Goal: Task Accomplishment & Management: Use online tool/utility

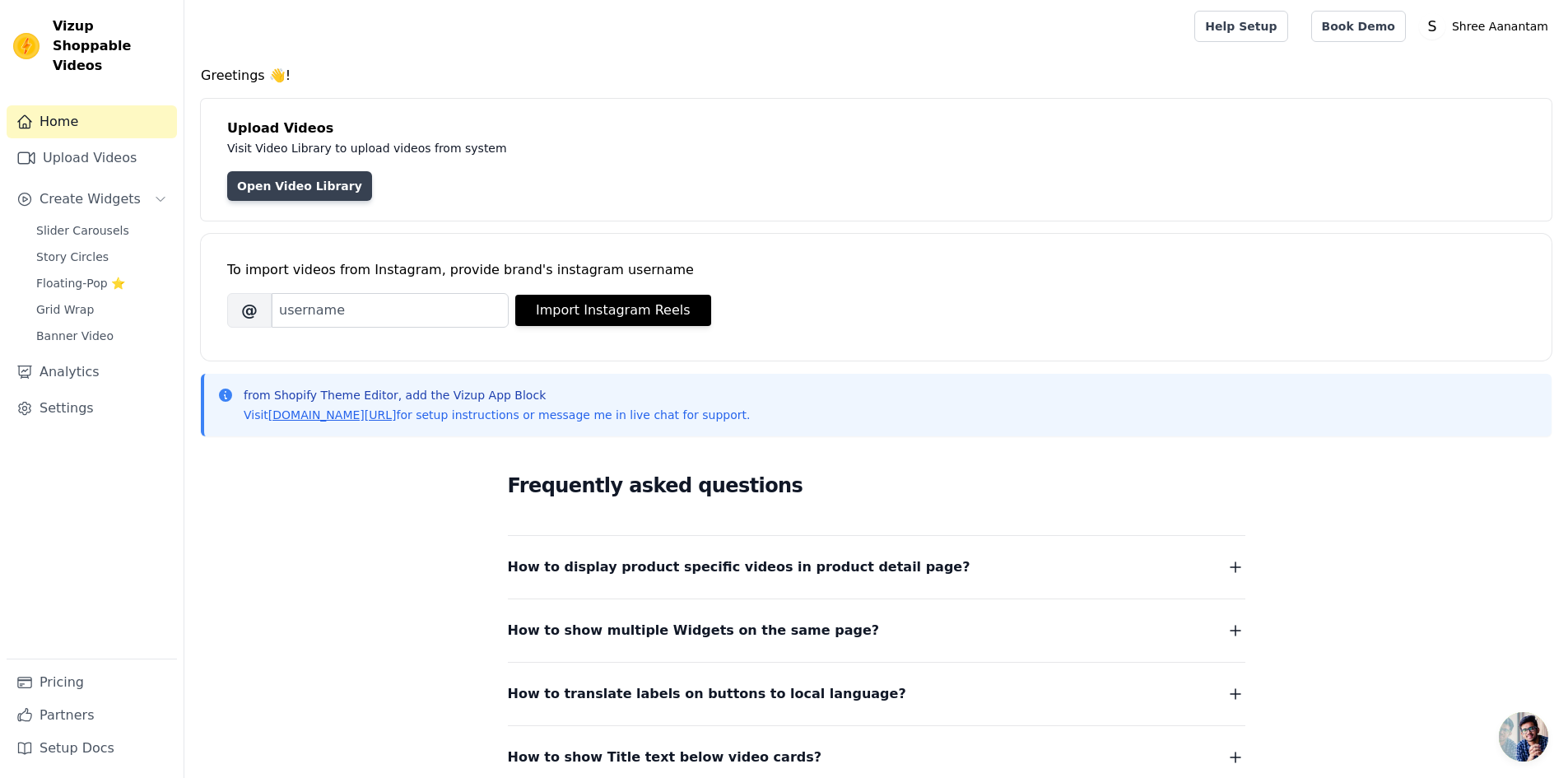
click at [303, 194] on link "Open Video Library" at bounding box center [299, 186] width 145 height 29
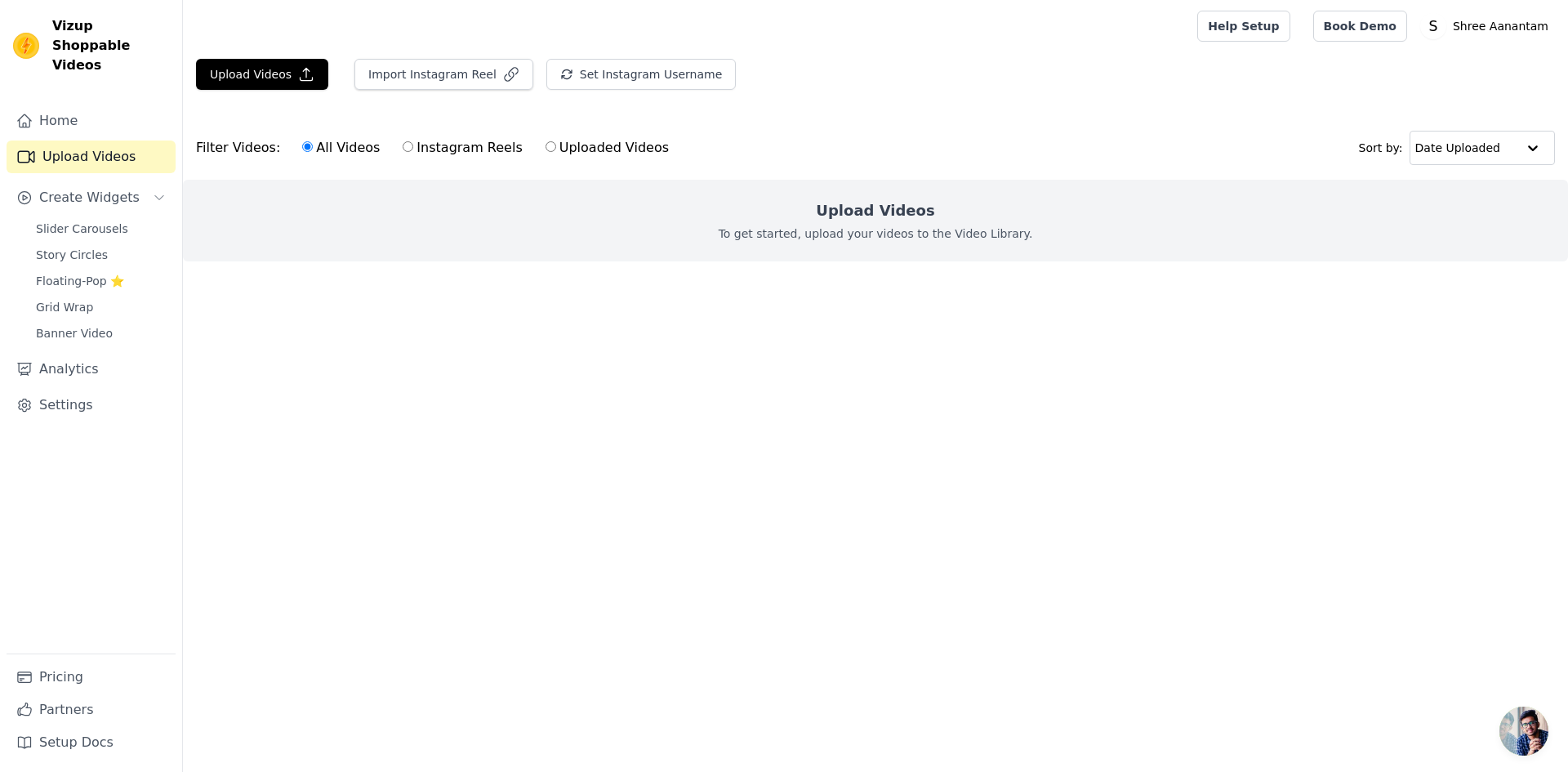
click at [832, 227] on p "To get started, upload your videos to the Video Library." at bounding box center [876, 234] width 314 height 16
click at [813, 236] on p "To get started, upload your videos to the Video Library." at bounding box center [876, 234] width 314 height 16
click at [658, 250] on div "Upload Videos To get started, upload your videos to the Video Library." at bounding box center [875, 220] width 1384 height 81
click at [886, 211] on h2 "Upload Videos" at bounding box center [875, 210] width 119 height 23
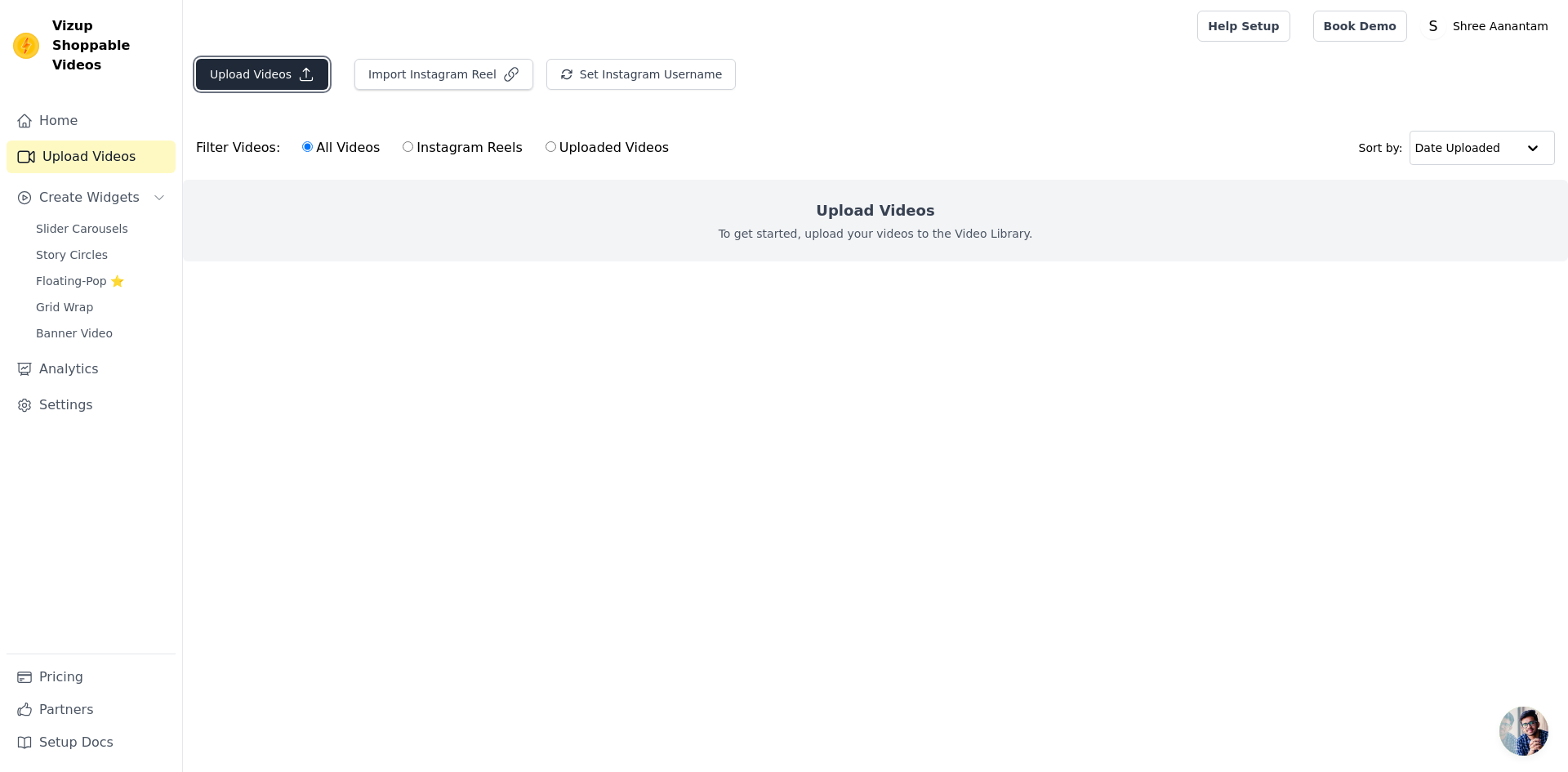
click at [298, 72] on icon "button" at bounding box center [306, 74] width 16 height 16
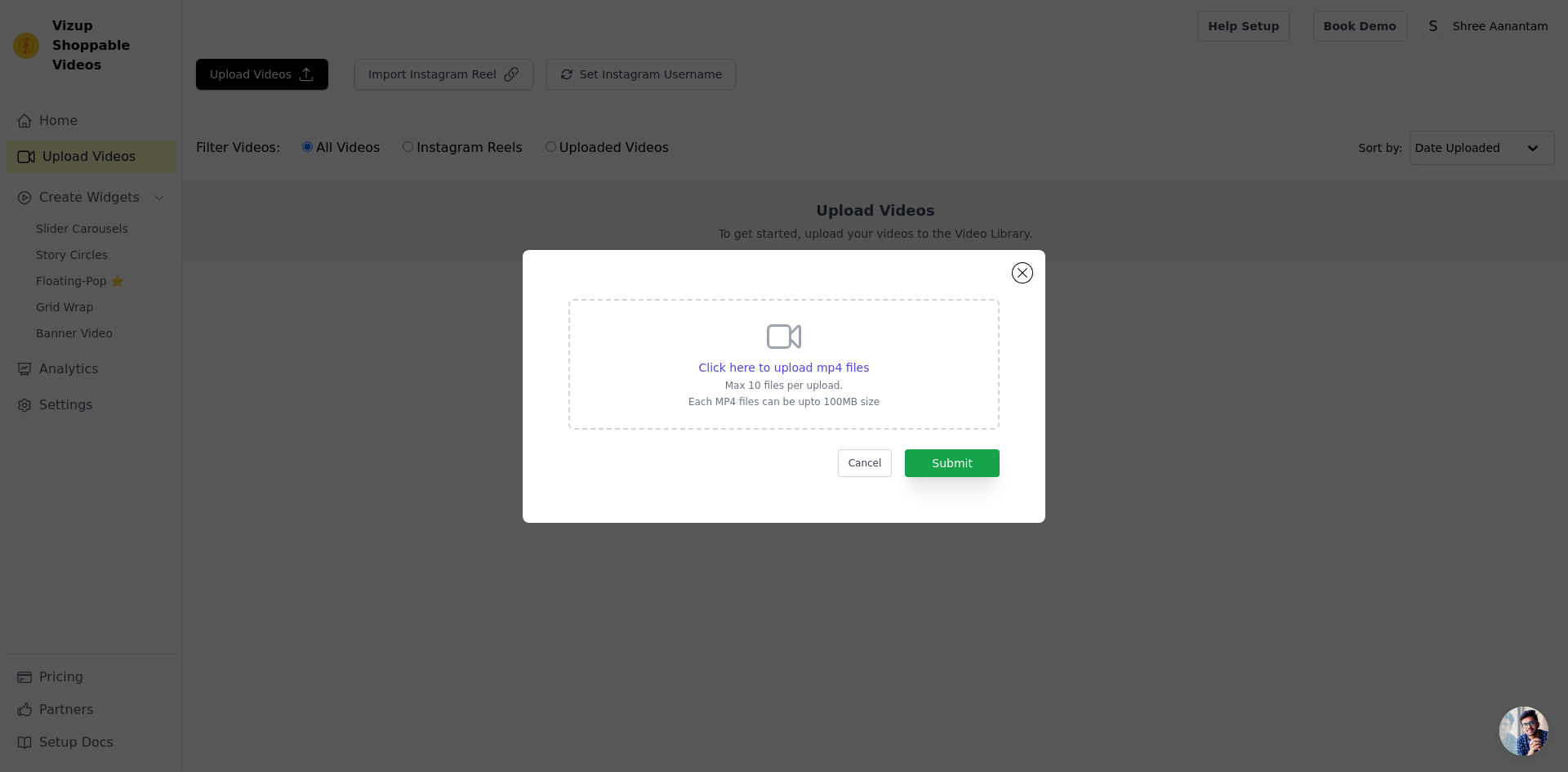
click at [864, 382] on p "Max 10 files per upload." at bounding box center [784, 386] width 191 height 13
click at [868, 359] on input "Click here to upload mp4 files Max 10 files per upload. Each MP4 files can be u…" at bounding box center [868, 359] width 1 height 1
type input "C:\fakepath\WhatsApp Video [DATE] at 18.26.09_84247f69.mp4"
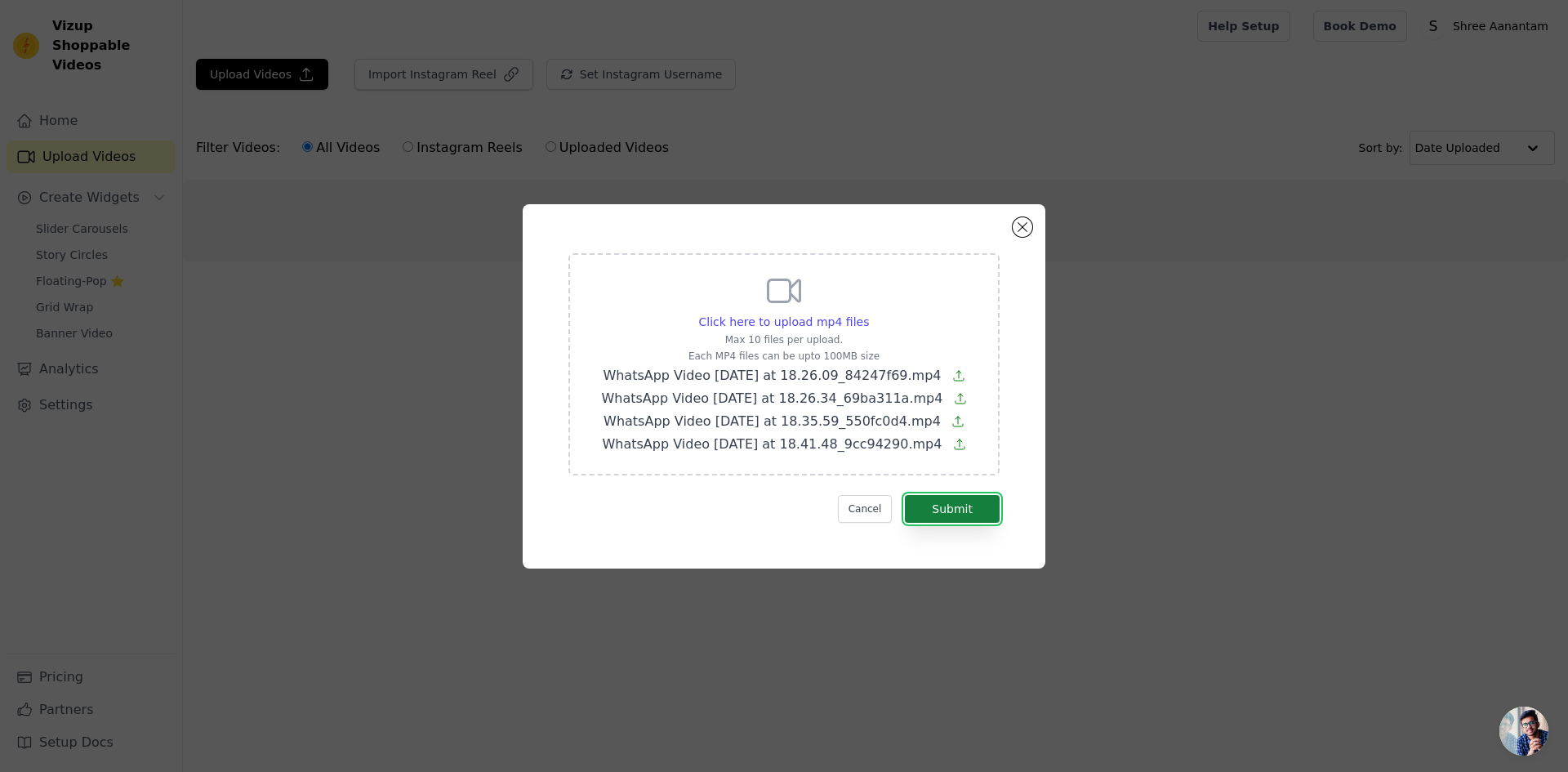
click at [945, 508] on button "Submit" at bounding box center [952, 509] width 95 height 27
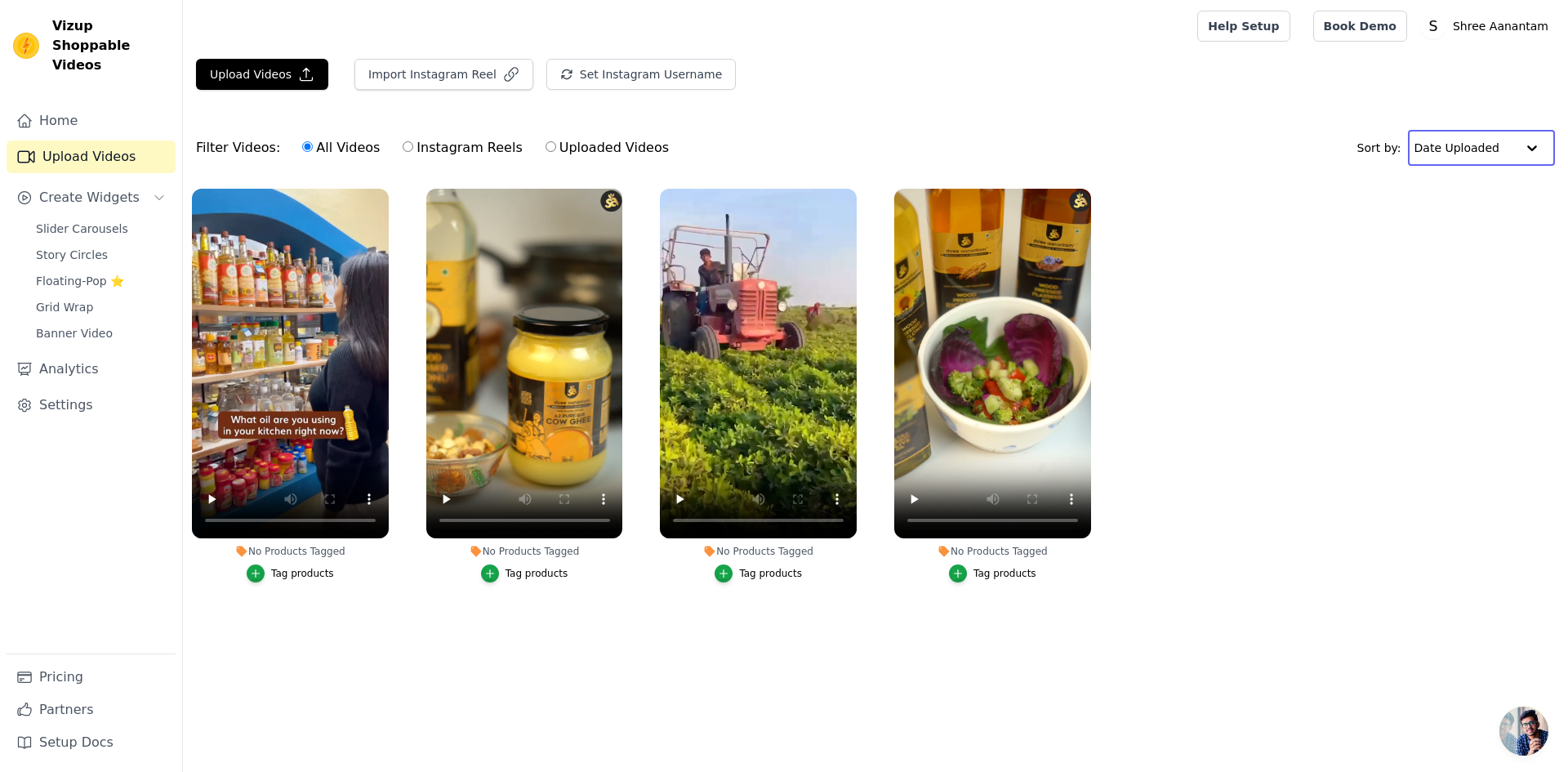
click at [1452, 158] on input "text" at bounding box center [1465, 148] width 101 height 33
click at [1357, 232] on ul "No Products Tagged Tag products No Products Tagged Tag products No Products Tag…" at bounding box center [875, 402] width 1384 height 444
click at [236, 663] on html "Vizup Shoppable Videos Home Upload Videos Create Widgets Slider Carousels Story…" at bounding box center [784, 332] width 1568 height 663
click at [80, 188] on button "Create Widgets" at bounding box center [90, 197] width 169 height 33
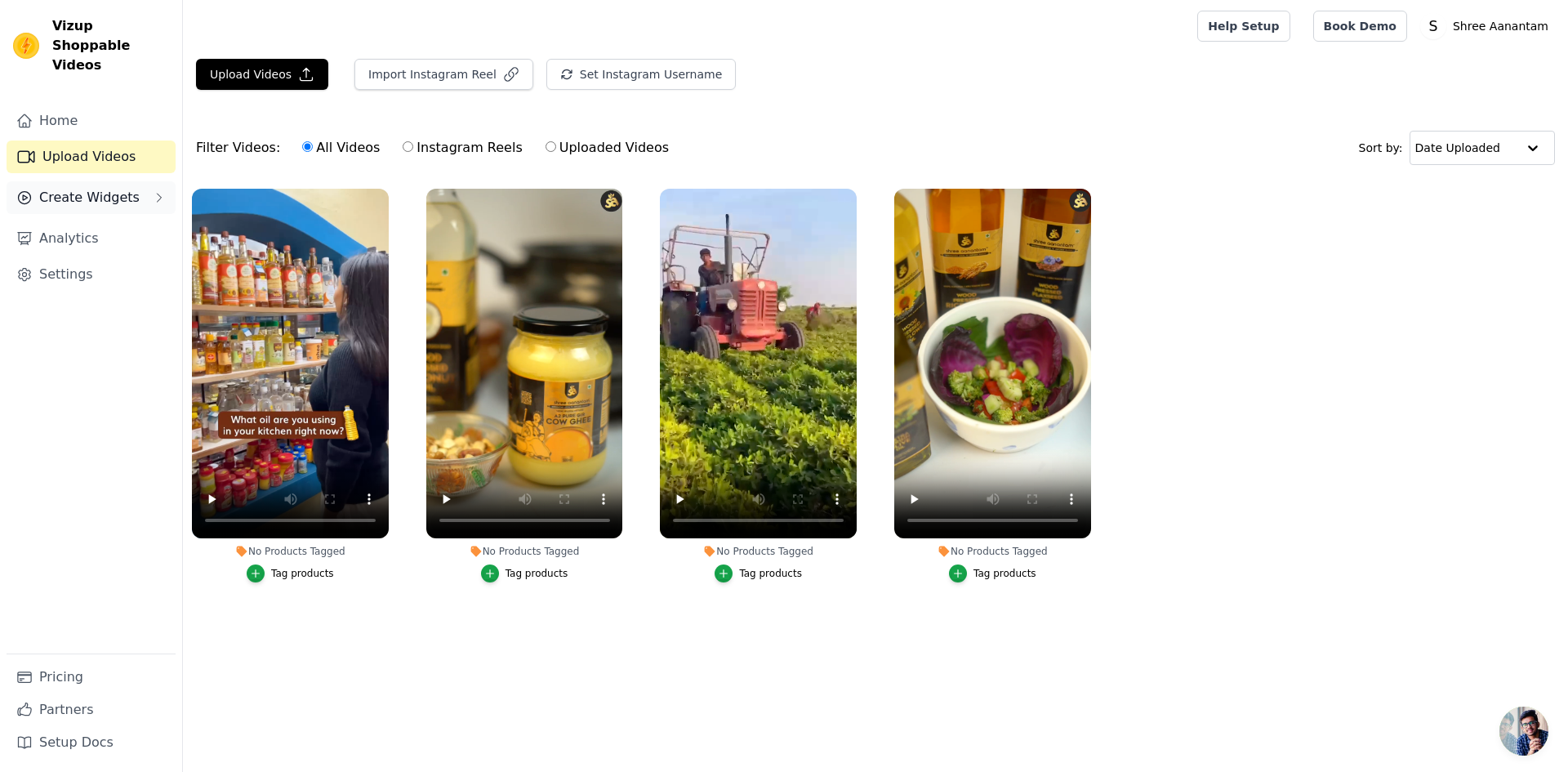
click at [72, 181] on button "Create Widgets" at bounding box center [90, 197] width 169 height 33
click at [75, 220] on span "Slider Carousels" at bounding box center [81, 228] width 92 height 16
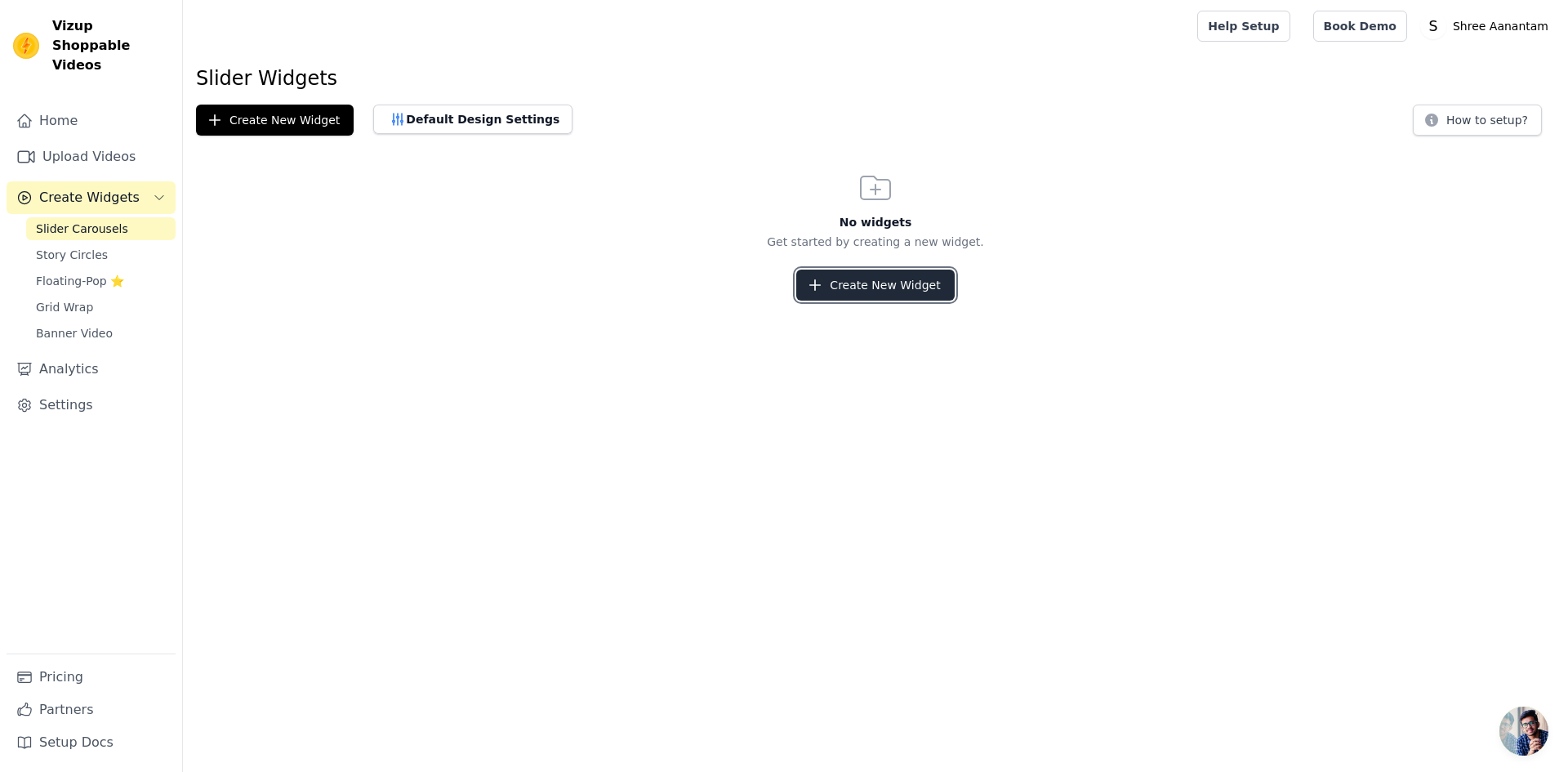
click at [823, 285] on icon "button" at bounding box center [815, 285] width 16 height 16
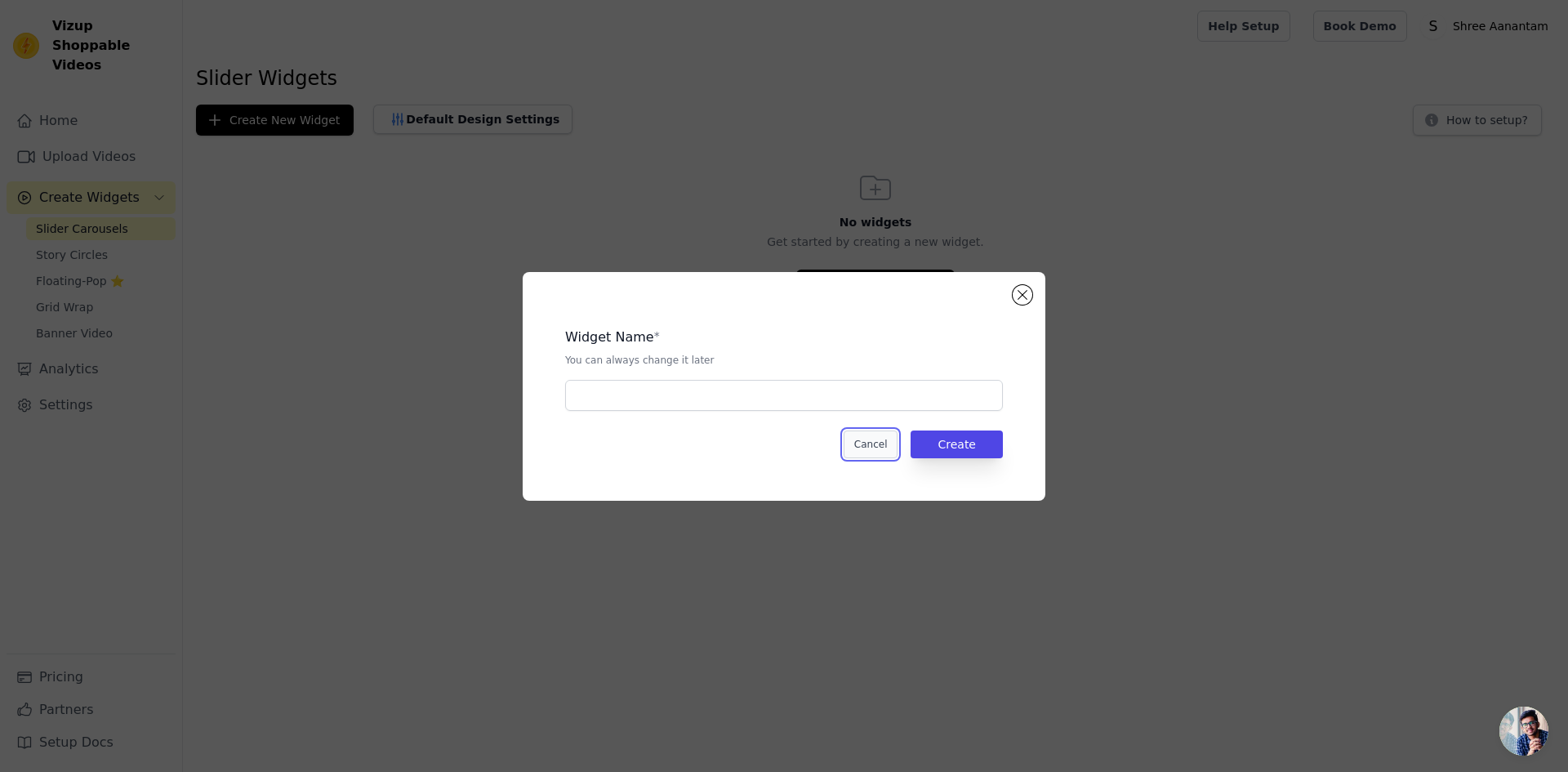
click at [863, 446] on button "Cancel" at bounding box center [871, 444] width 55 height 27
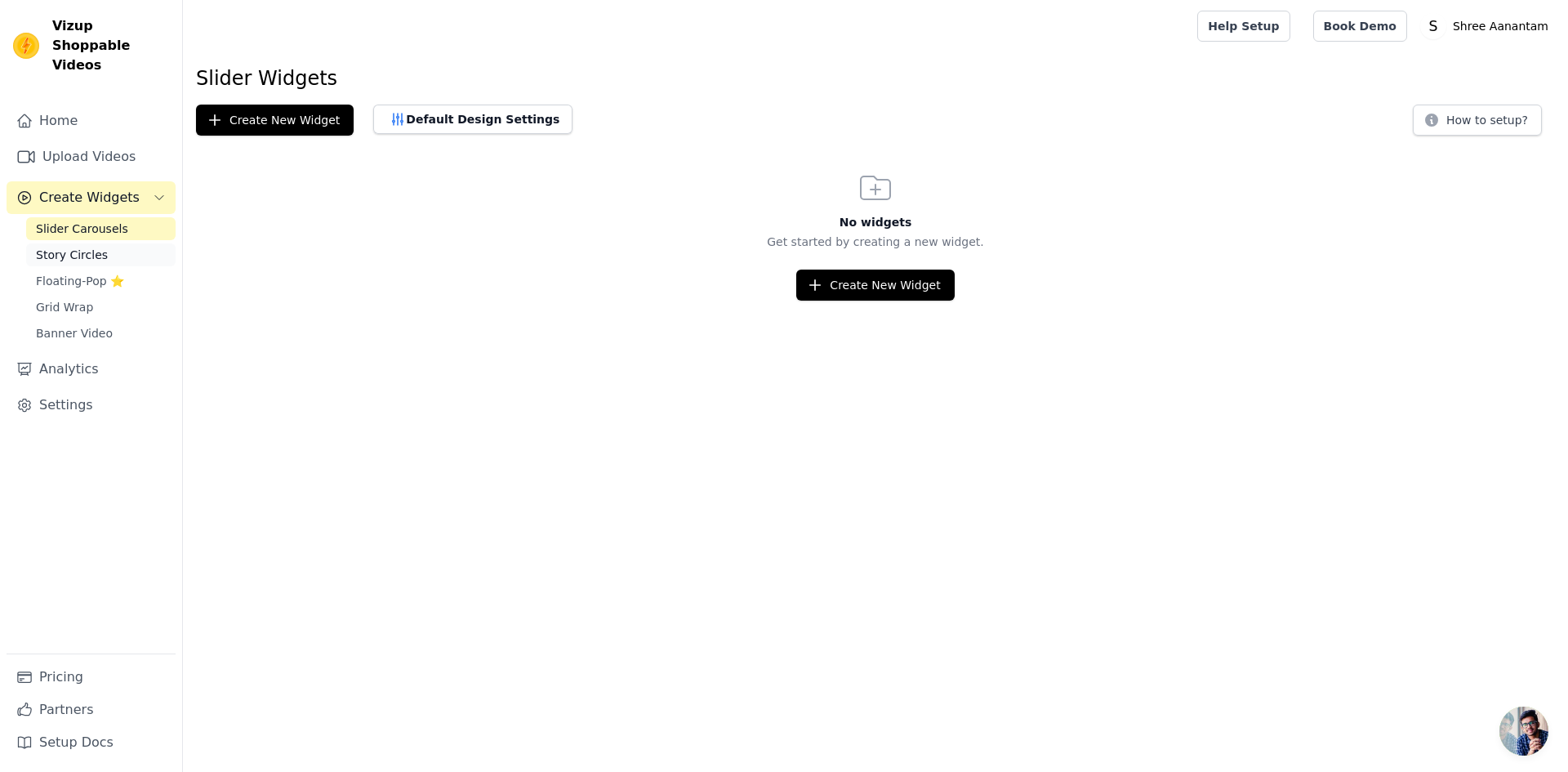
click at [64, 247] on span "Story Circles" at bounding box center [71, 255] width 72 height 16
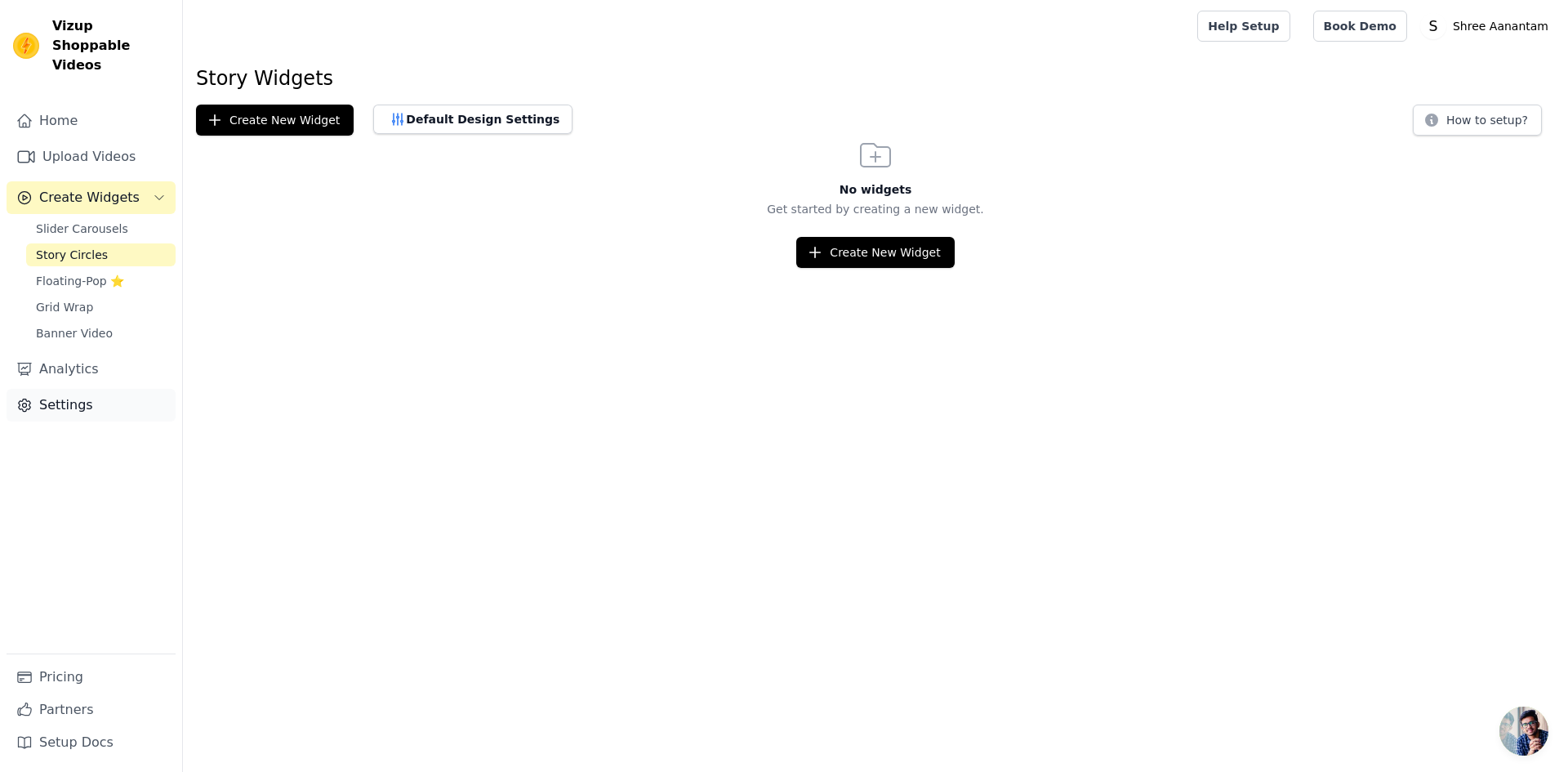
click at [67, 394] on link "Settings" at bounding box center [90, 406] width 169 height 33
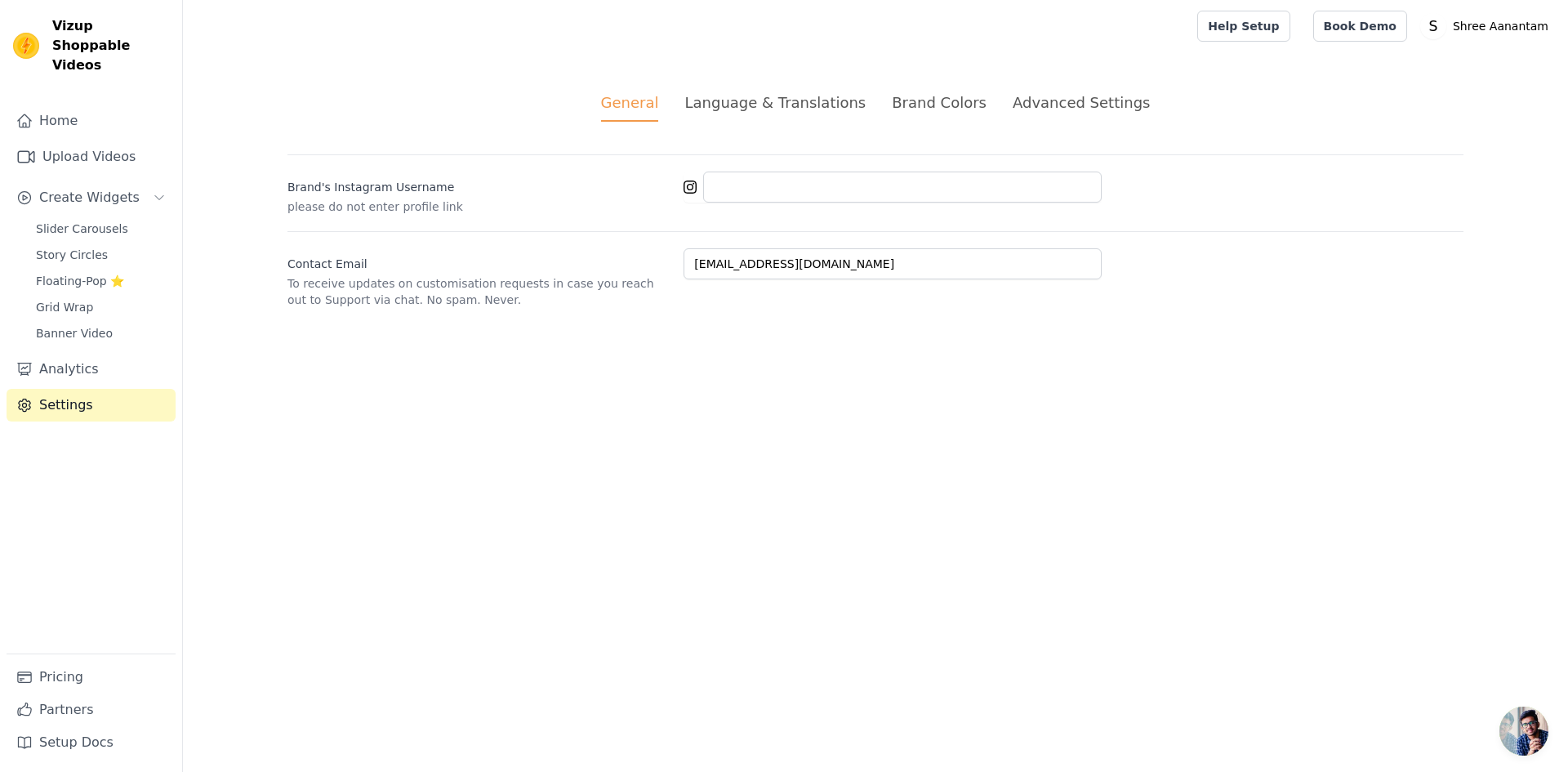
click at [773, 113] on li "Language & Translations" at bounding box center [774, 106] width 181 height 30
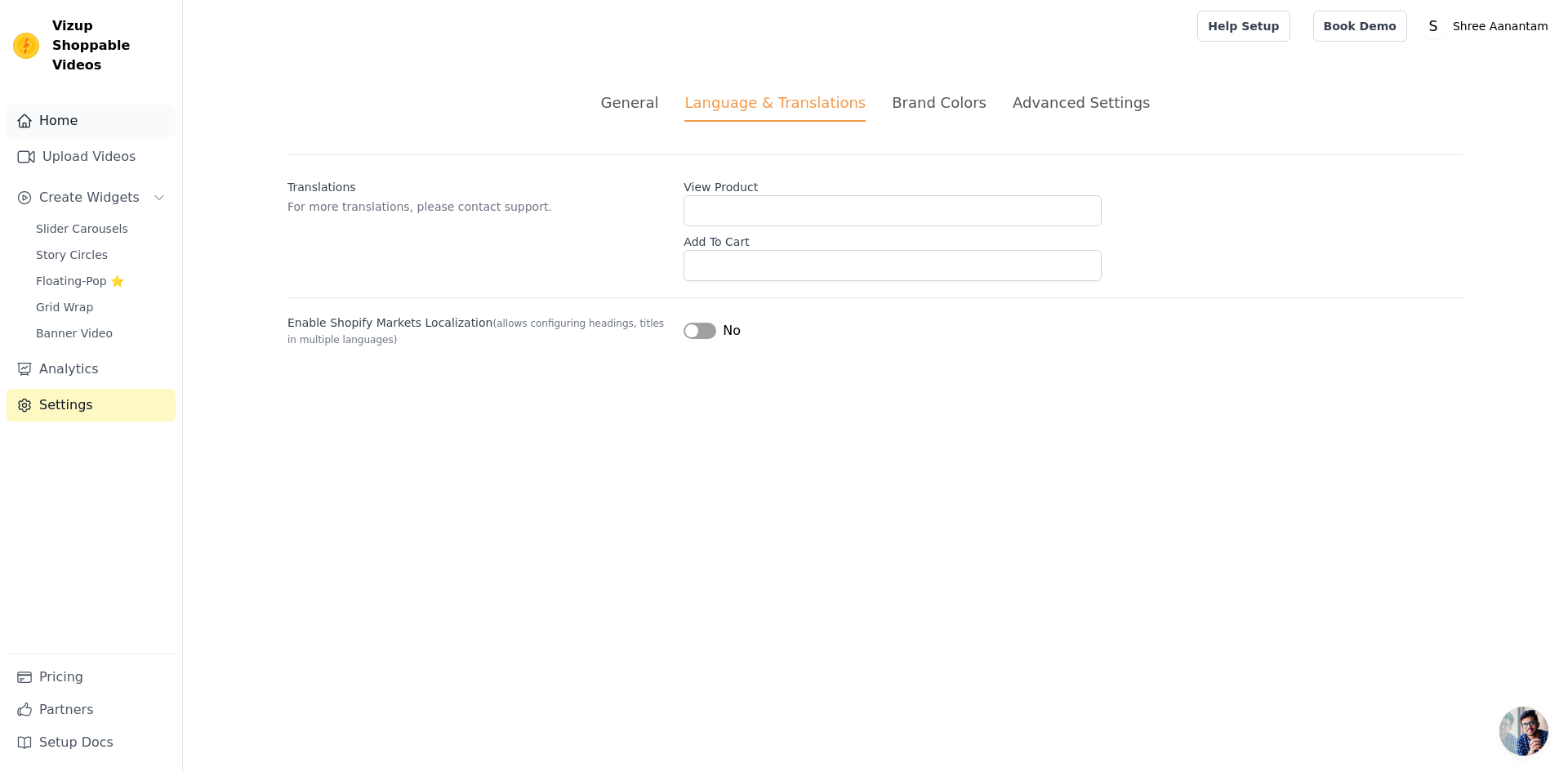
click at [68, 111] on link "Home" at bounding box center [90, 121] width 169 height 33
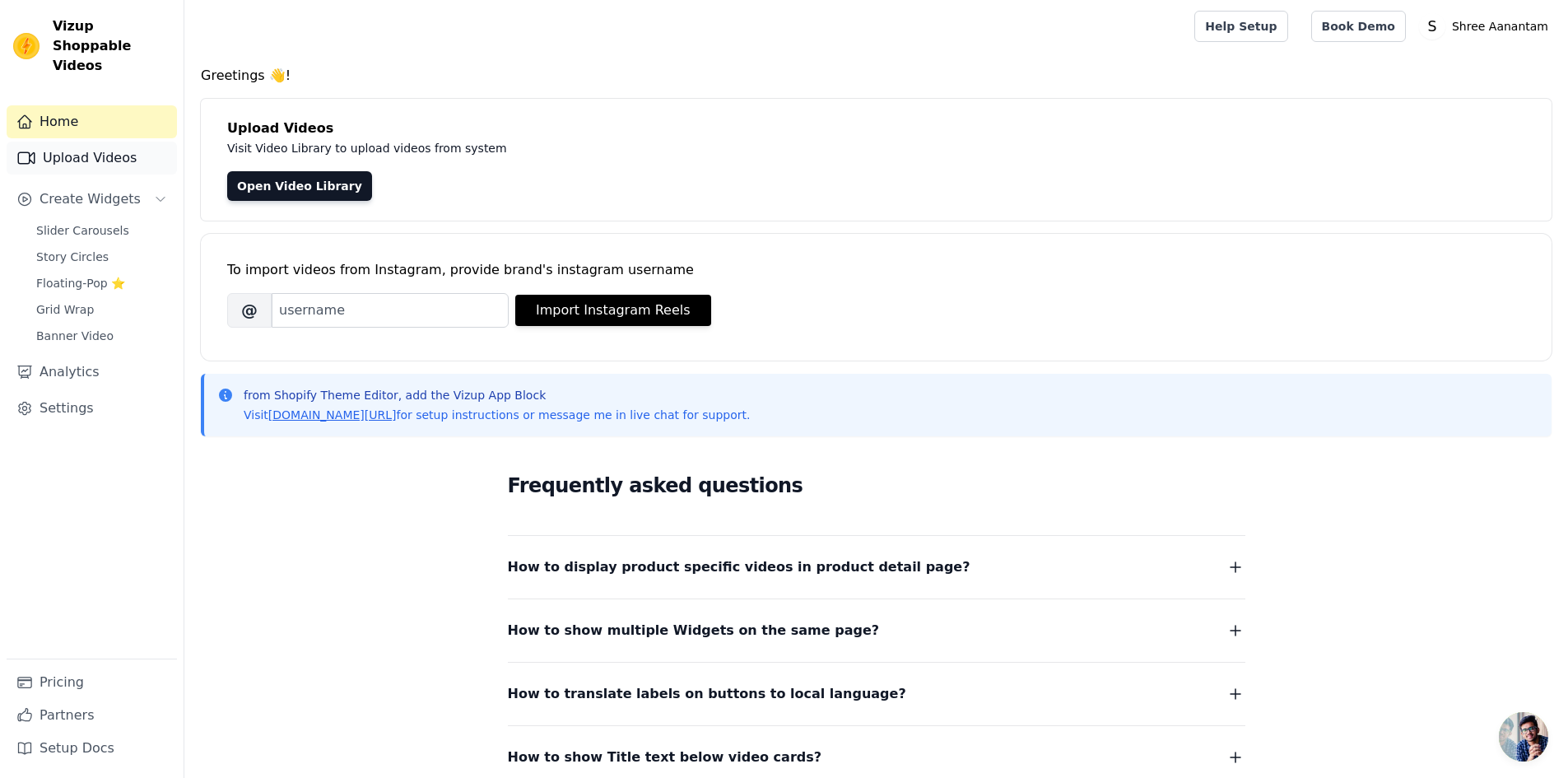
click at [75, 142] on link "Upload Videos" at bounding box center [91, 158] width 170 height 33
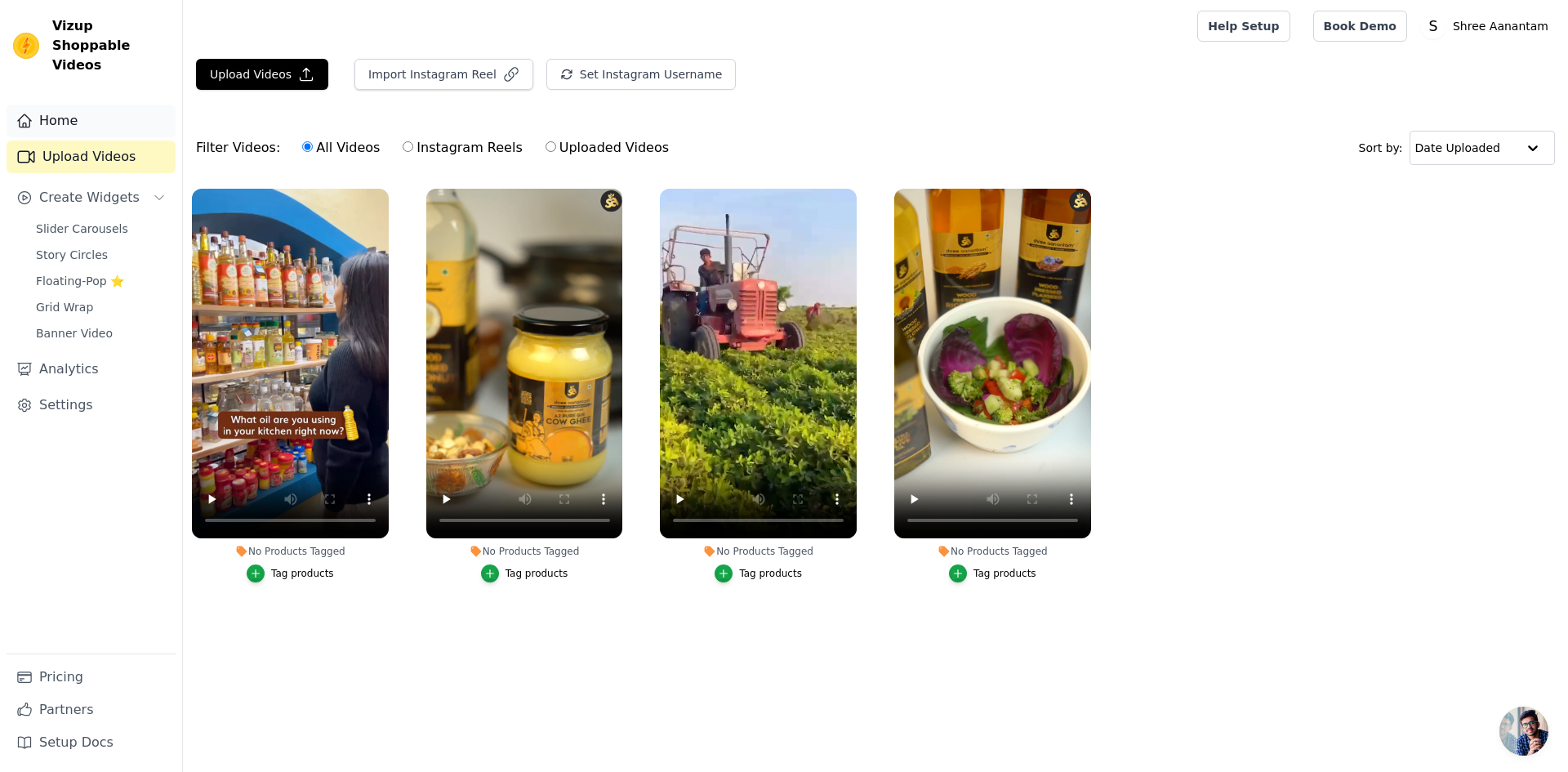
click at [120, 106] on link "Home" at bounding box center [90, 121] width 169 height 33
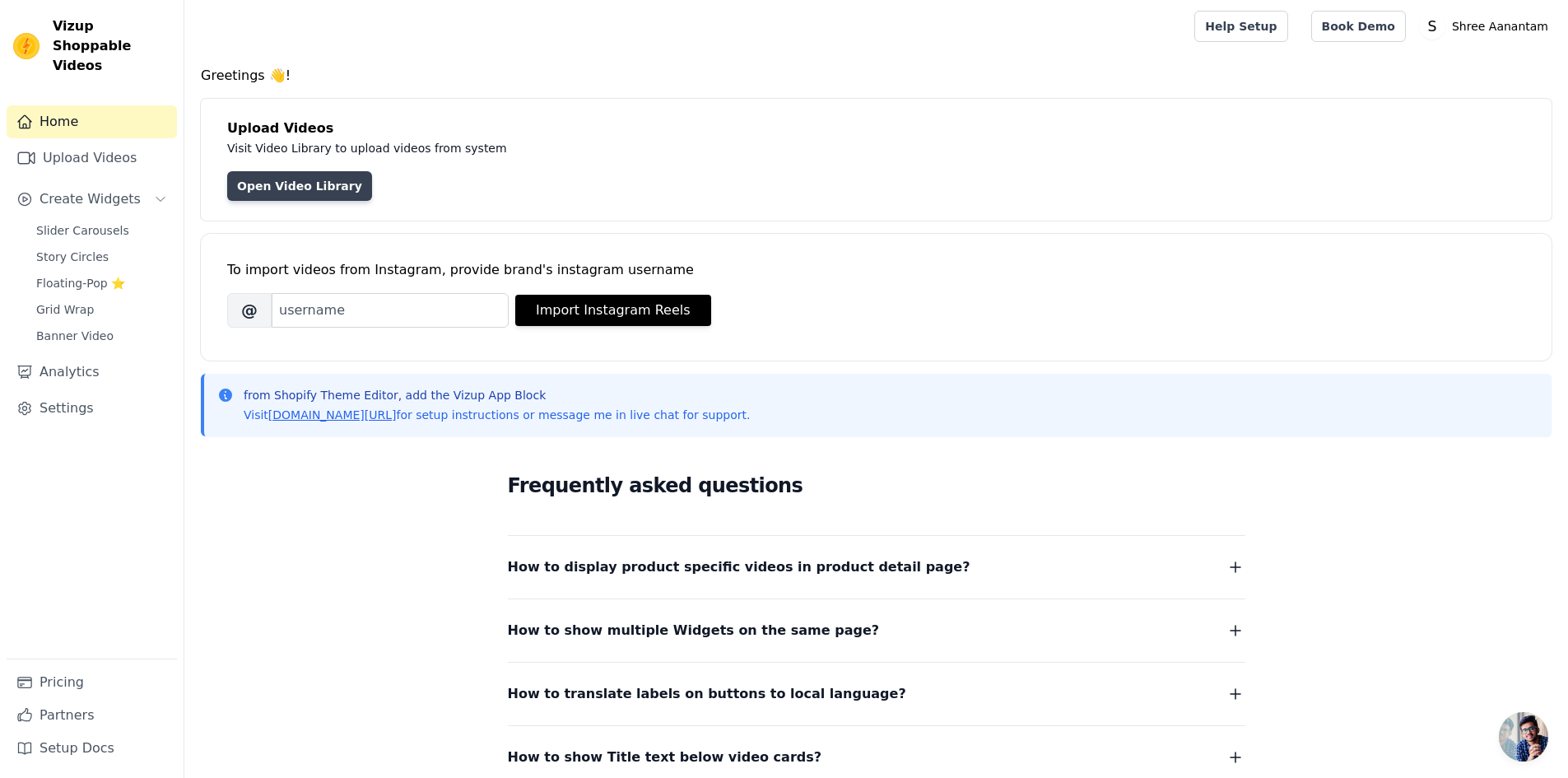
click at [294, 185] on link "Open Video Library" at bounding box center [299, 186] width 145 height 29
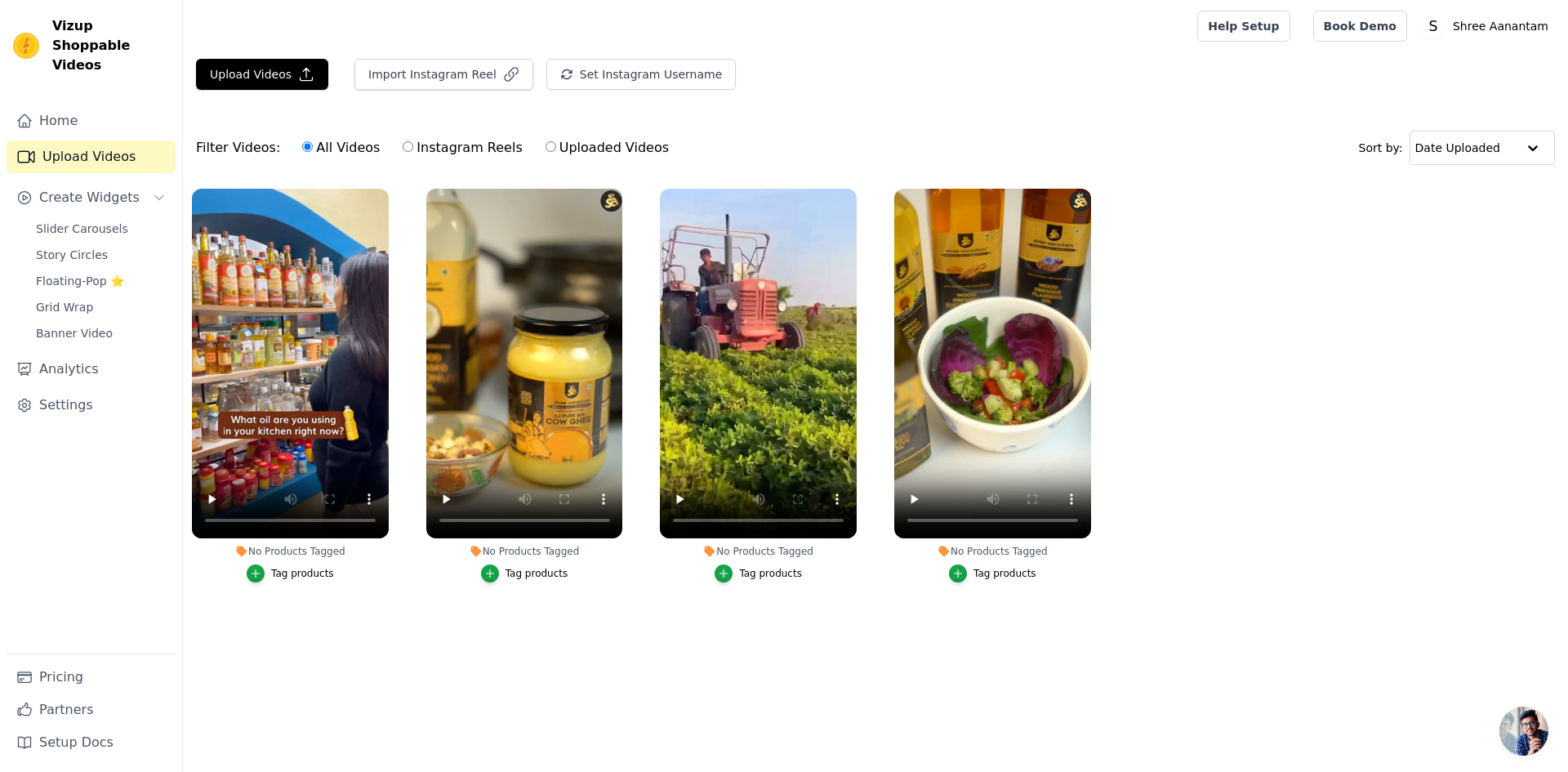
click at [405, 151] on label "Instagram Reels" at bounding box center [462, 147] width 121 height 21
click at [405, 151] on input "Instagram Reels" at bounding box center [408, 147] width 11 height 11
radio input "true"
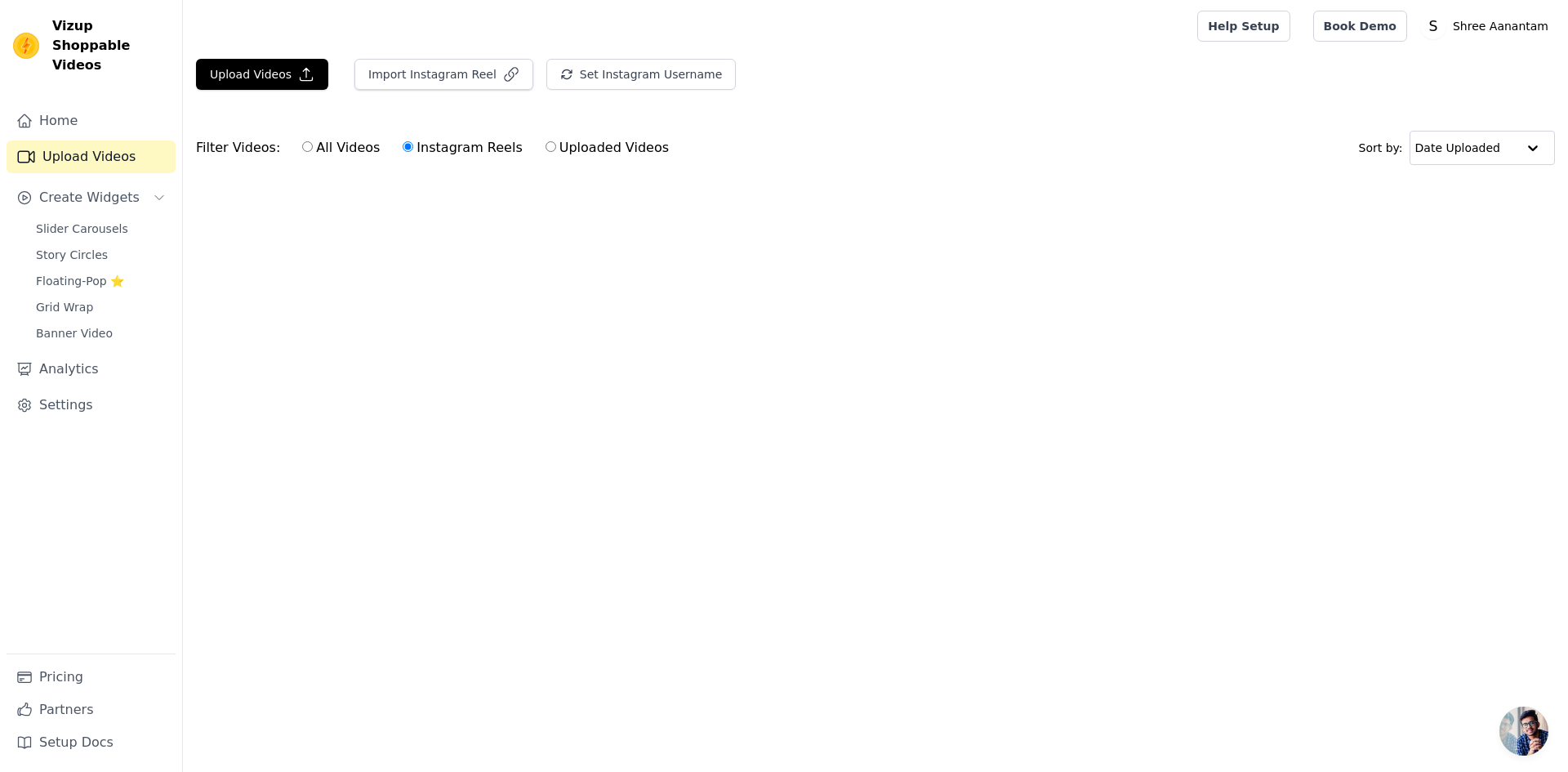
click at [544, 153] on label "Uploaded Videos" at bounding box center [606, 147] width 125 height 21
click at [545, 152] on input "Uploaded Videos" at bounding box center [551, 147] width 11 height 11
radio input "true"
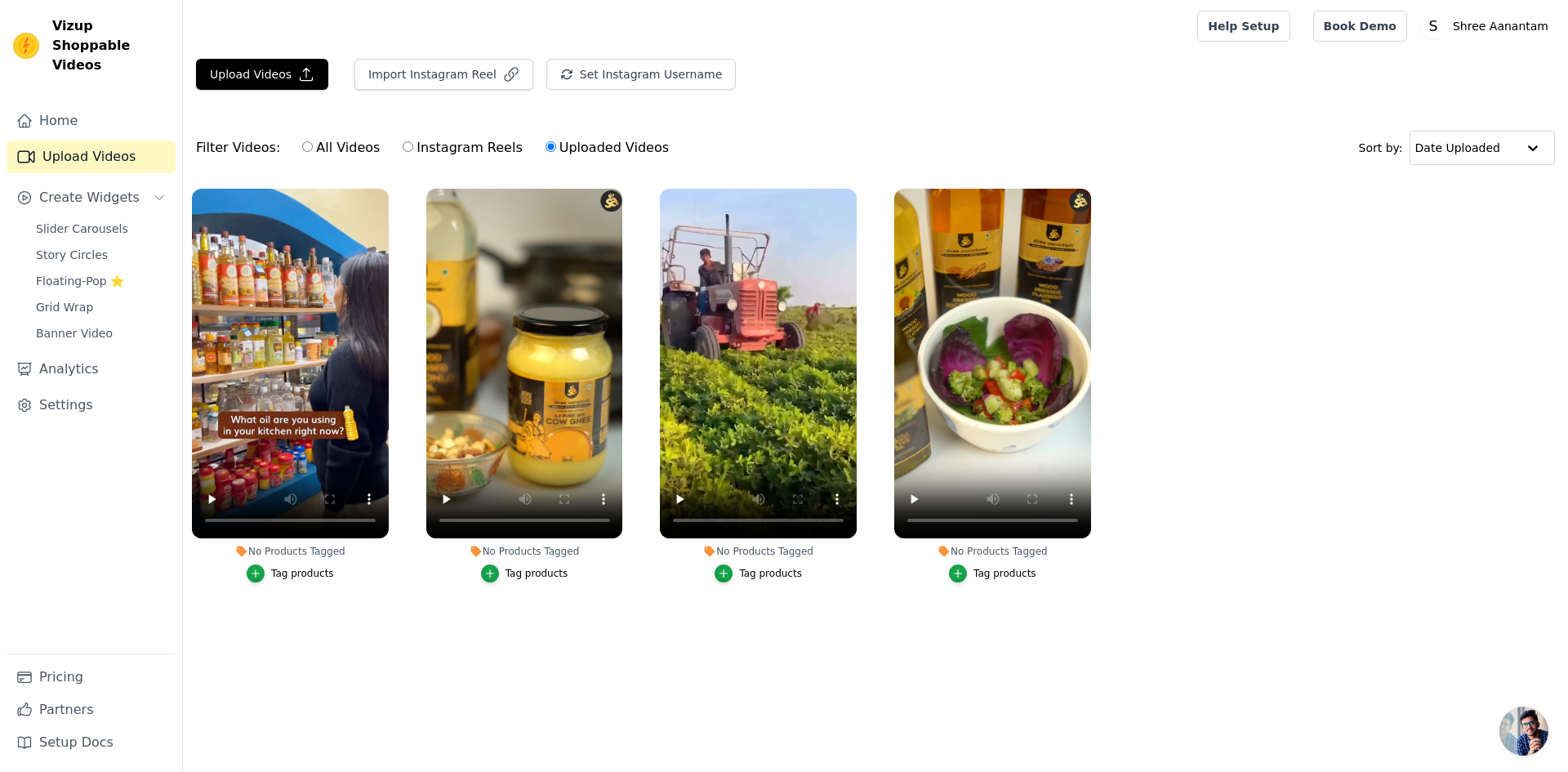
click at [258, 583] on label "No Products Tagged Tag products" at bounding box center [289, 389] width 198 height 402
click at [259, 578] on icon "button" at bounding box center [256, 573] width 12 height 12
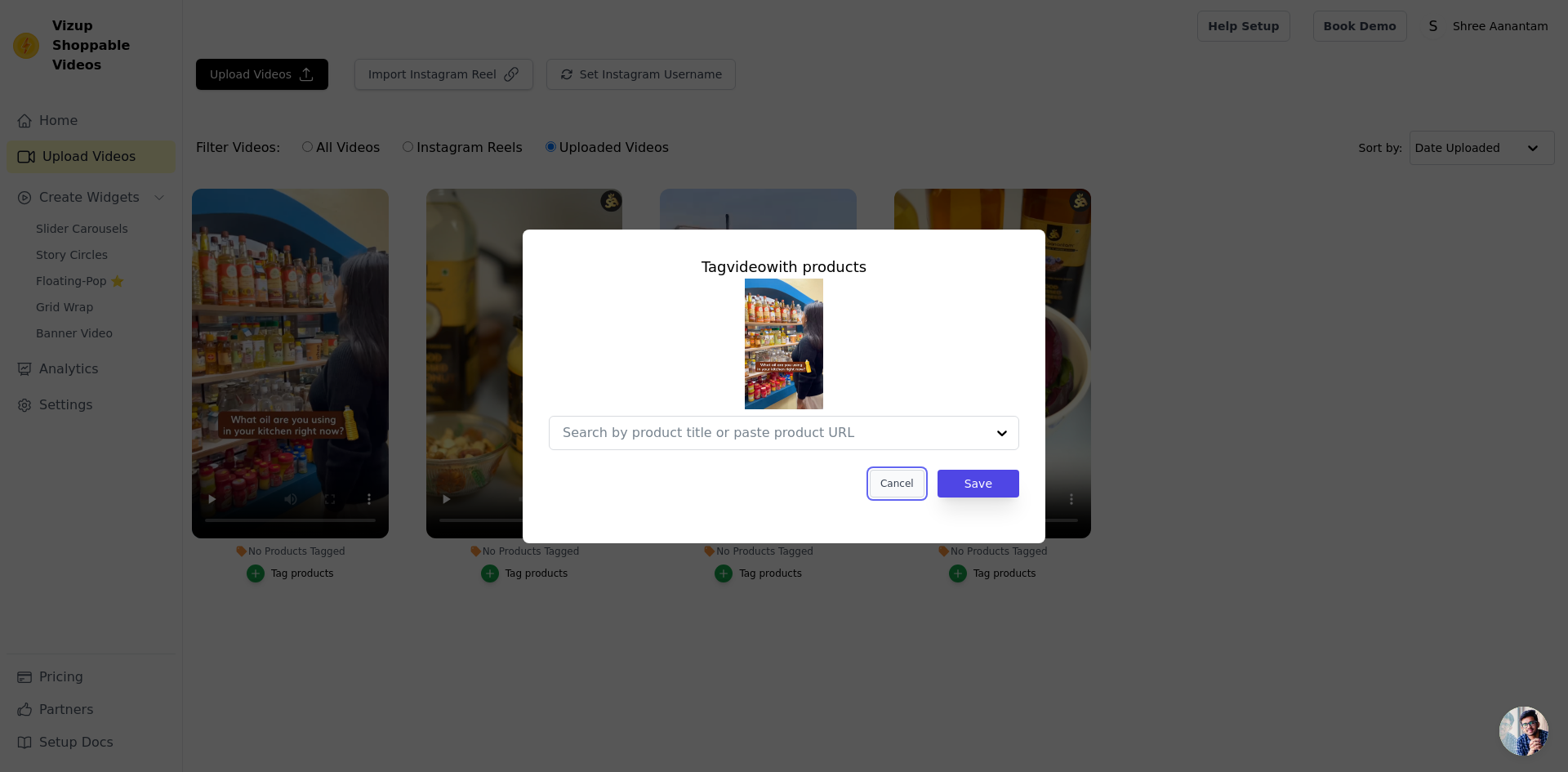
click at [896, 480] on button "Cancel" at bounding box center [897, 483] width 55 height 27
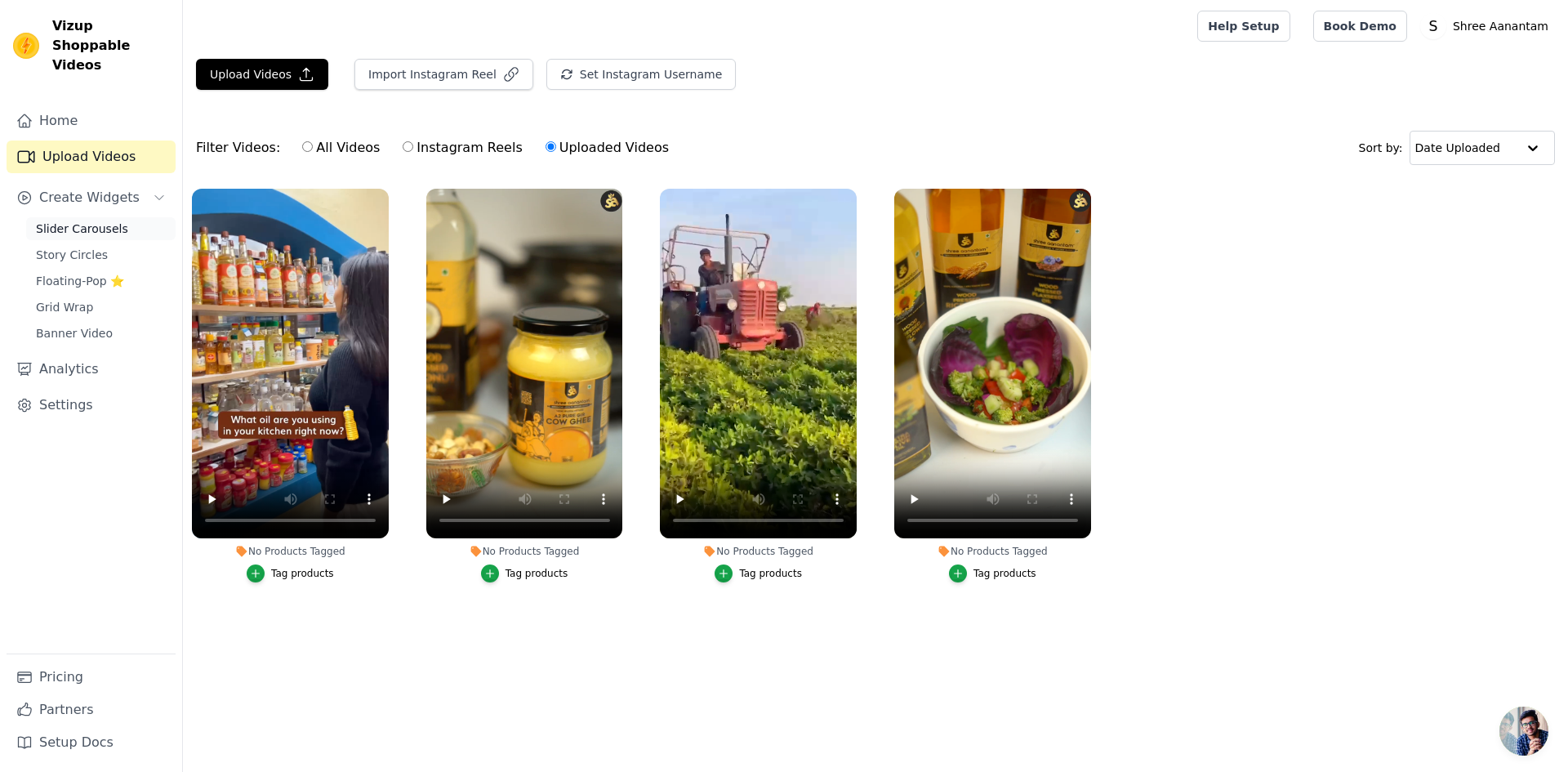
click at [72, 220] on span "Slider Carousels" at bounding box center [81, 228] width 92 height 16
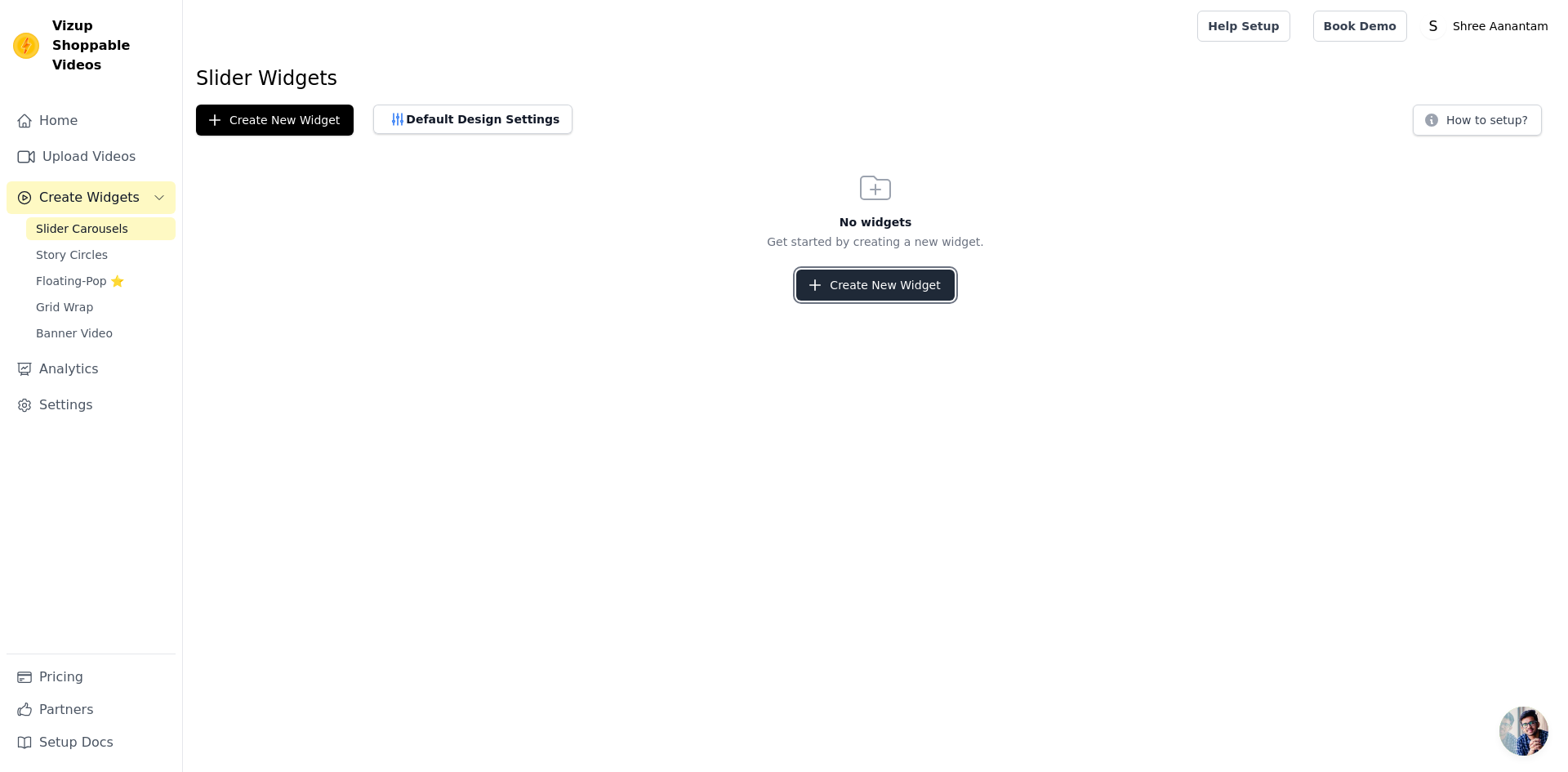
click at [829, 287] on button "Create New Widget" at bounding box center [875, 285] width 158 height 31
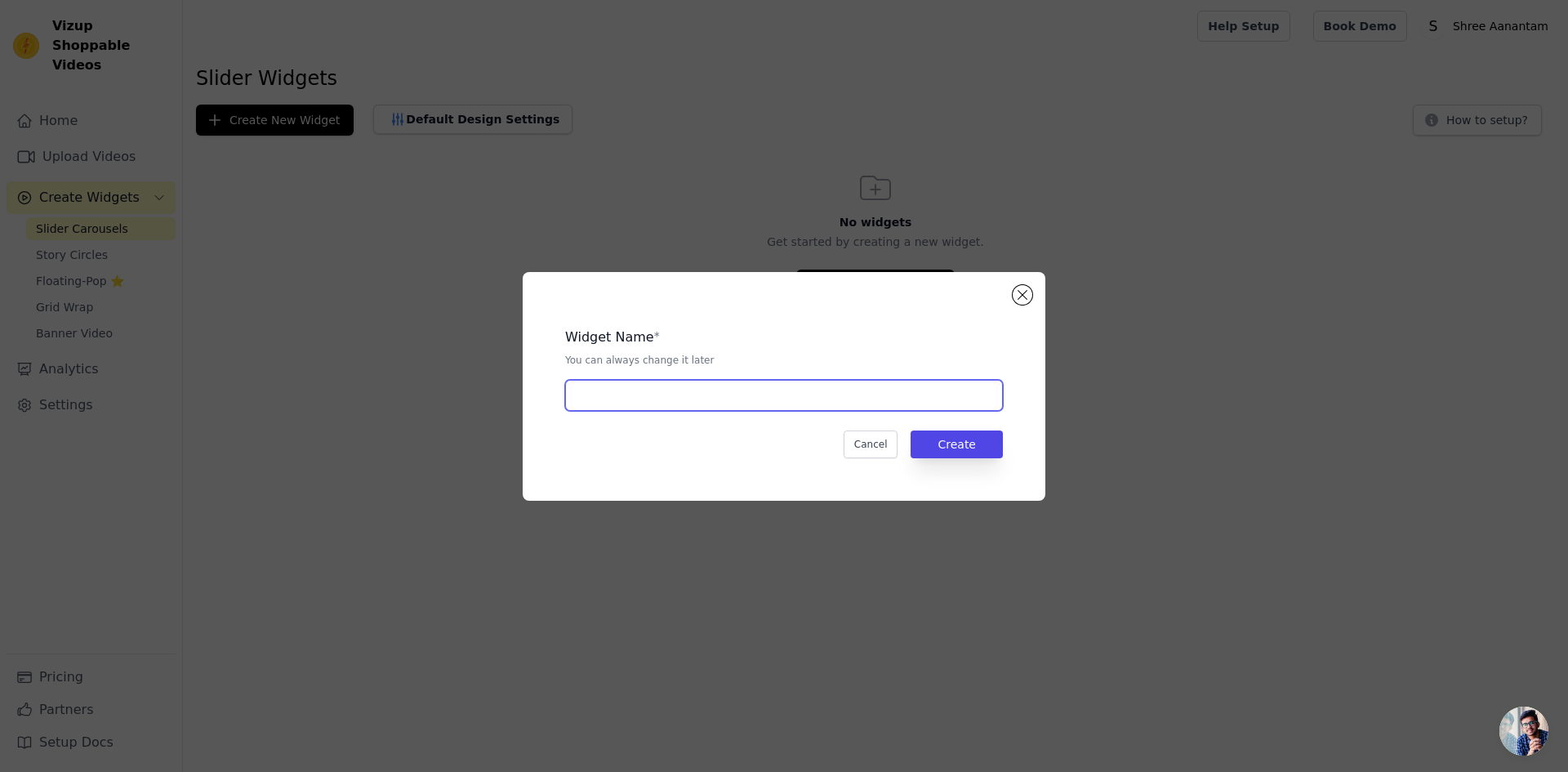
click at [766, 398] on input "text" at bounding box center [784, 396] width 437 height 31
type input "AAnatam"
click at [959, 458] on button "Create" at bounding box center [956, 444] width 92 height 27
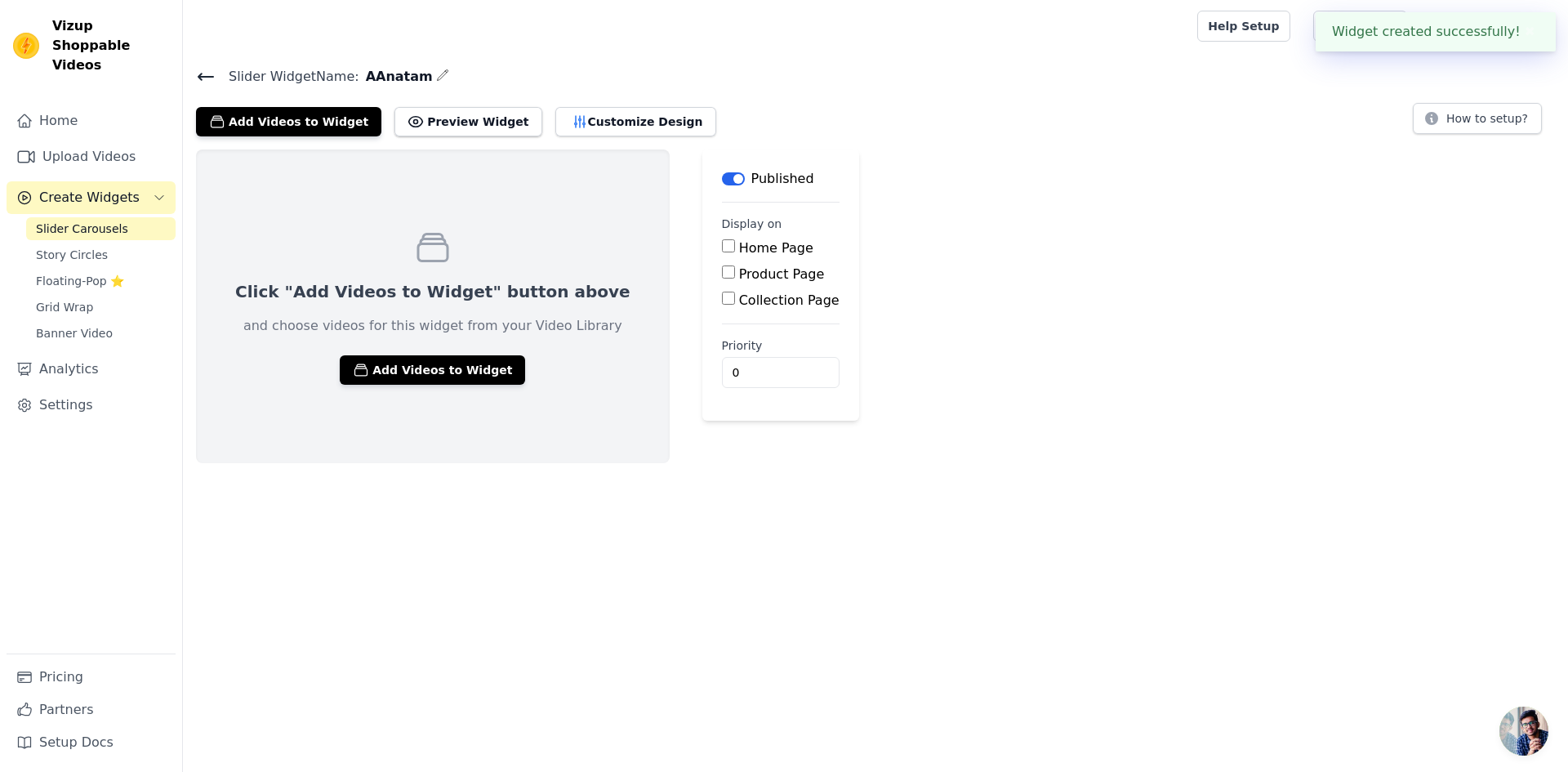
click at [739, 243] on label "Home Page" at bounding box center [775, 248] width 74 height 16
click at [721, 243] on input "Home Page" at bounding box center [728, 246] width 13 height 13
checkbox input "true"
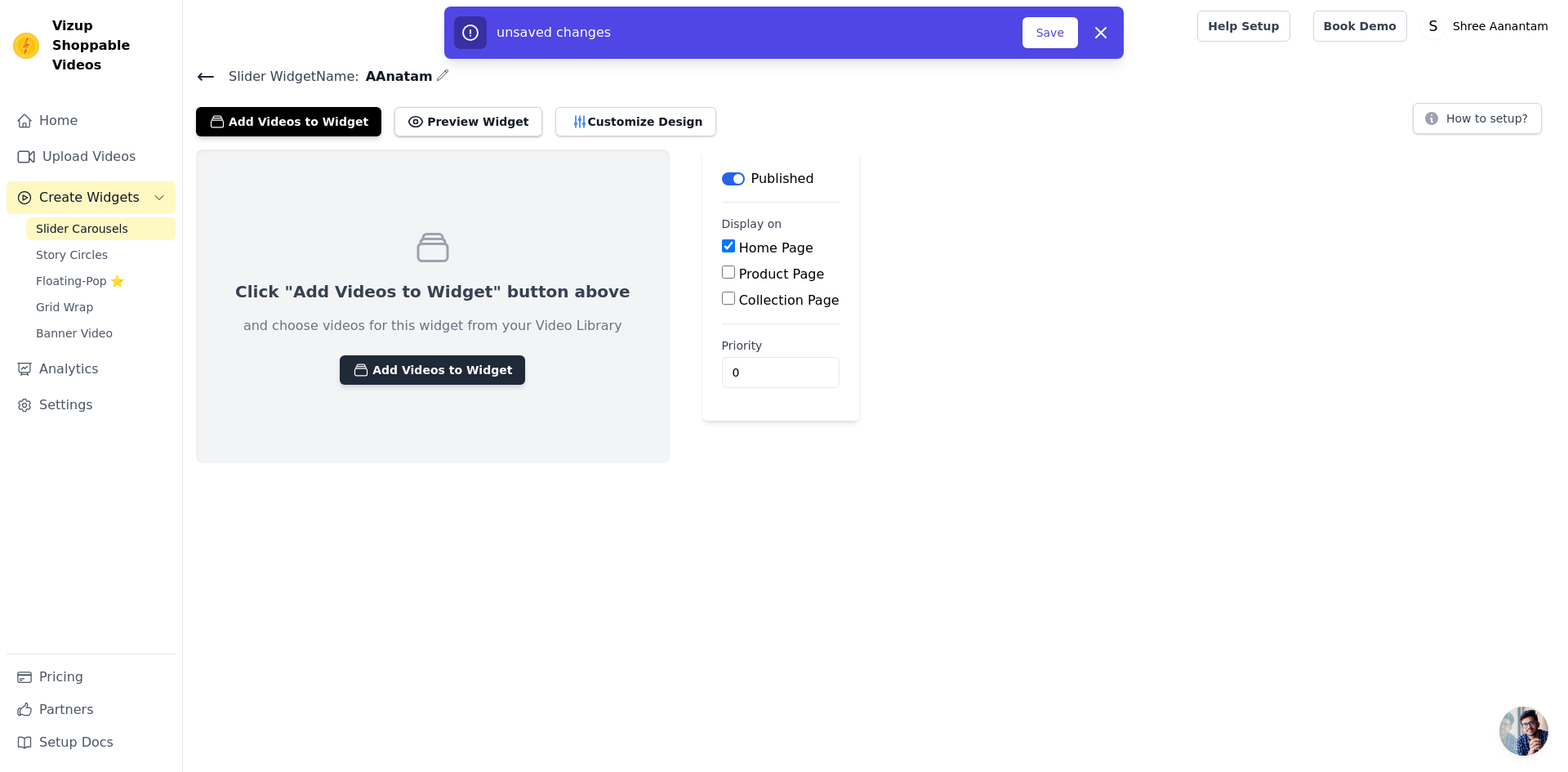
click at [388, 364] on button "Add Videos to Widget" at bounding box center [432, 370] width 185 height 29
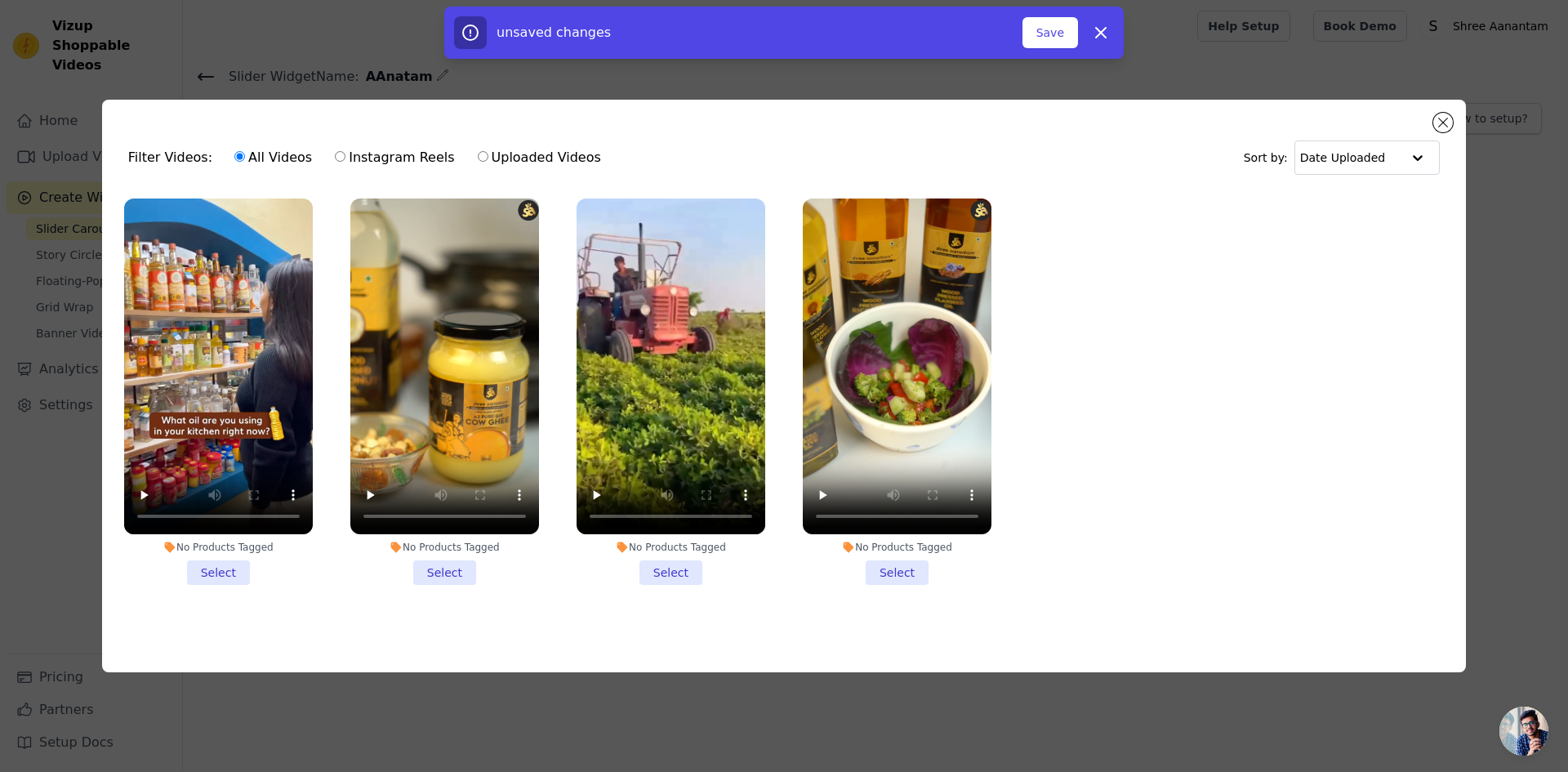
click at [883, 568] on li "No Products Tagged Select" at bounding box center [897, 391] width 189 height 386
click at [0, 0] on input "No Products Tagged Select" at bounding box center [0, 0] width 0 height 0
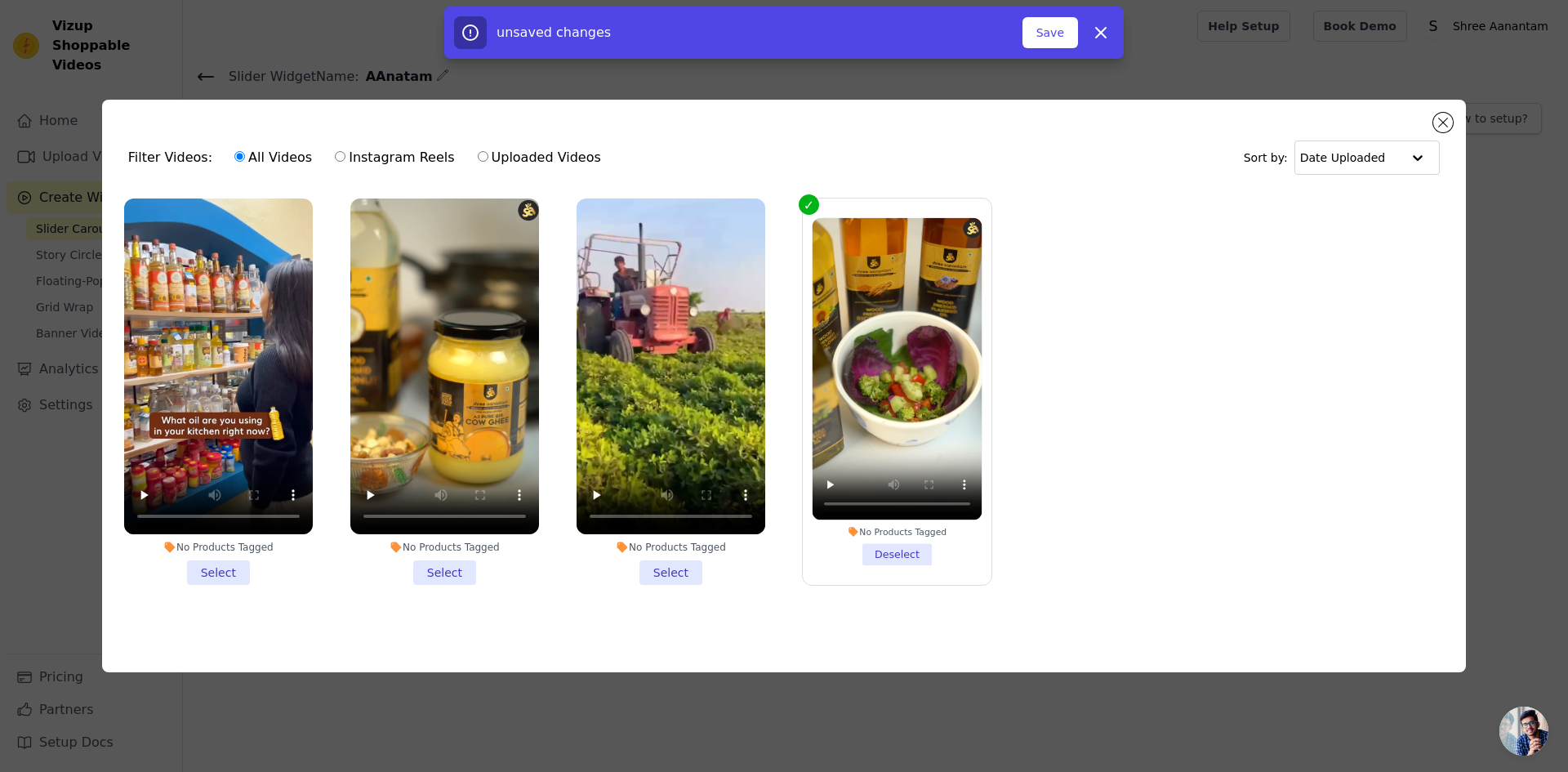
click at [689, 566] on li "No Products Tagged Select" at bounding box center [670, 391] width 189 height 386
click at [0, 0] on input "No Products Tagged Select" at bounding box center [0, 0] width 0 height 0
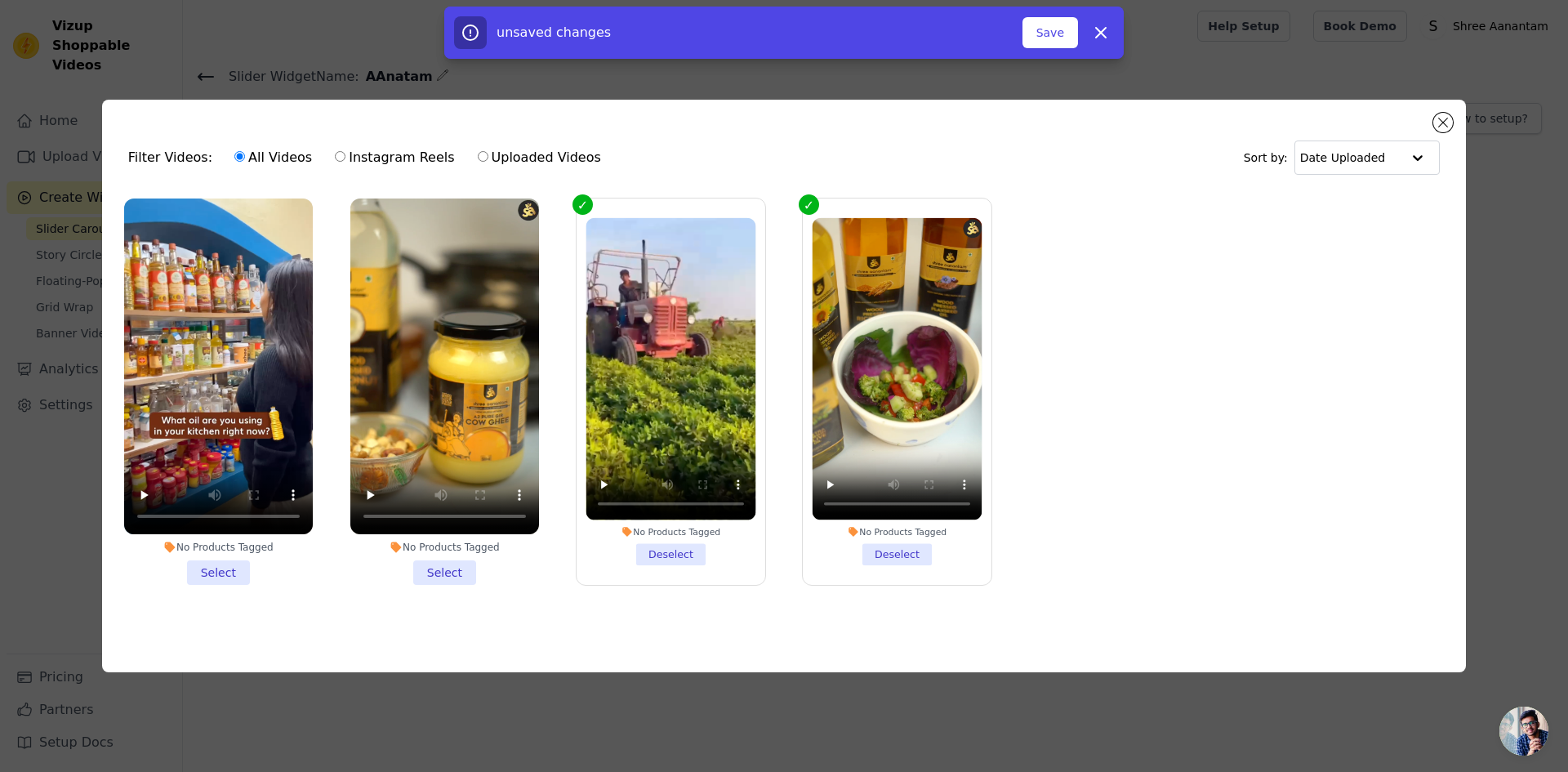
click at [451, 569] on li "No Products Tagged Select" at bounding box center [445, 391] width 189 height 386
click at [0, 0] on input "No Products Tagged Select" at bounding box center [0, 0] width 0 height 0
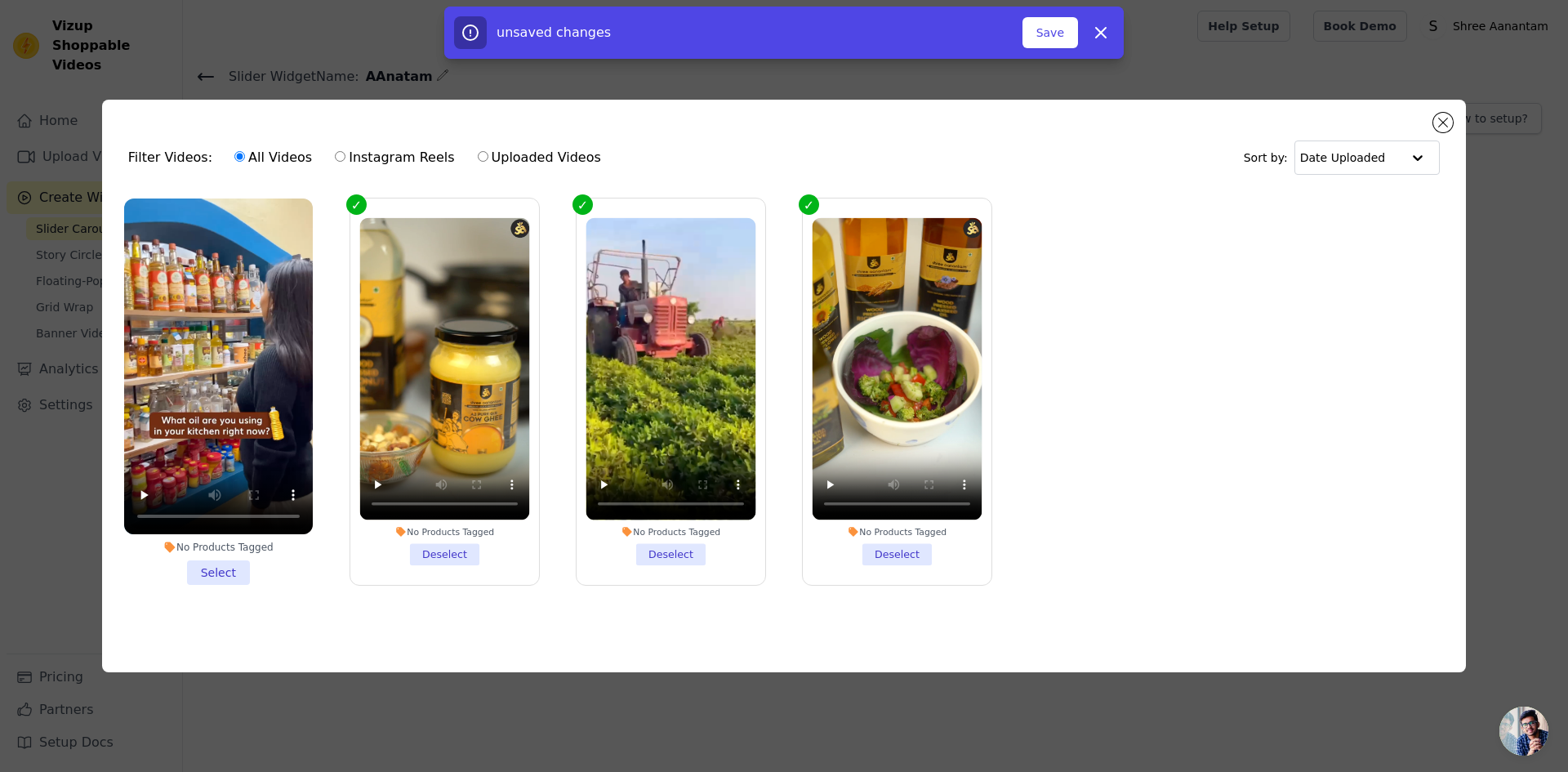
click at [229, 564] on li "No Products Tagged Select" at bounding box center [218, 391] width 189 height 386
click at [0, 0] on input "No Products Tagged Select" at bounding box center [0, 0] width 0 height 0
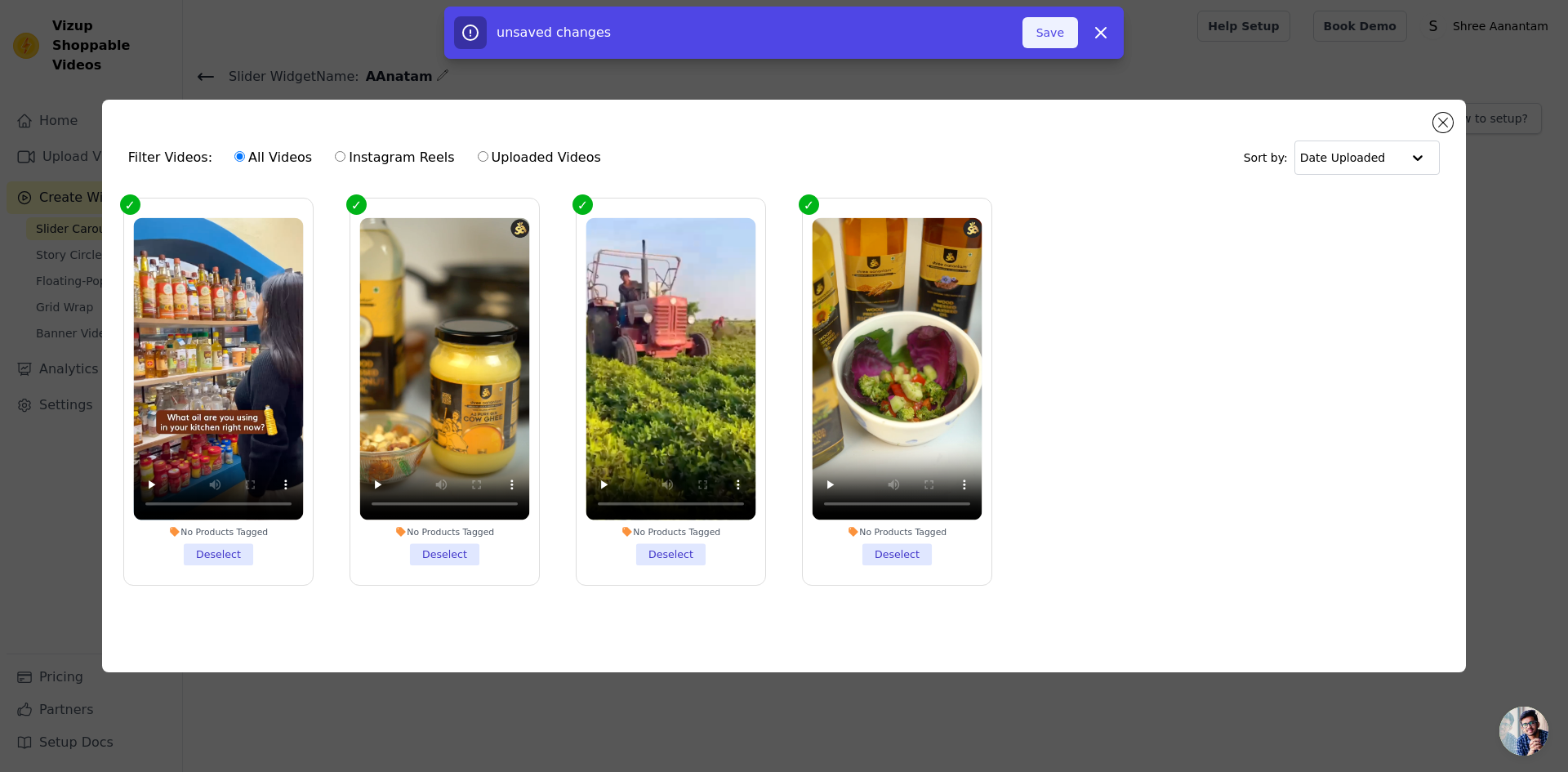
click at [1042, 32] on button "Save" at bounding box center [1049, 33] width 56 height 31
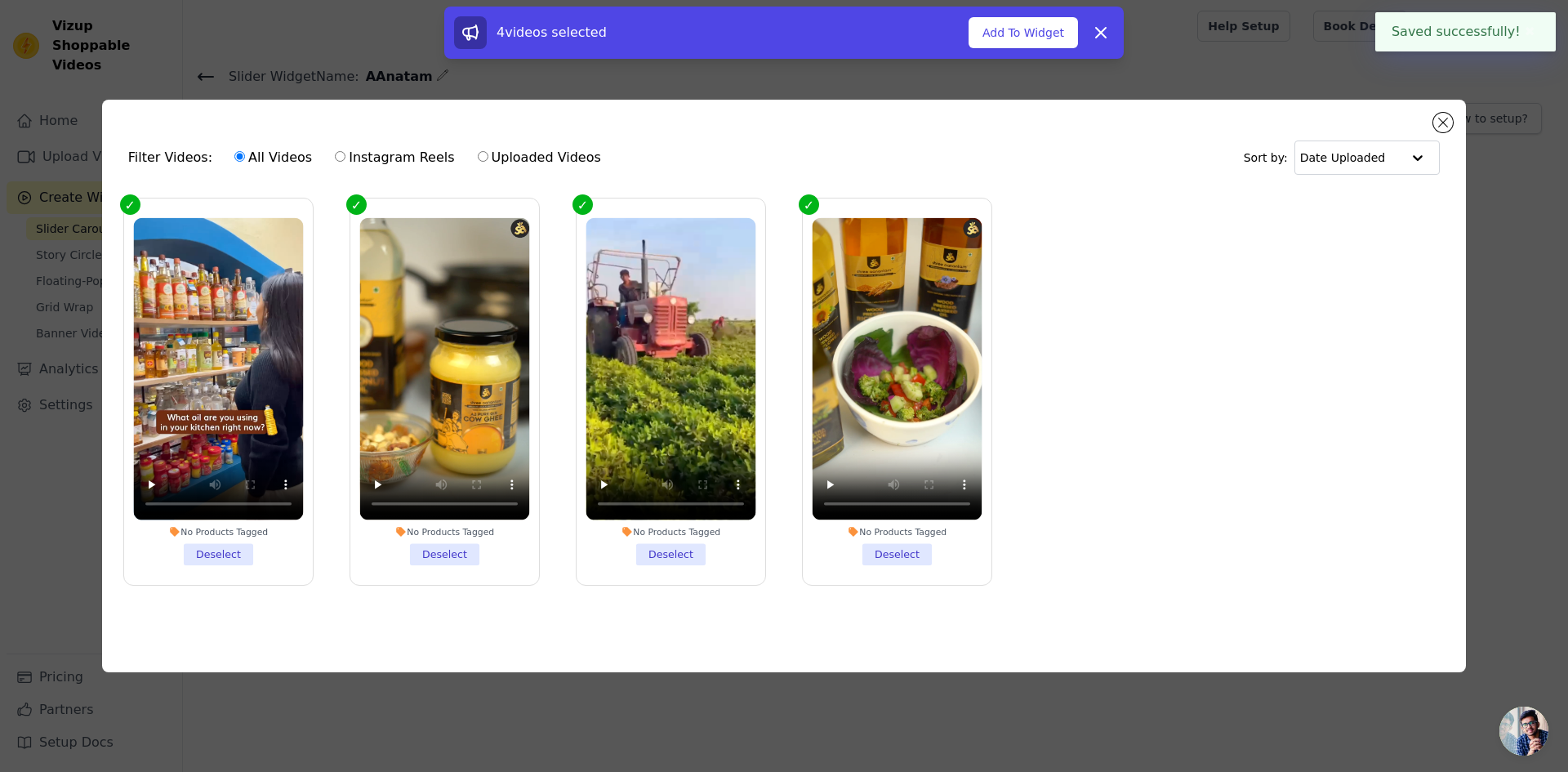
click at [1047, 35] on button "Add To Widget" at bounding box center [1023, 33] width 110 height 31
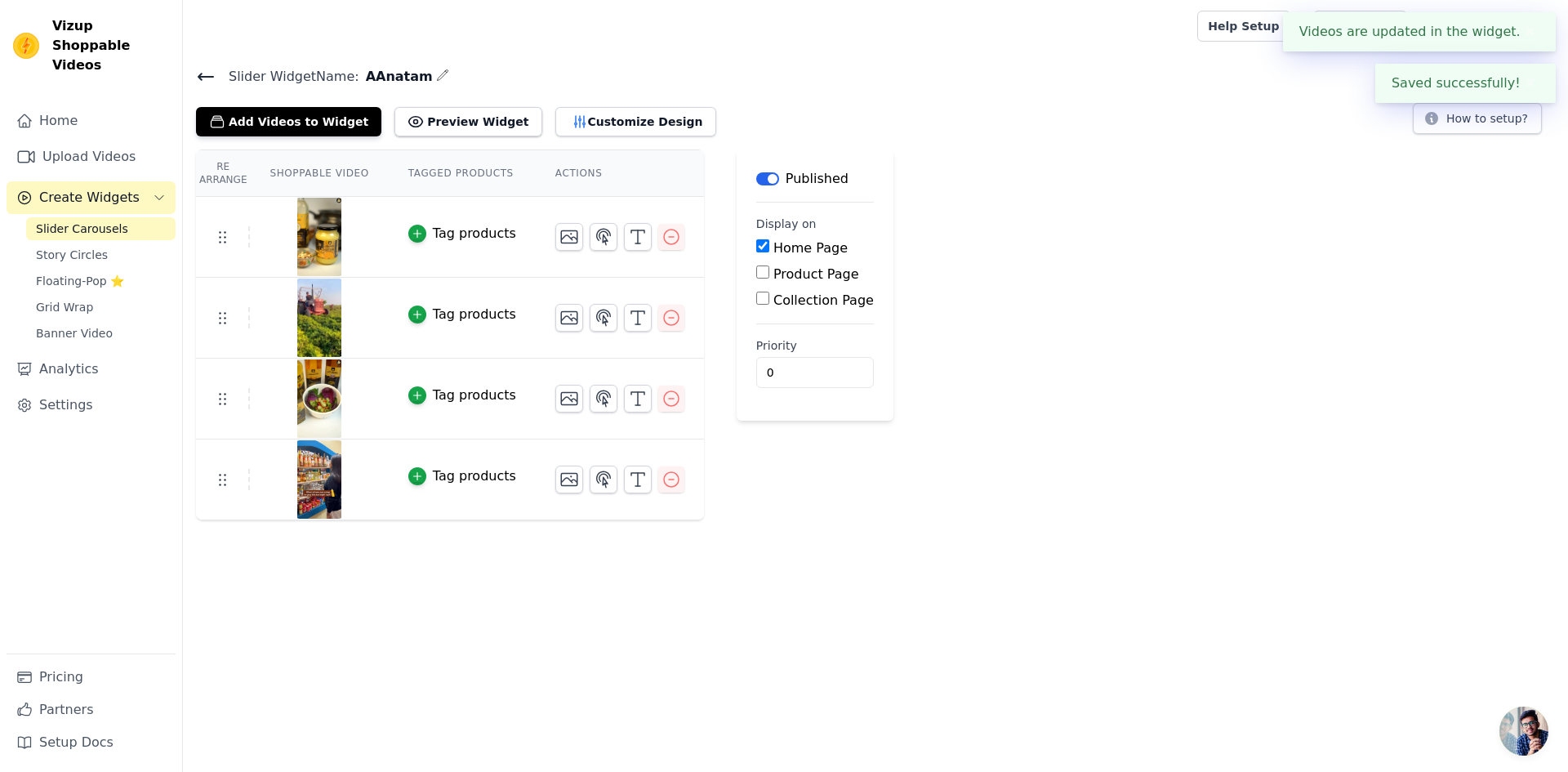
click at [984, 515] on div "Re Arrange Shoppable Video Tagged Products Actions Tag products Tag products Ta…" at bounding box center [875, 335] width 1384 height 371
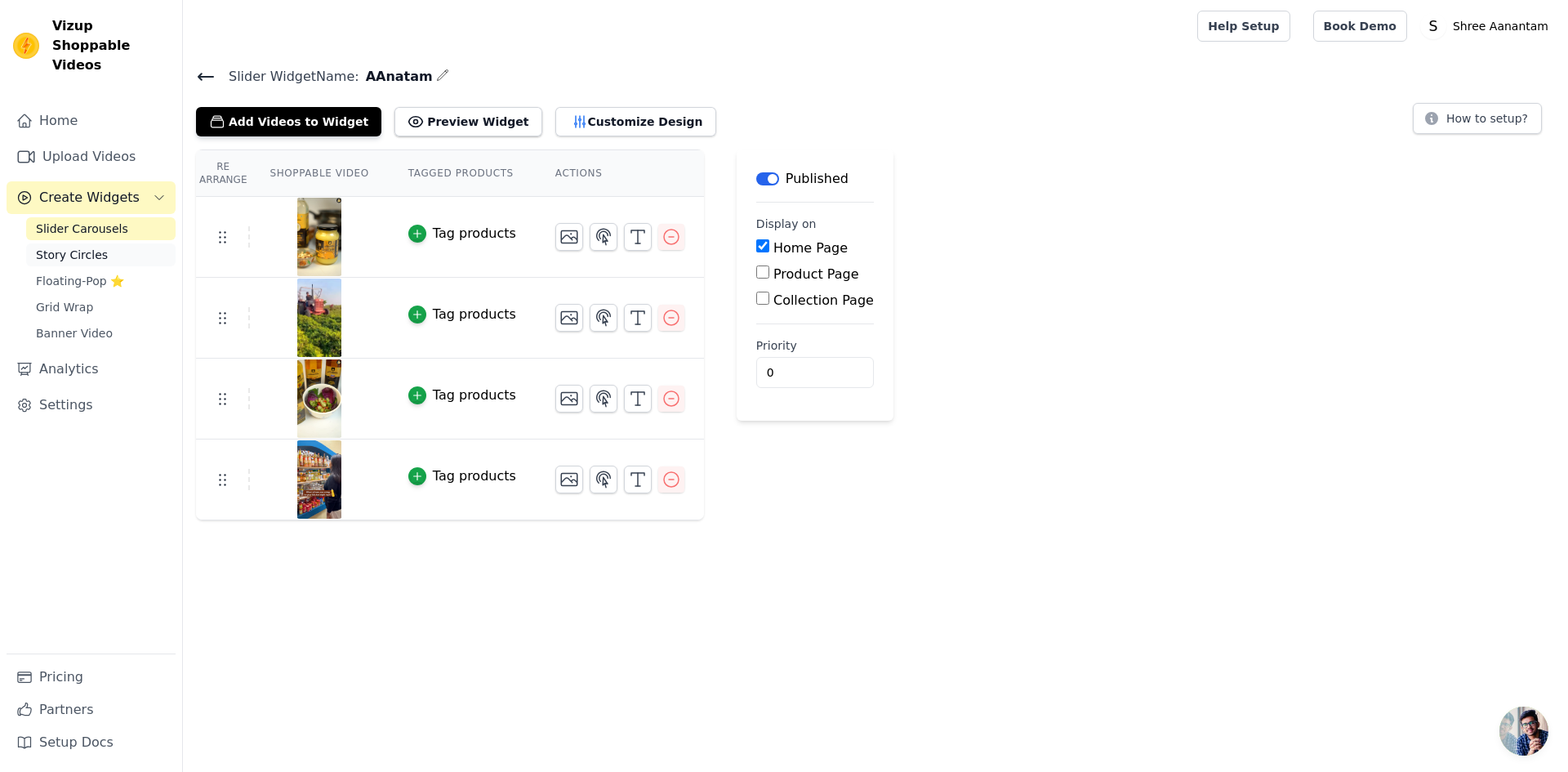
click at [84, 247] on span "Story Circles" at bounding box center [71, 255] width 72 height 16
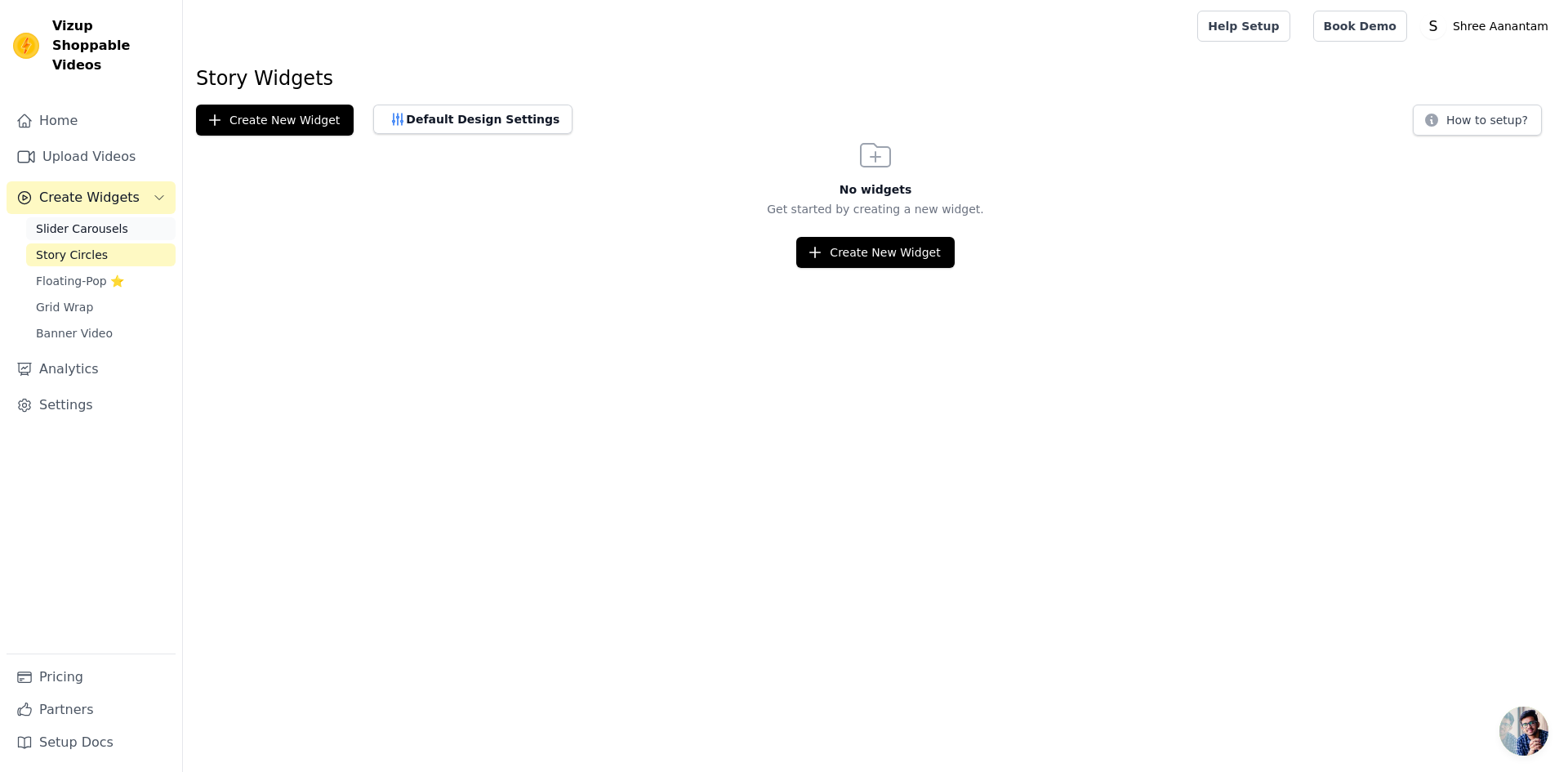
click at [89, 220] on span "Slider Carousels" at bounding box center [81, 228] width 92 height 16
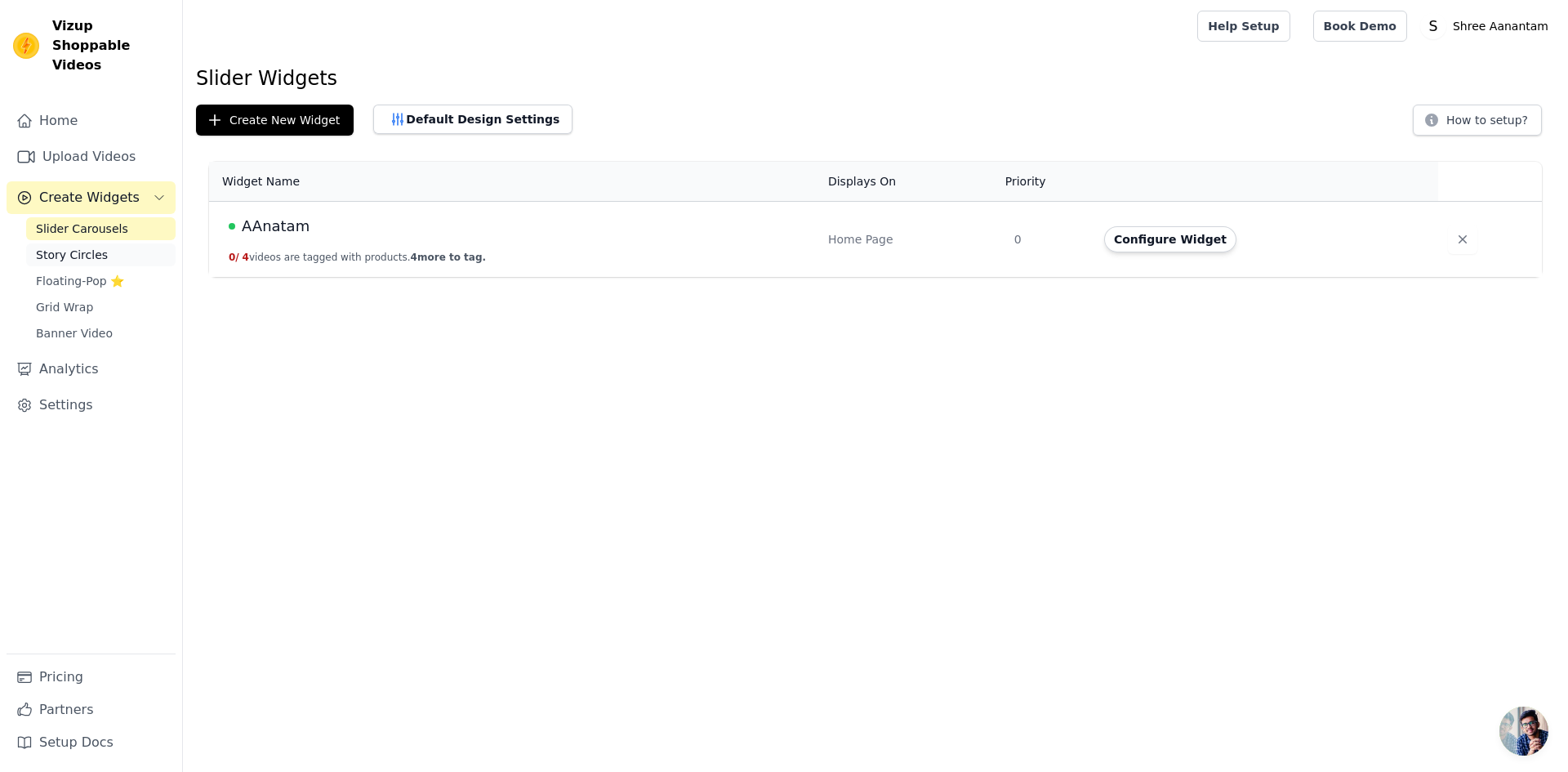
click at [74, 247] on span "Story Circles" at bounding box center [71, 255] width 72 height 16
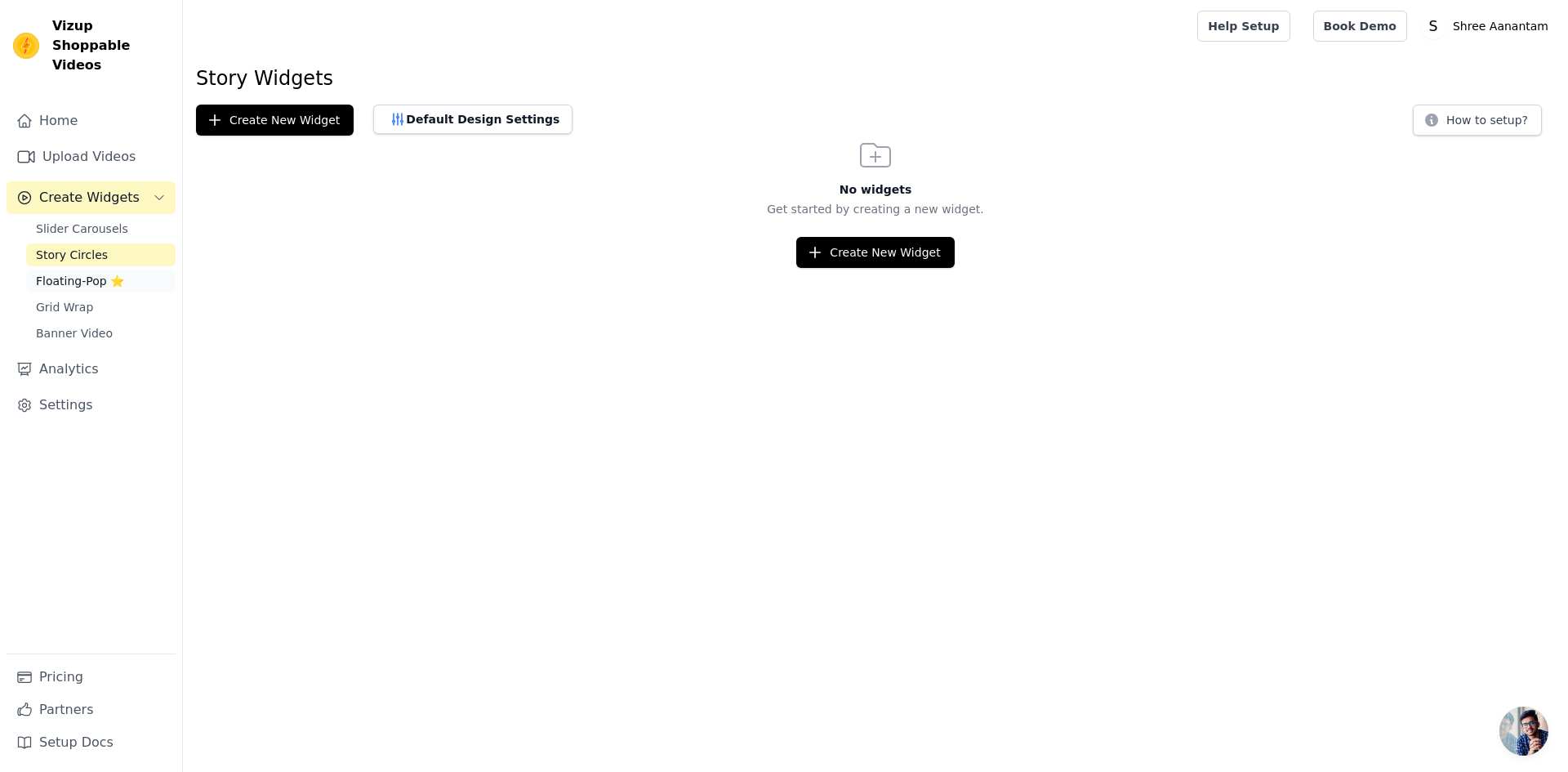
click at [73, 270] on link "Floating-Pop ⭐" at bounding box center [101, 280] width 150 height 23
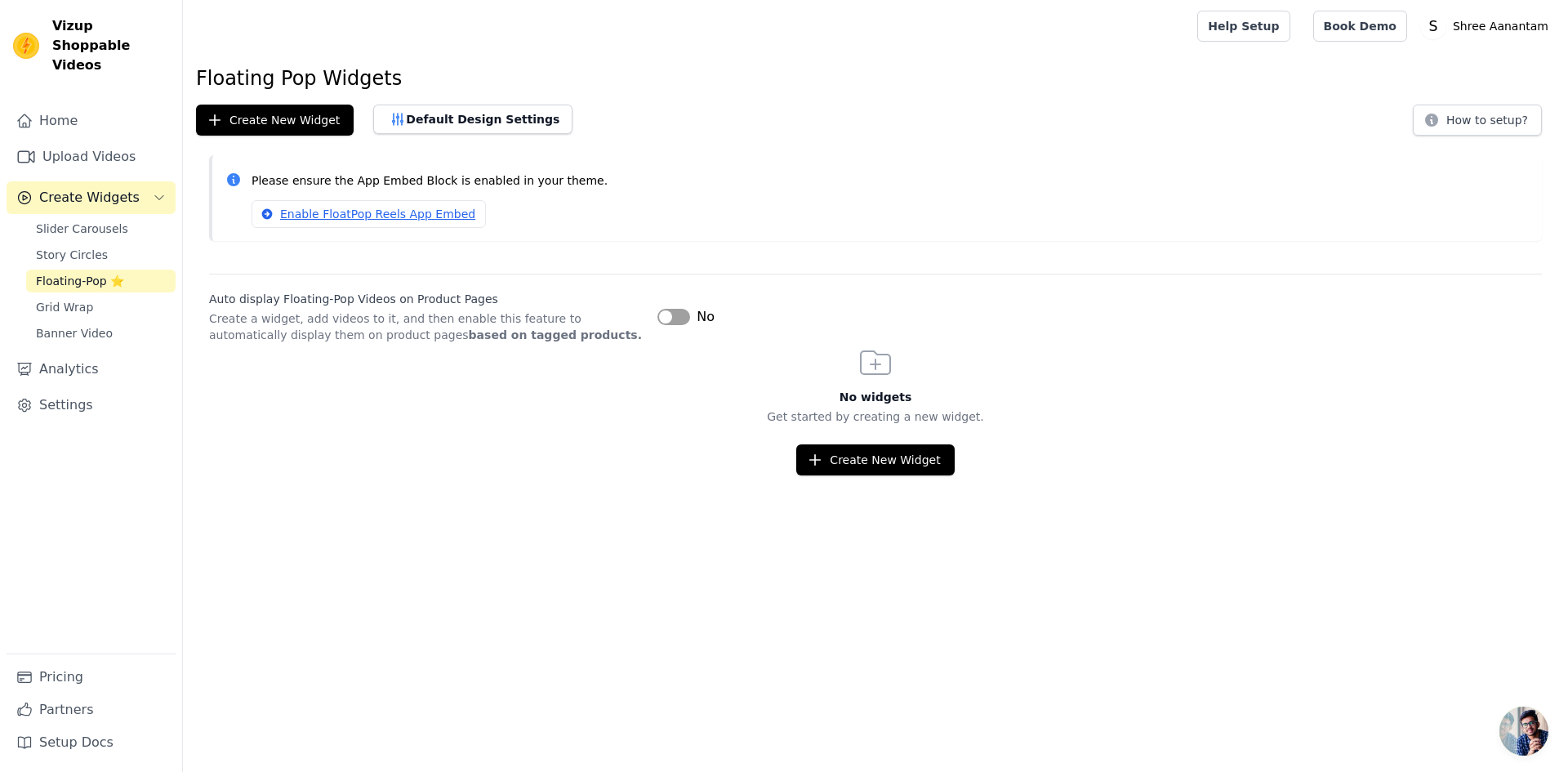
click at [699, 318] on span "No" at bounding box center [706, 316] width 18 height 19
click at [665, 322] on button "Label" at bounding box center [674, 317] width 33 height 16
click at [112, 296] on link "Grid Wrap" at bounding box center [101, 307] width 150 height 23
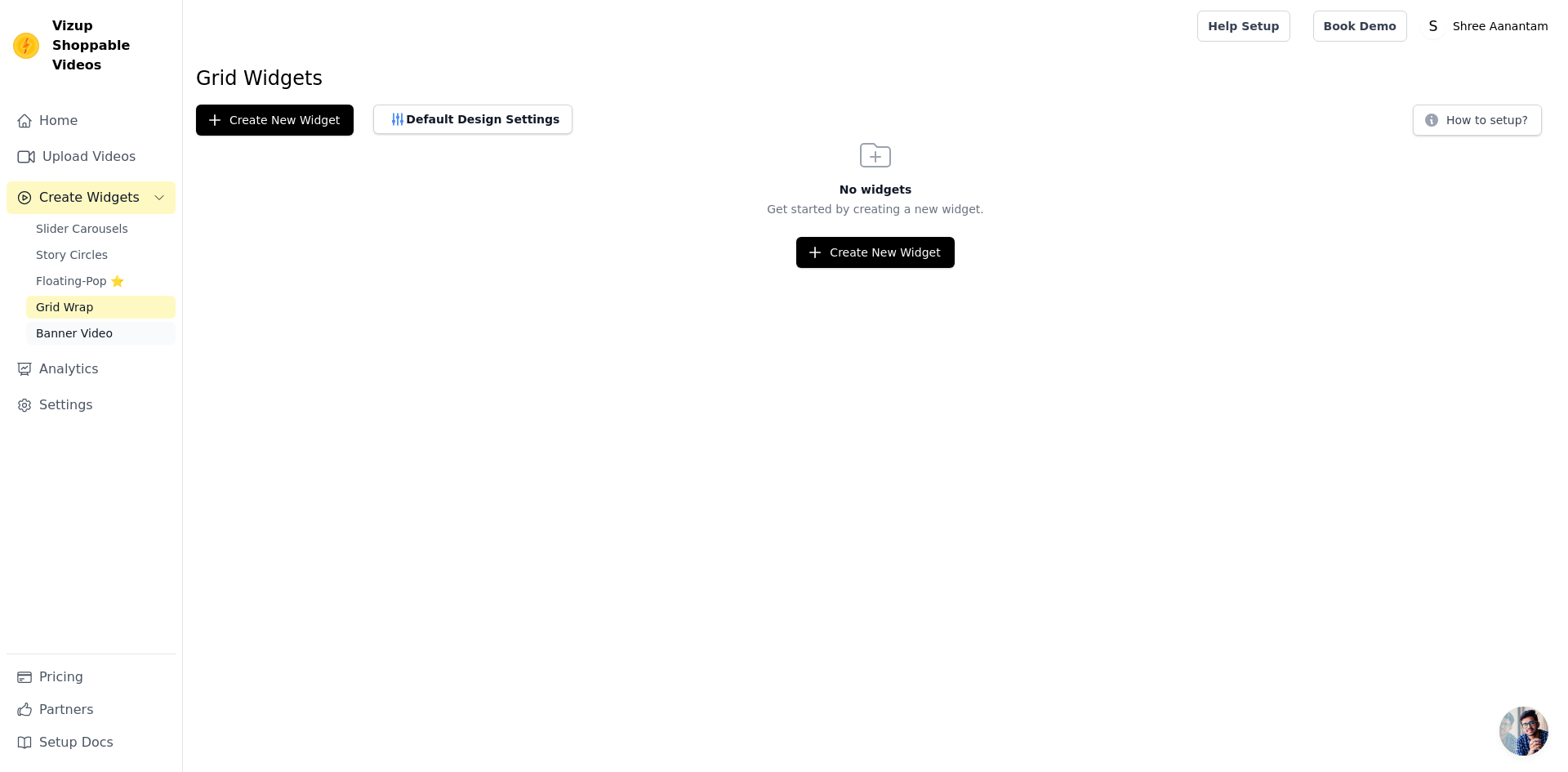
click at [110, 322] on link "Banner Video" at bounding box center [101, 333] width 150 height 23
click at [63, 389] on link "Settings" at bounding box center [90, 406] width 169 height 33
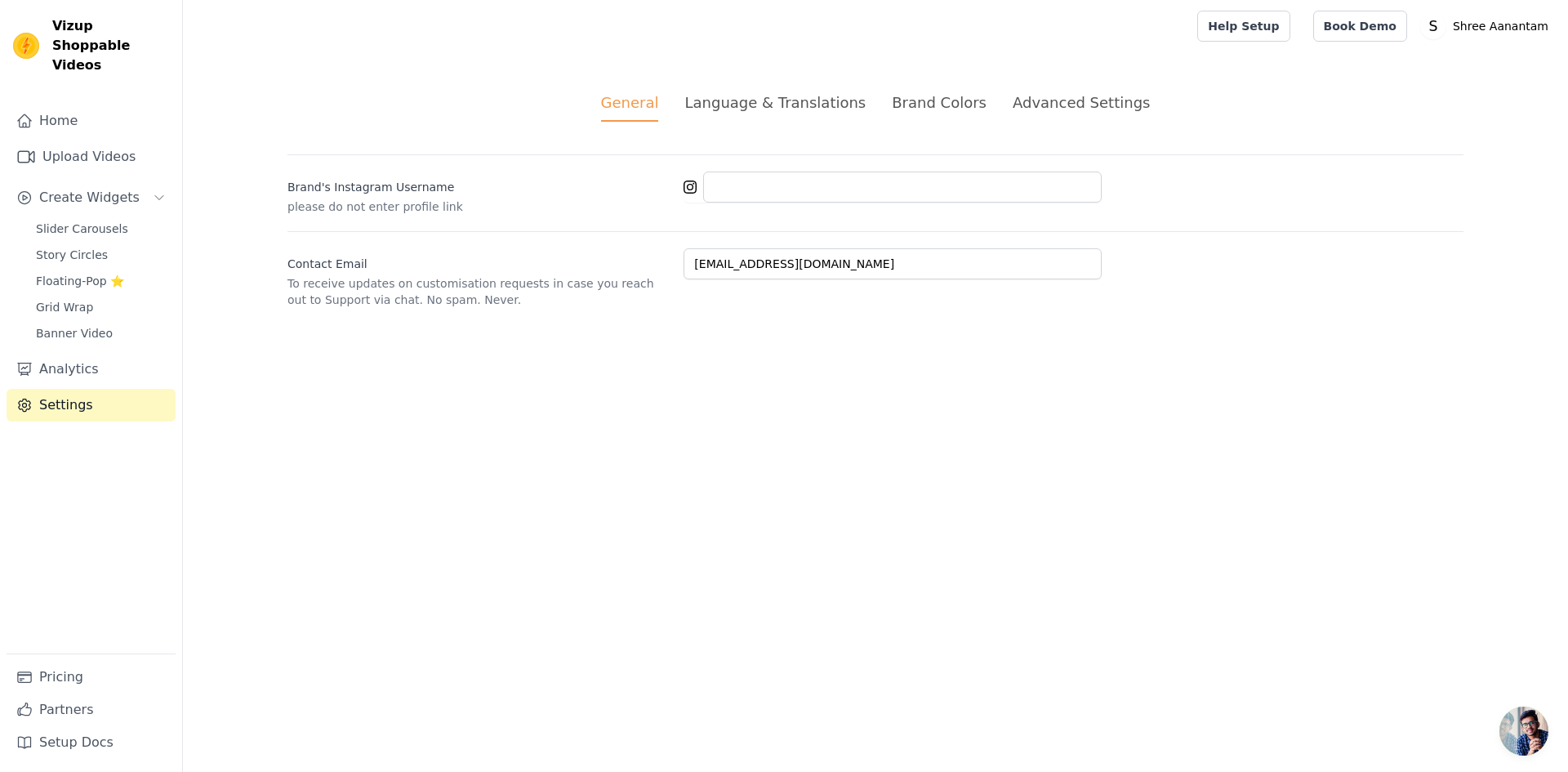
click at [770, 118] on li "Language & Translations" at bounding box center [774, 106] width 181 height 30
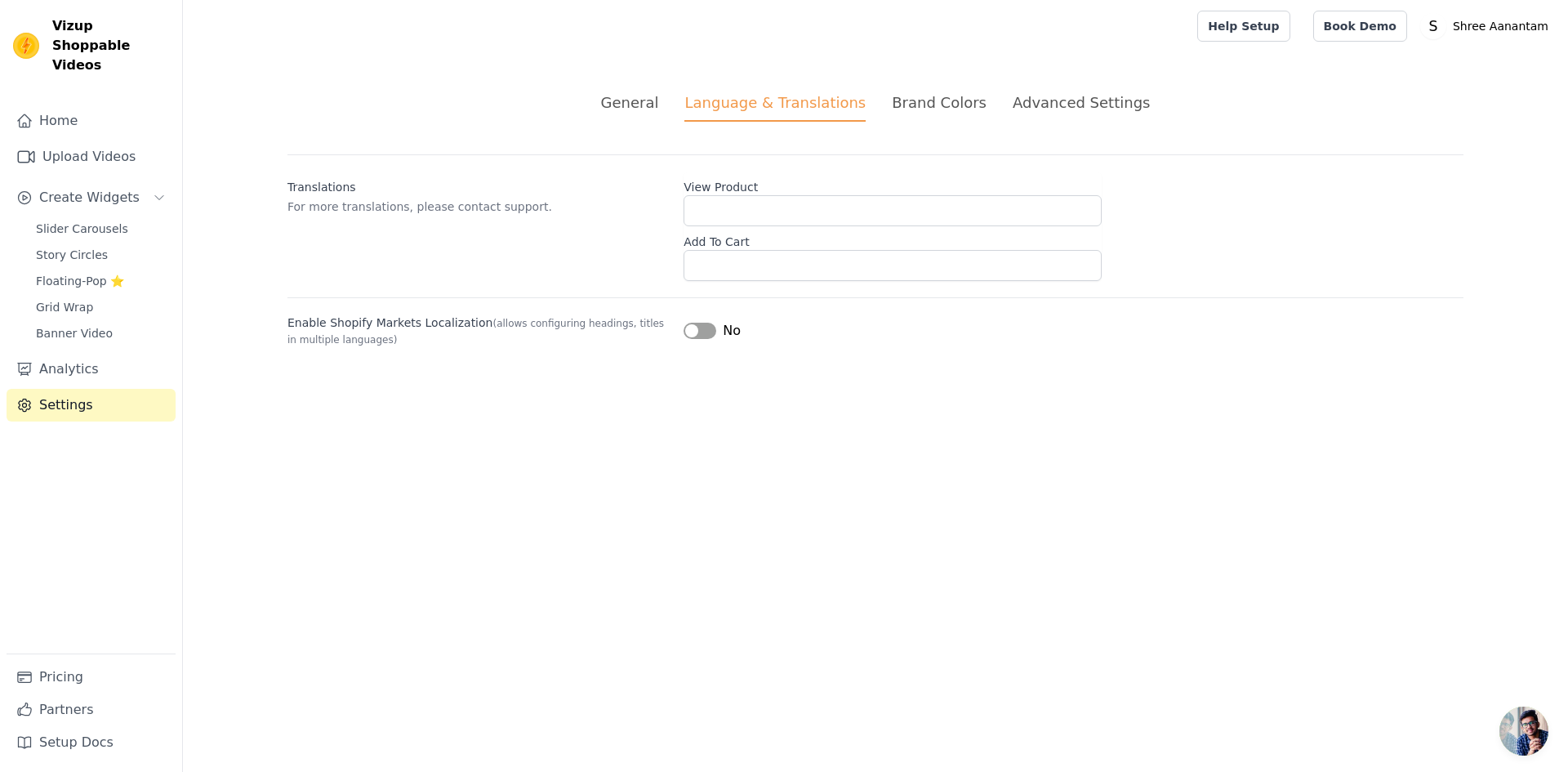
click at [940, 116] on li "Brand Colors" at bounding box center [939, 106] width 95 height 30
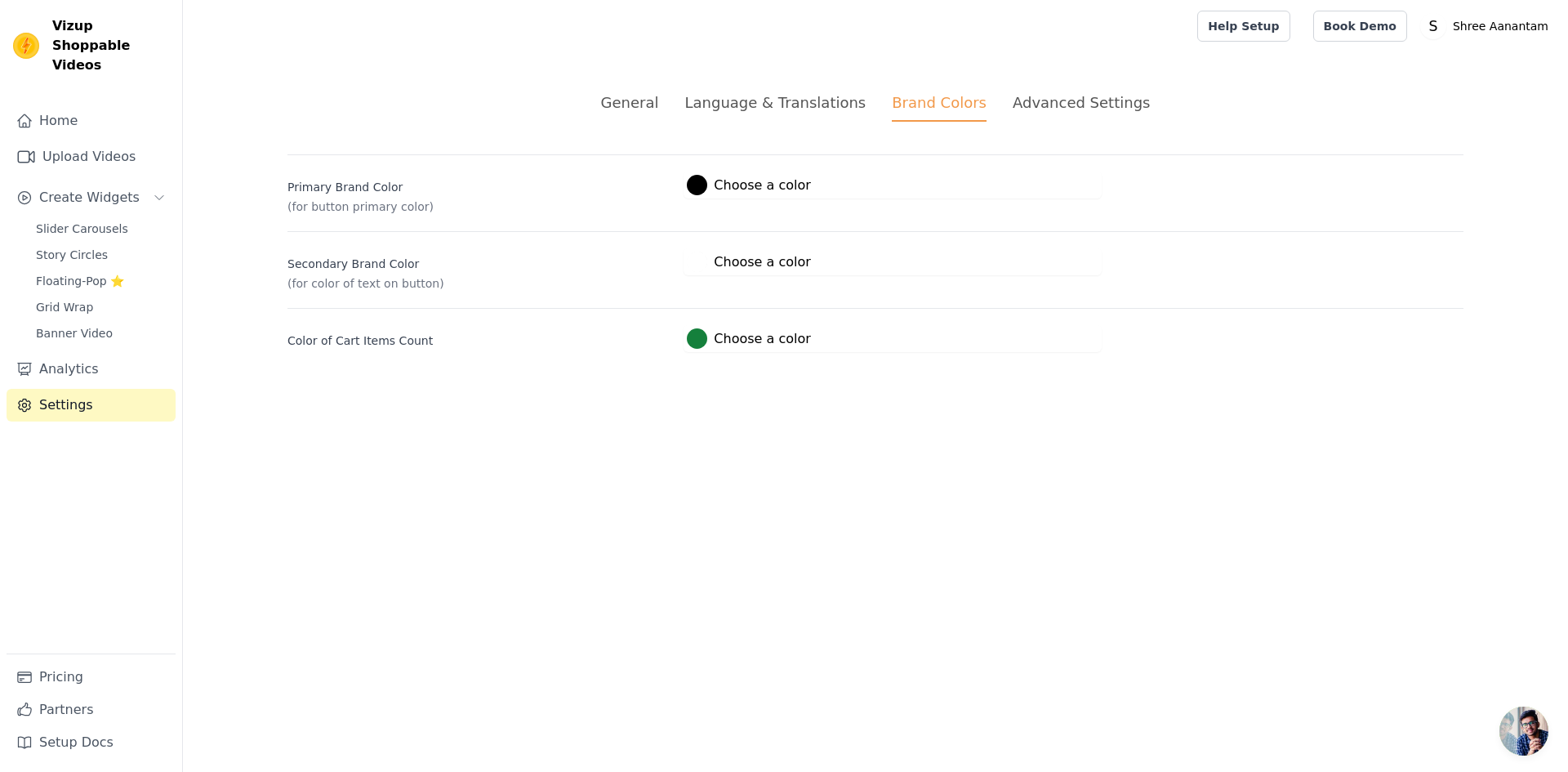
click at [1026, 95] on div "Advanced Settings" at bounding box center [1081, 102] width 137 height 22
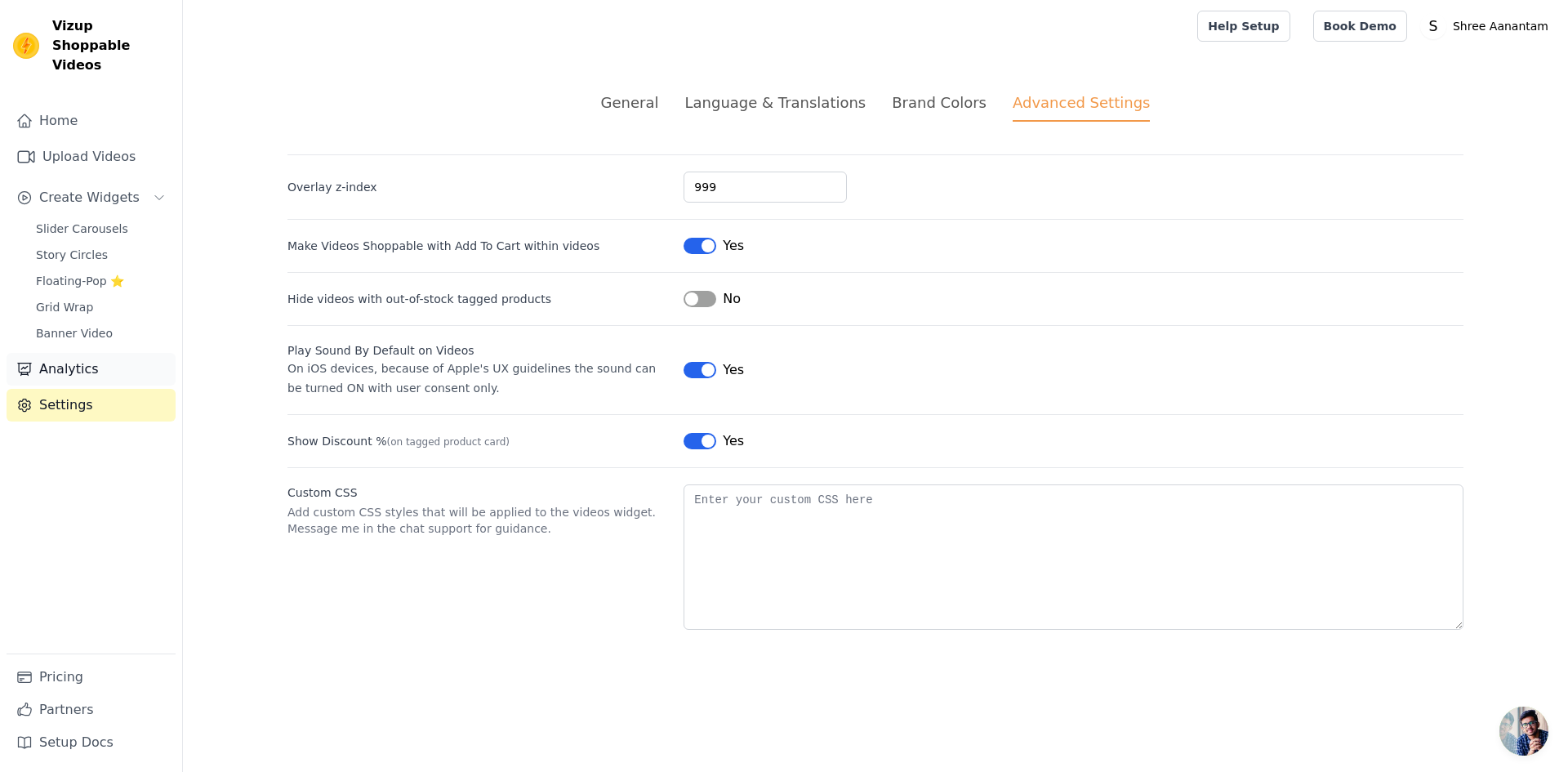
click at [32, 361] on icon "Sidebar" at bounding box center [25, 369] width 16 height 16
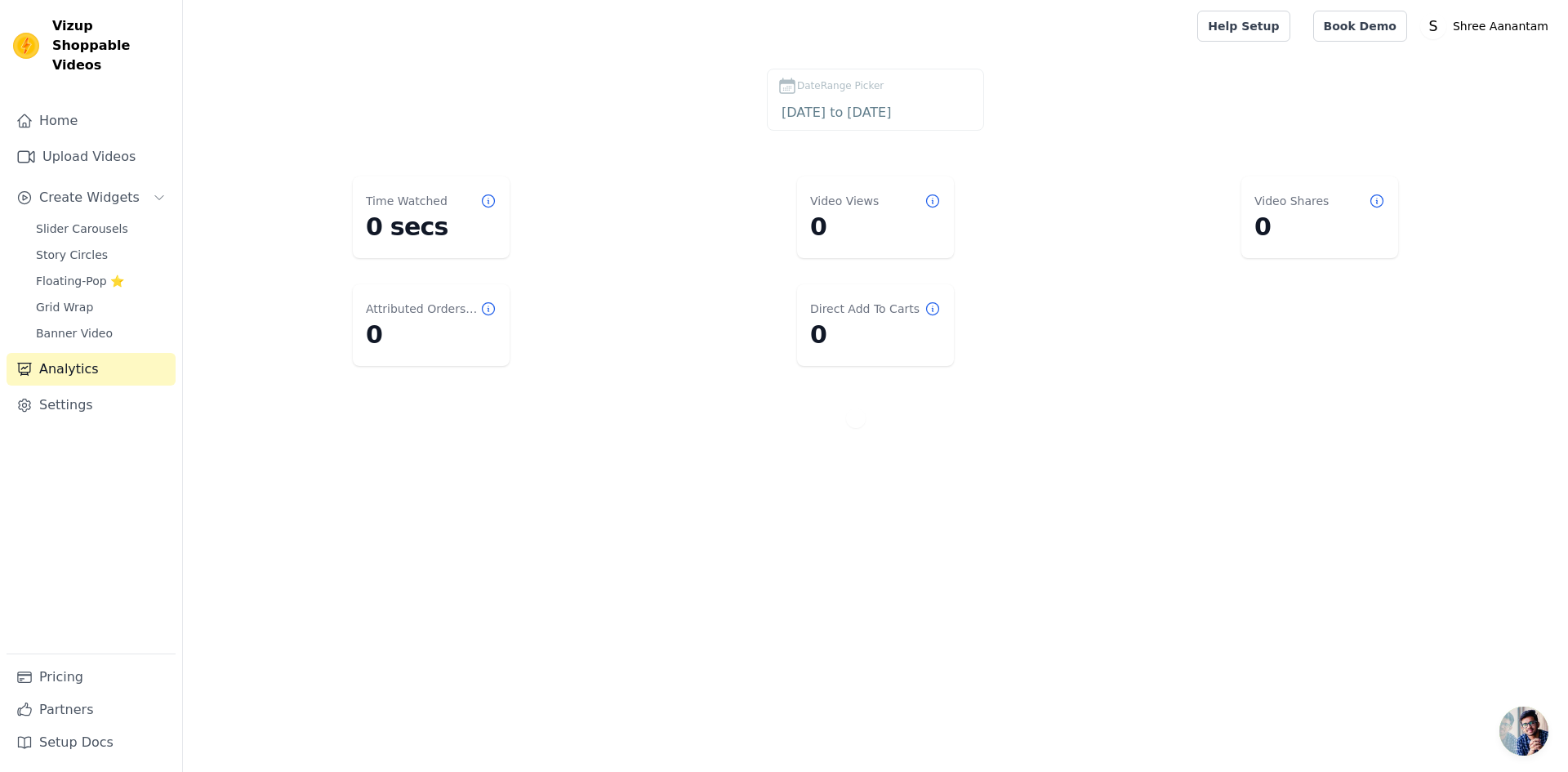
click at [55, 299] on div "Slider Carousels Story Circles Floating-Pop ⭐ Grid Wrap Banner Video" at bounding box center [101, 280] width 150 height 127
click at [61, 325] on span "Banner Video" at bounding box center [74, 333] width 77 height 16
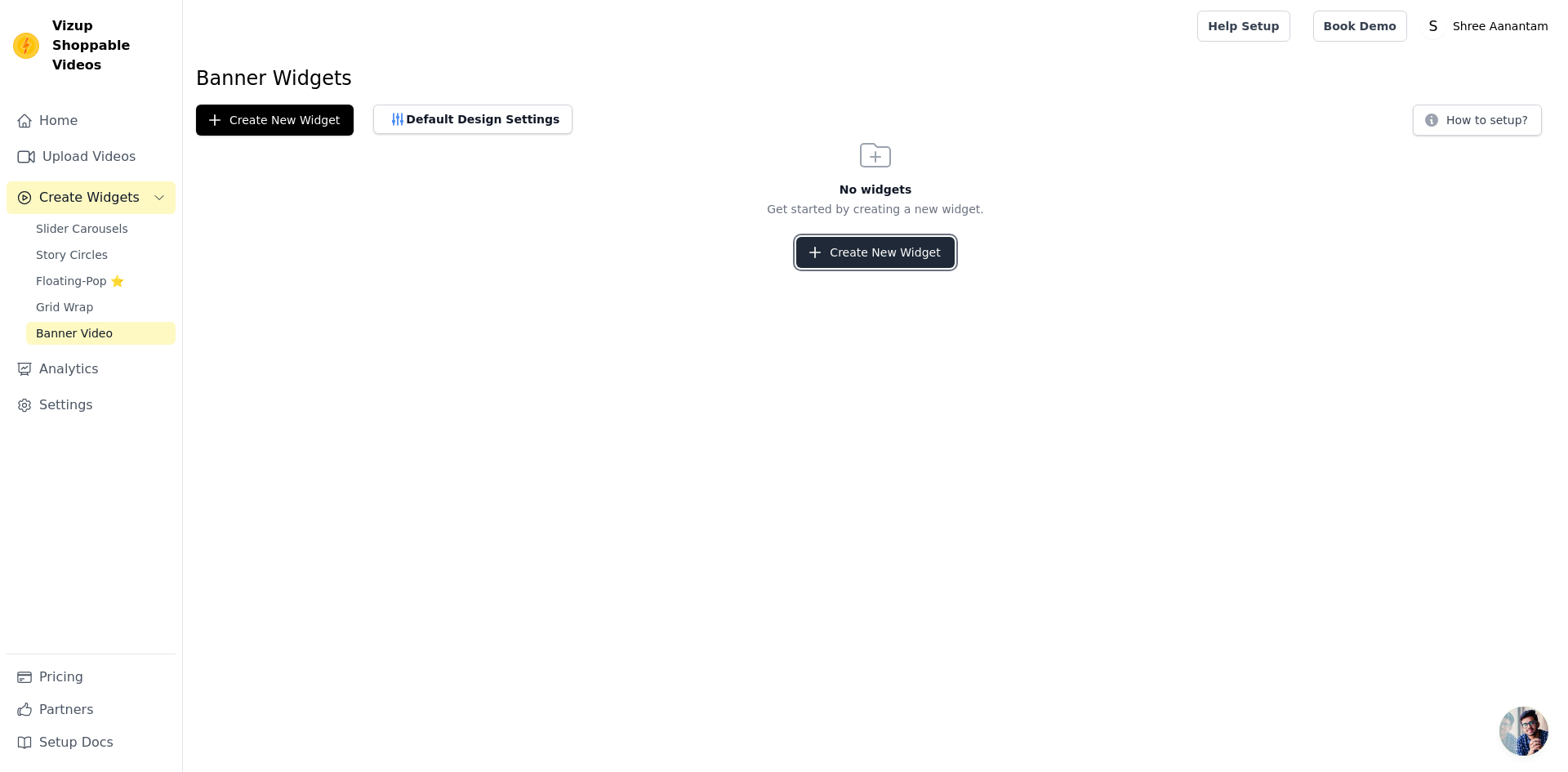
click at [889, 259] on button "Create New Widget" at bounding box center [875, 252] width 158 height 31
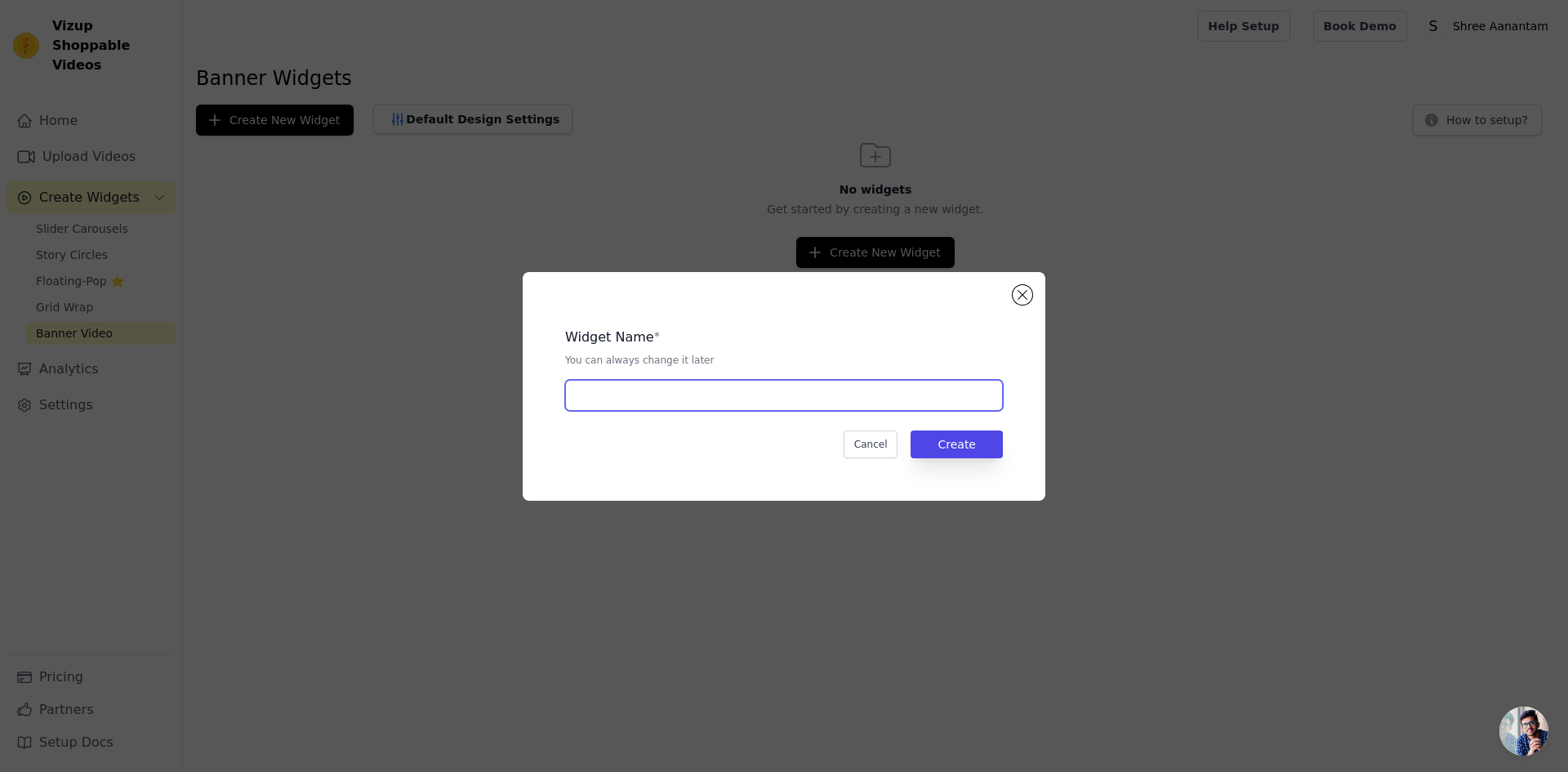
click at [650, 389] on input "text" at bounding box center [784, 396] width 437 height 31
type input "Shree Aanantam"
click at [952, 450] on button "Create" at bounding box center [956, 444] width 92 height 27
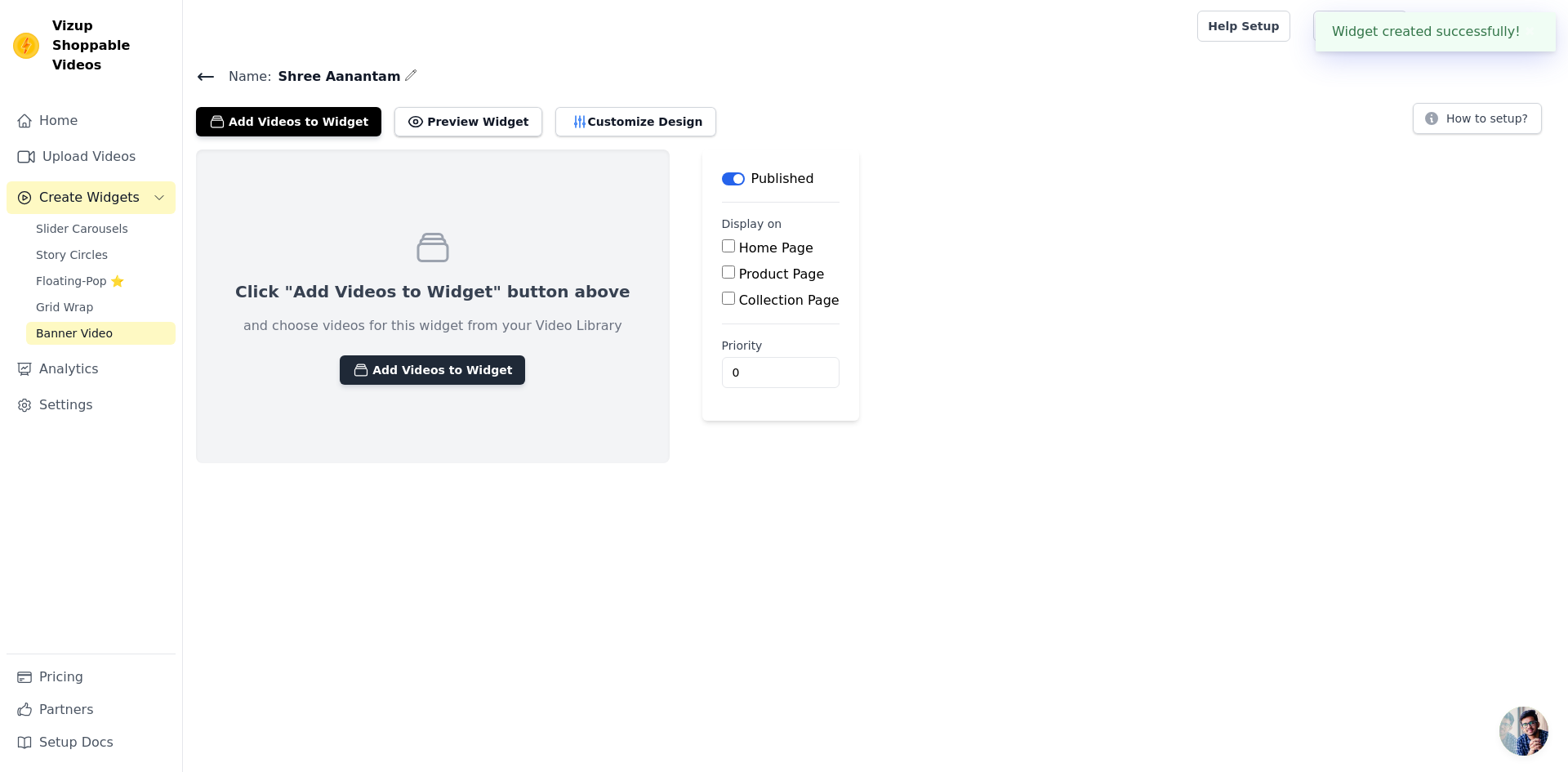
click at [396, 366] on button "Add Videos to Widget" at bounding box center [432, 370] width 185 height 29
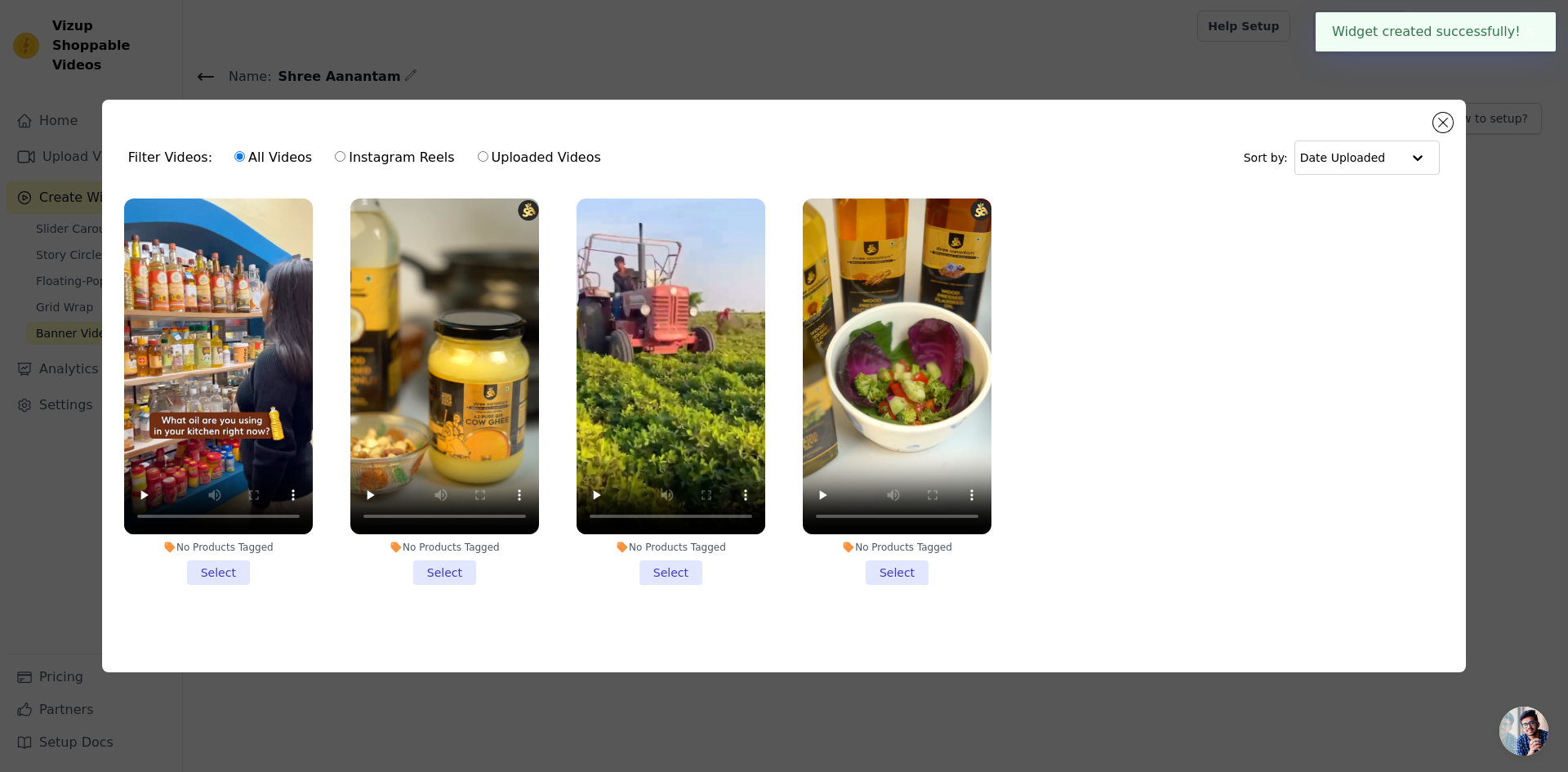
click at [891, 574] on li "No Products Tagged Select" at bounding box center [897, 391] width 189 height 386
click at [0, 0] on input "No Products Tagged Select" at bounding box center [0, 0] width 0 height 0
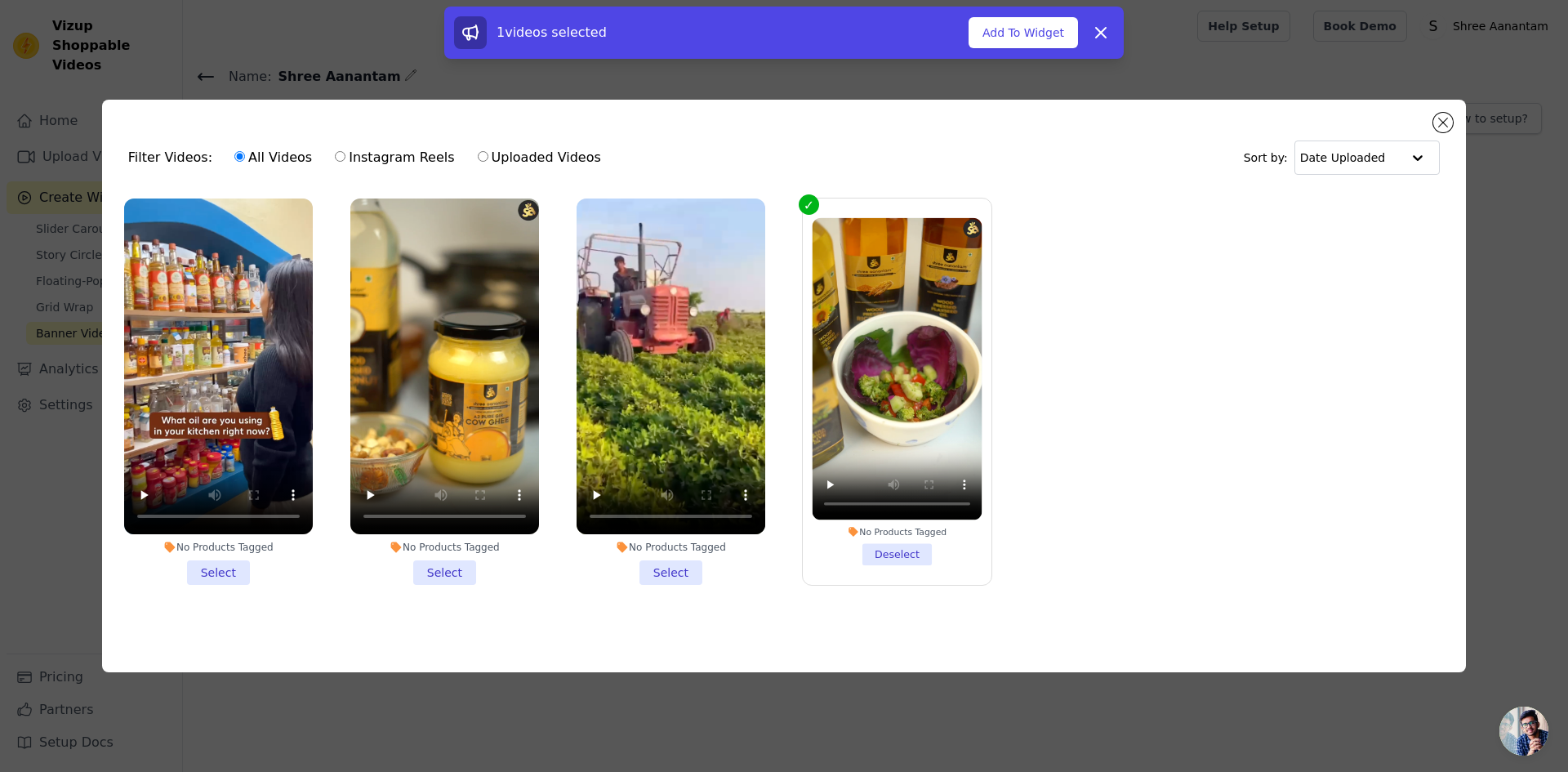
click at [679, 575] on li "No Products Tagged Select" at bounding box center [670, 391] width 189 height 386
click at [0, 0] on input "No Products Tagged Select" at bounding box center [0, 0] width 0 height 0
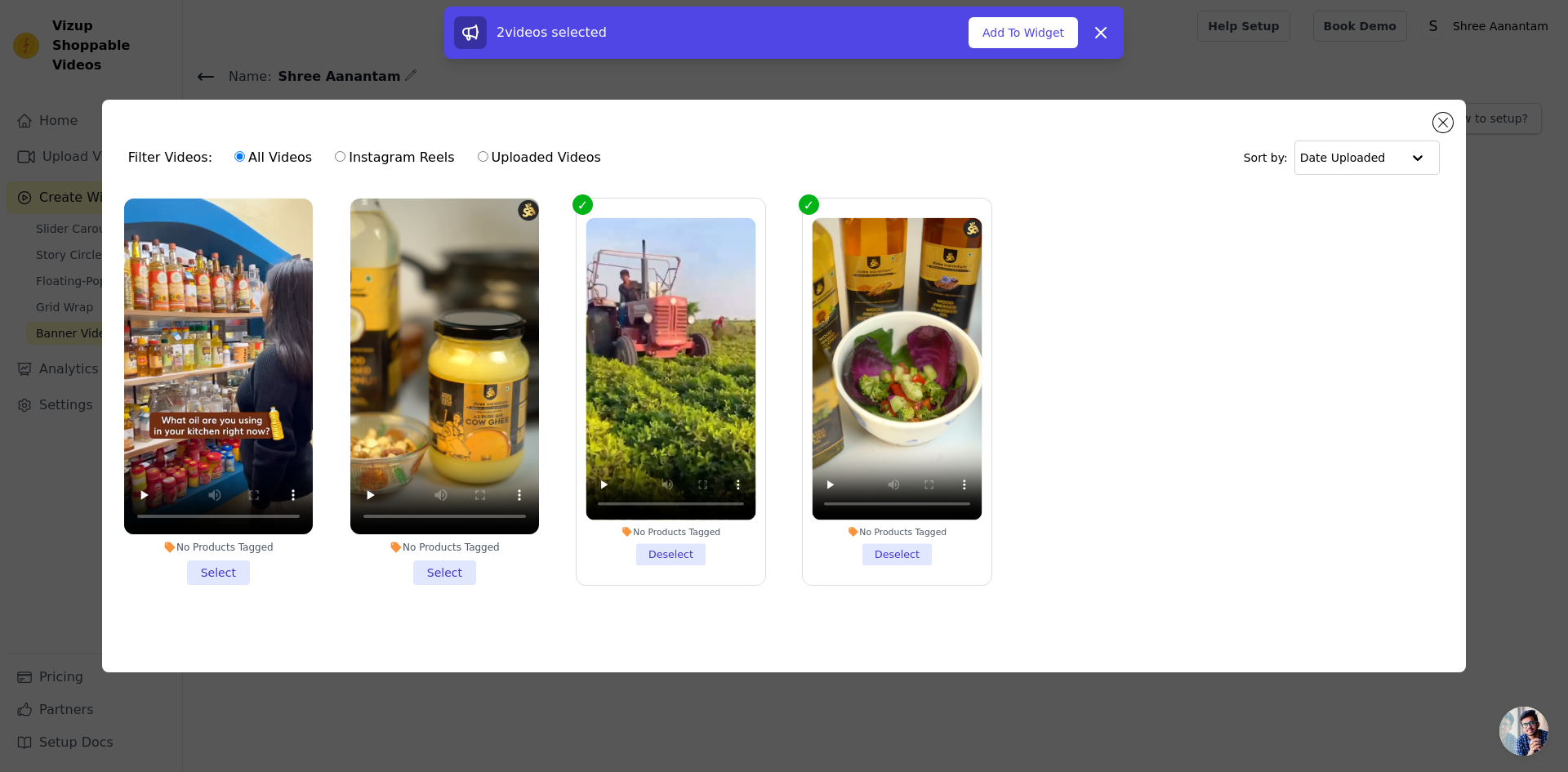
drag, startPoint x: 463, startPoint y: 570, endPoint x: 434, endPoint y: 571, distance: 29.0
click at [461, 570] on li "No Products Tagged Select" at bounding box center [445, 391] width 189 height 386
click at [0, 0] on input "No Products Tagged Select" at bounding box center [0, 0] width 0 height 0
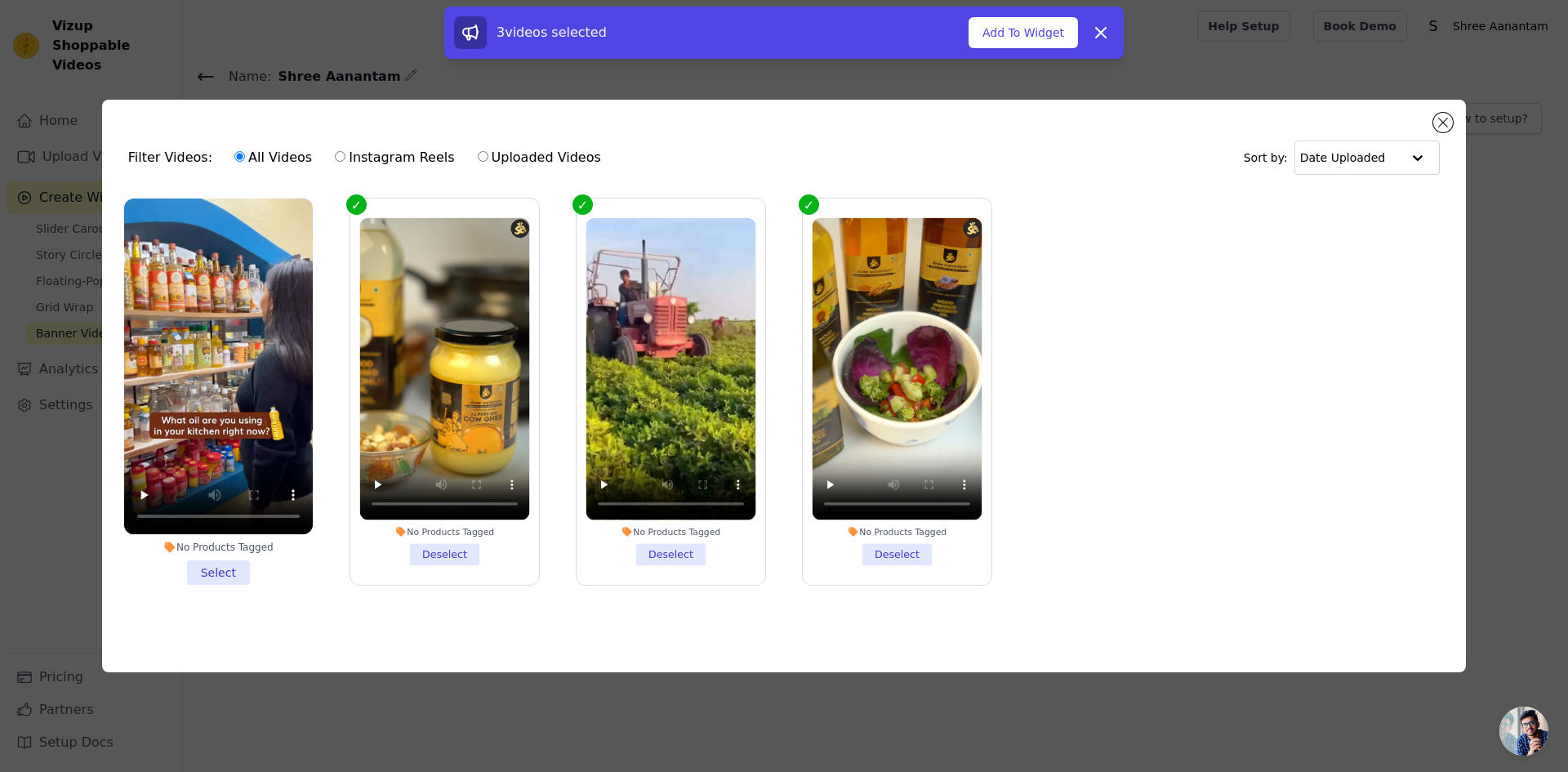
click at [235, 569] on li "No Products Tagged Select" at bounding box center [218, 391] width 189 height 386
click at [0, 0] on input "No Products Tagged Select" at bounding box center [0, 0] width 0 height 0
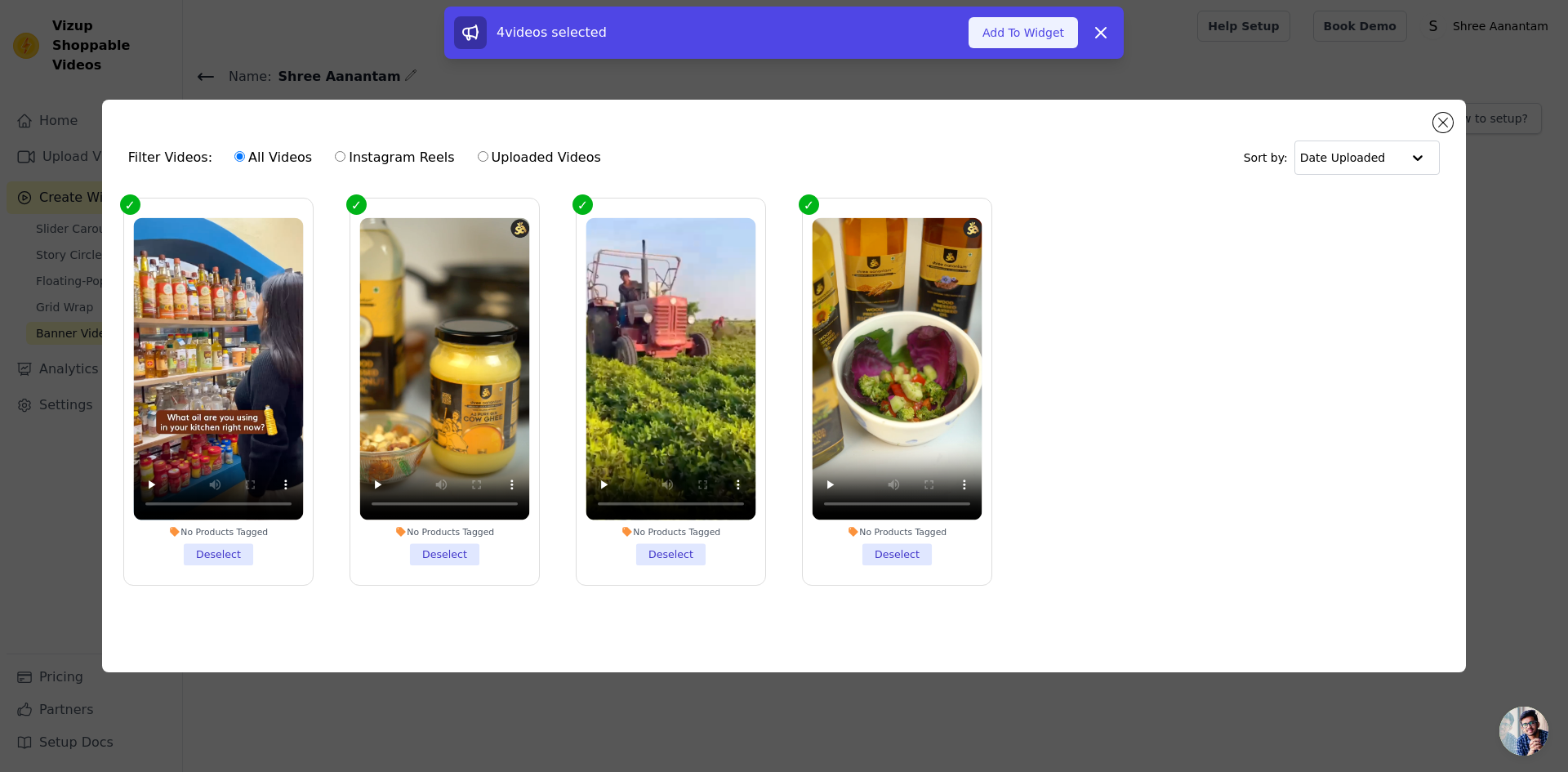
click at [1023, 37] on button "Add To Widget" at bounding box center [1023, 33] width 110 height 31
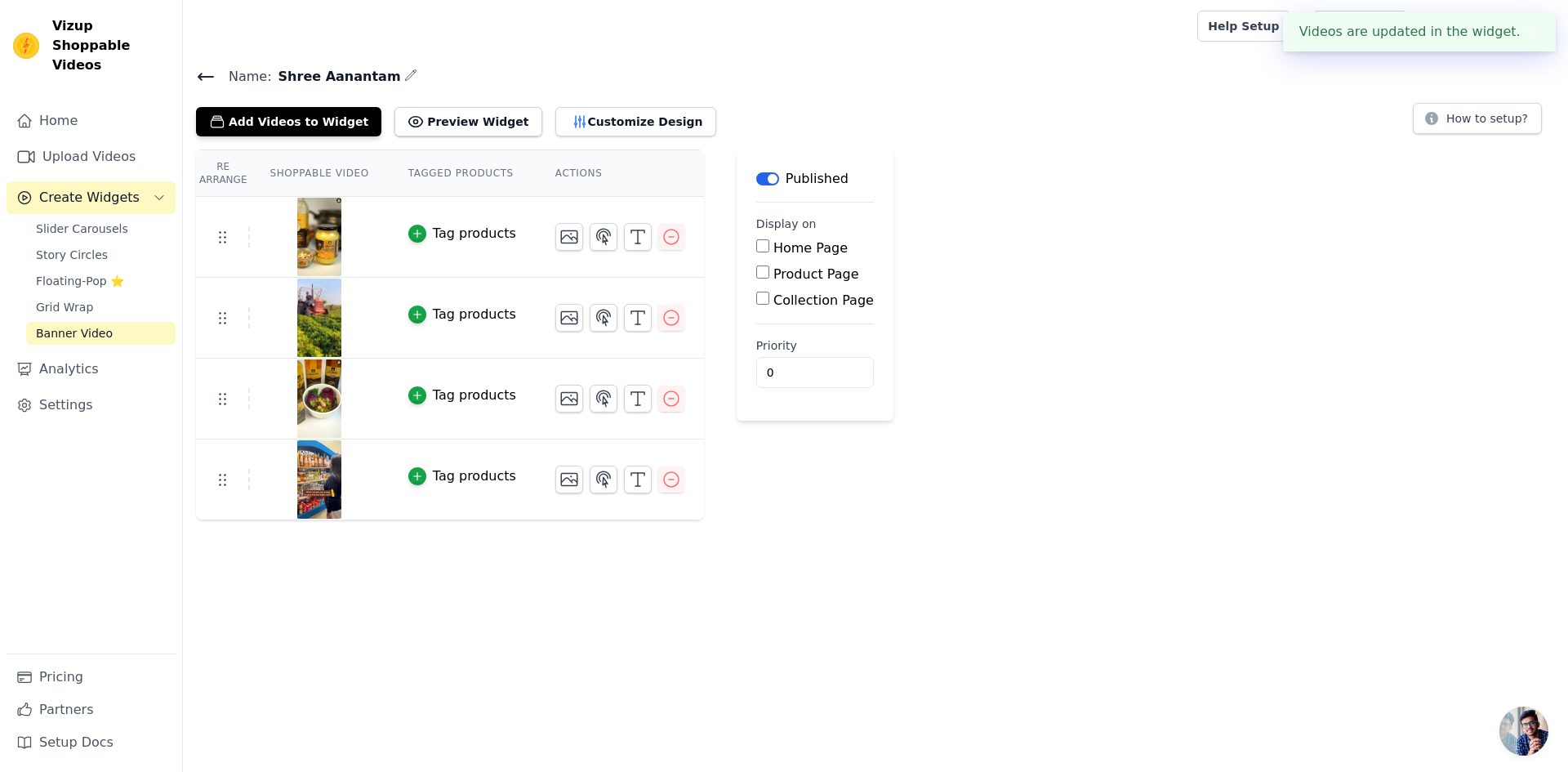
click at [756, 247] on input "Home Page" at bounding box center [763, 246] width 13 height 13
checkbox input "true"
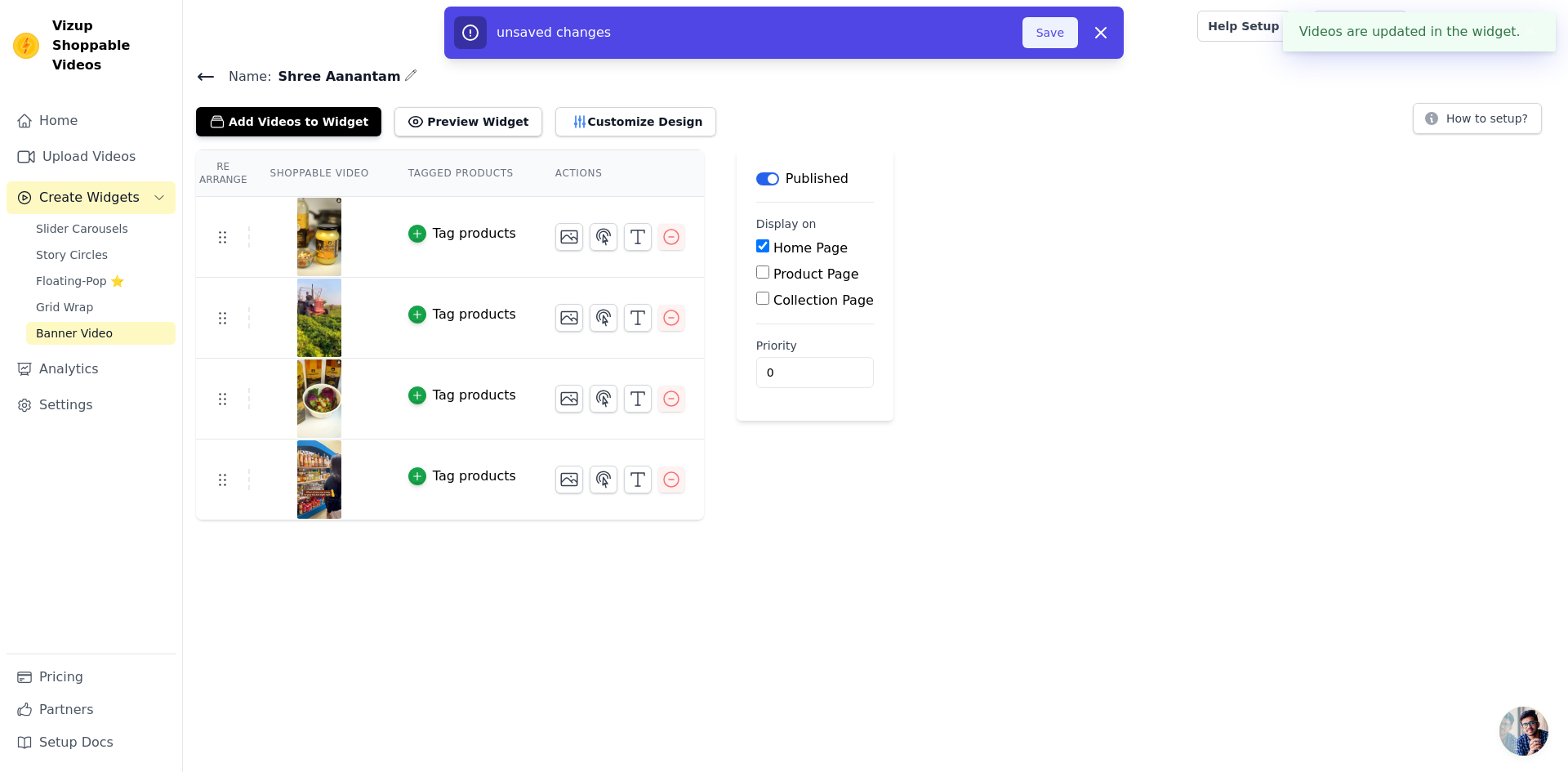
click at [1051, 26] on button "Save" at bounding box center [1049, 33] width 56 height 31
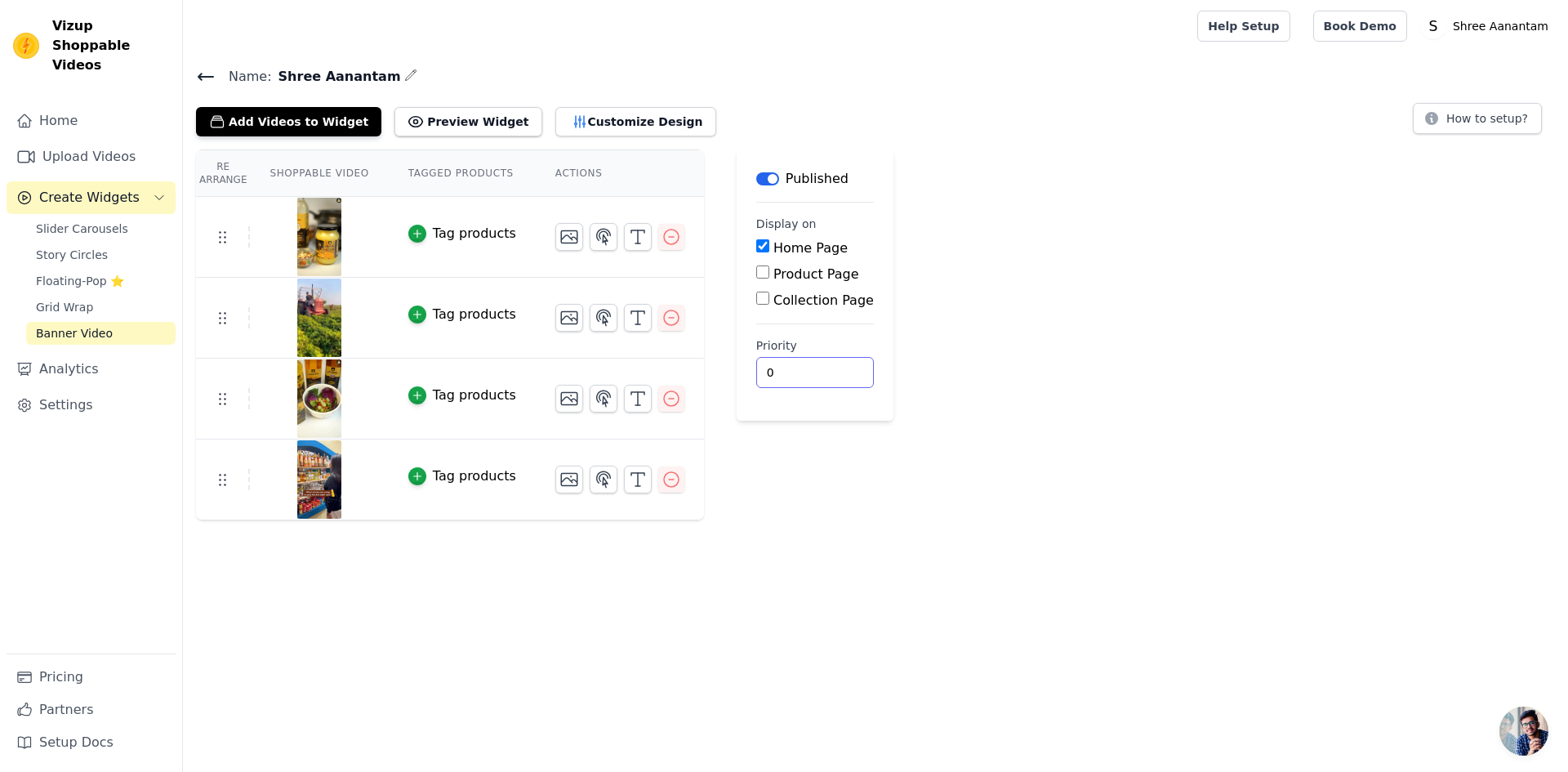
click at [763, 375] on input "0" at bounding box center [815, 373] width 118 height 31
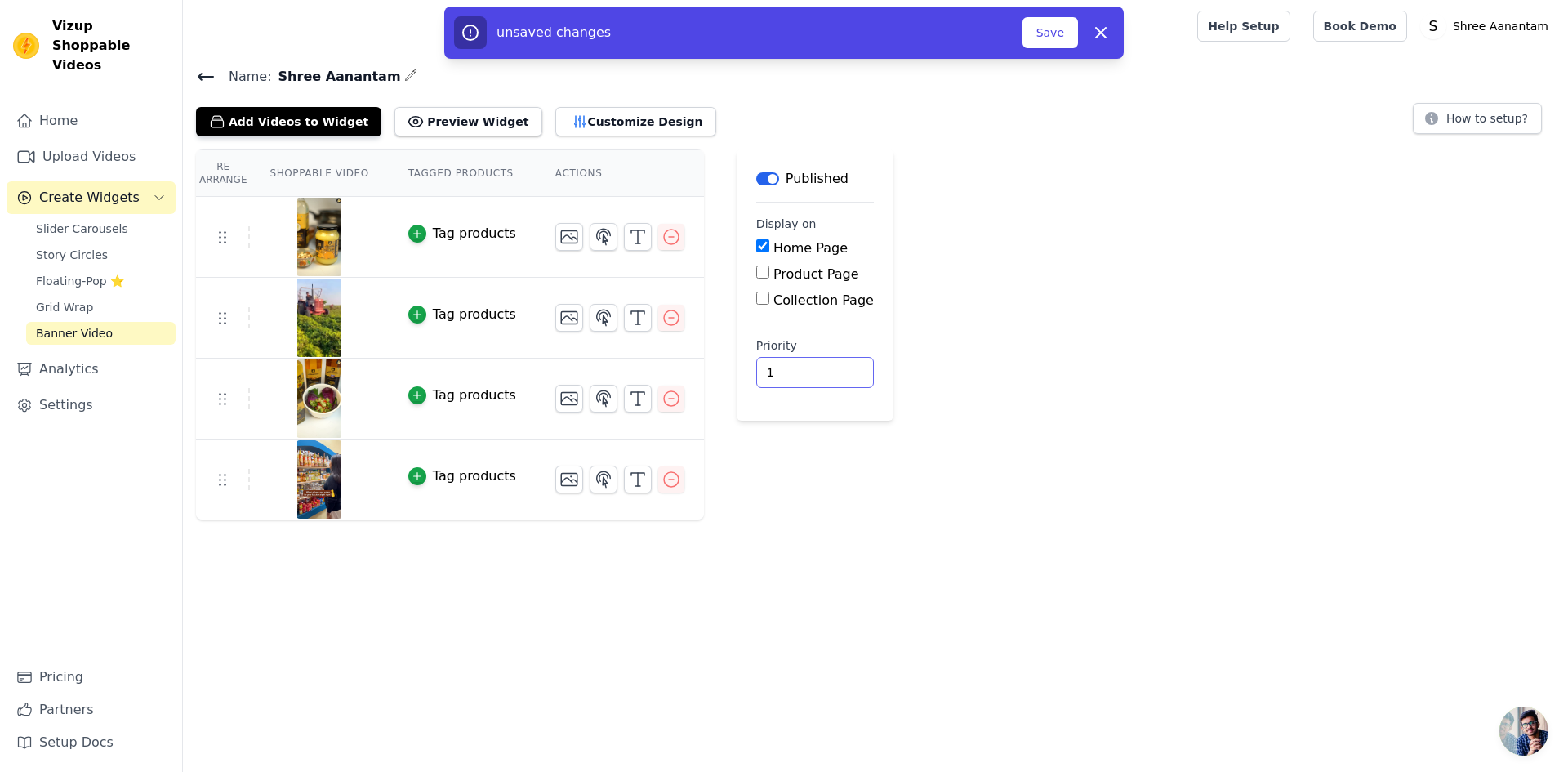
click at [805, 369] on input "1" at bounding box center [815, 373] width 118 height 31
click at [805, 369] on input "2" at bounding box center [815, 373] width 118 height 31
click at [805, 365] on input "3" at bounding box center [815, 373] width 118 height 31
type input "4"
click at [805, 365] on input "4" at bounding box center [815, 373] width 118 height 31
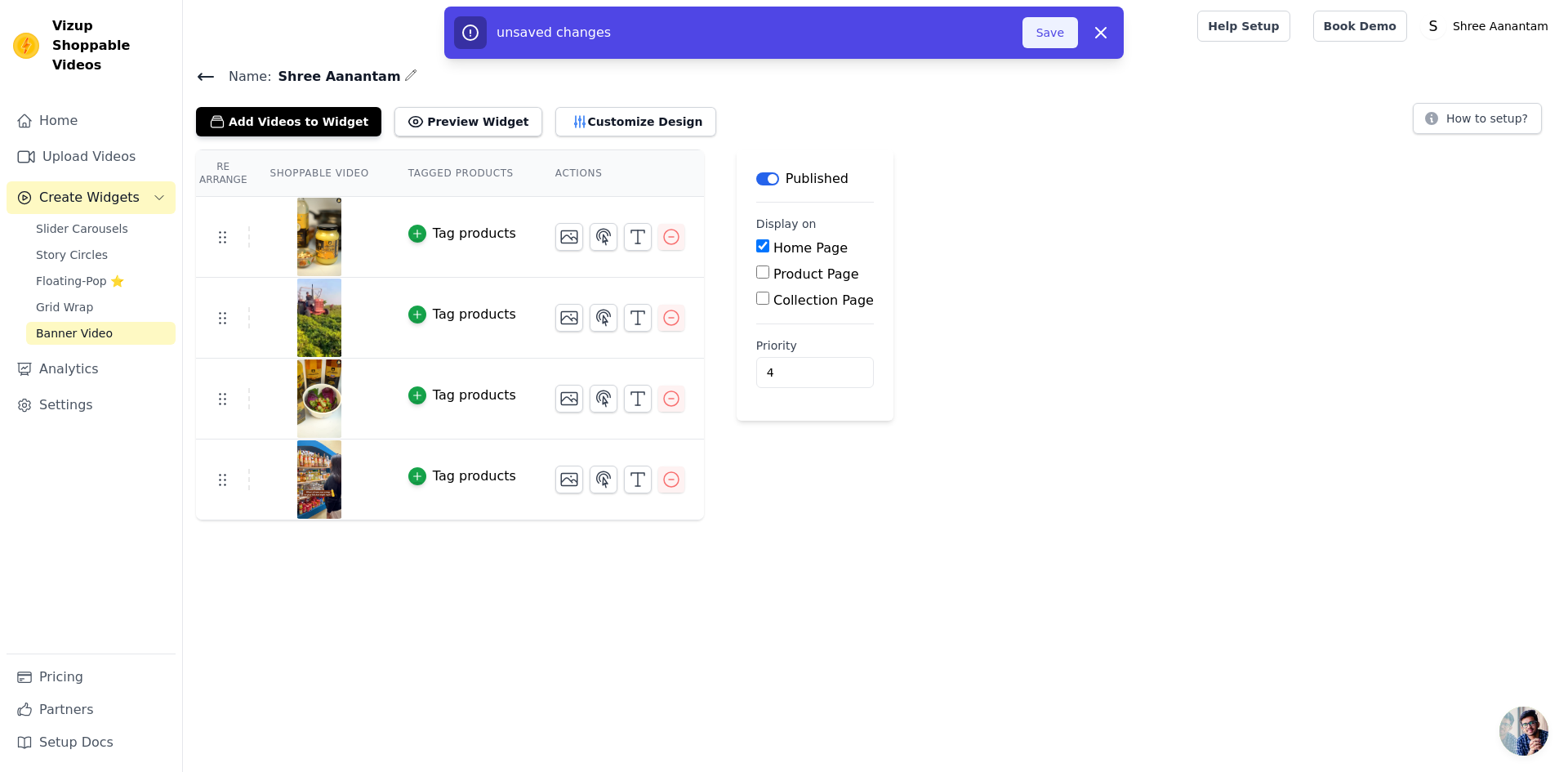
click at [1043, 35] on button "Save" at bounding box center [1049, 33] width 56 height 31
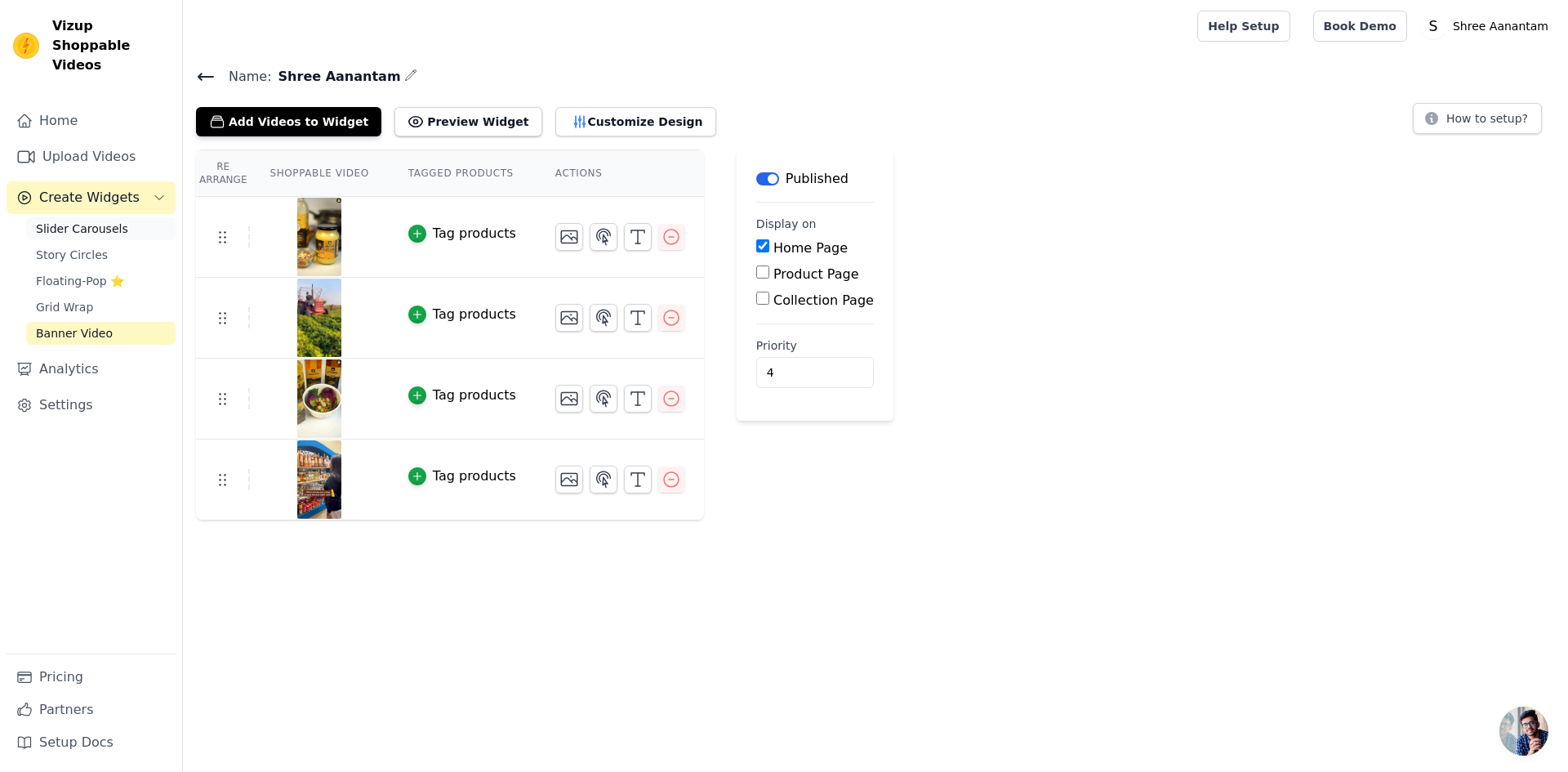
click at [79, 220] on span "Slider Carousels" at bounding box center [81, 228] width 92 height 16
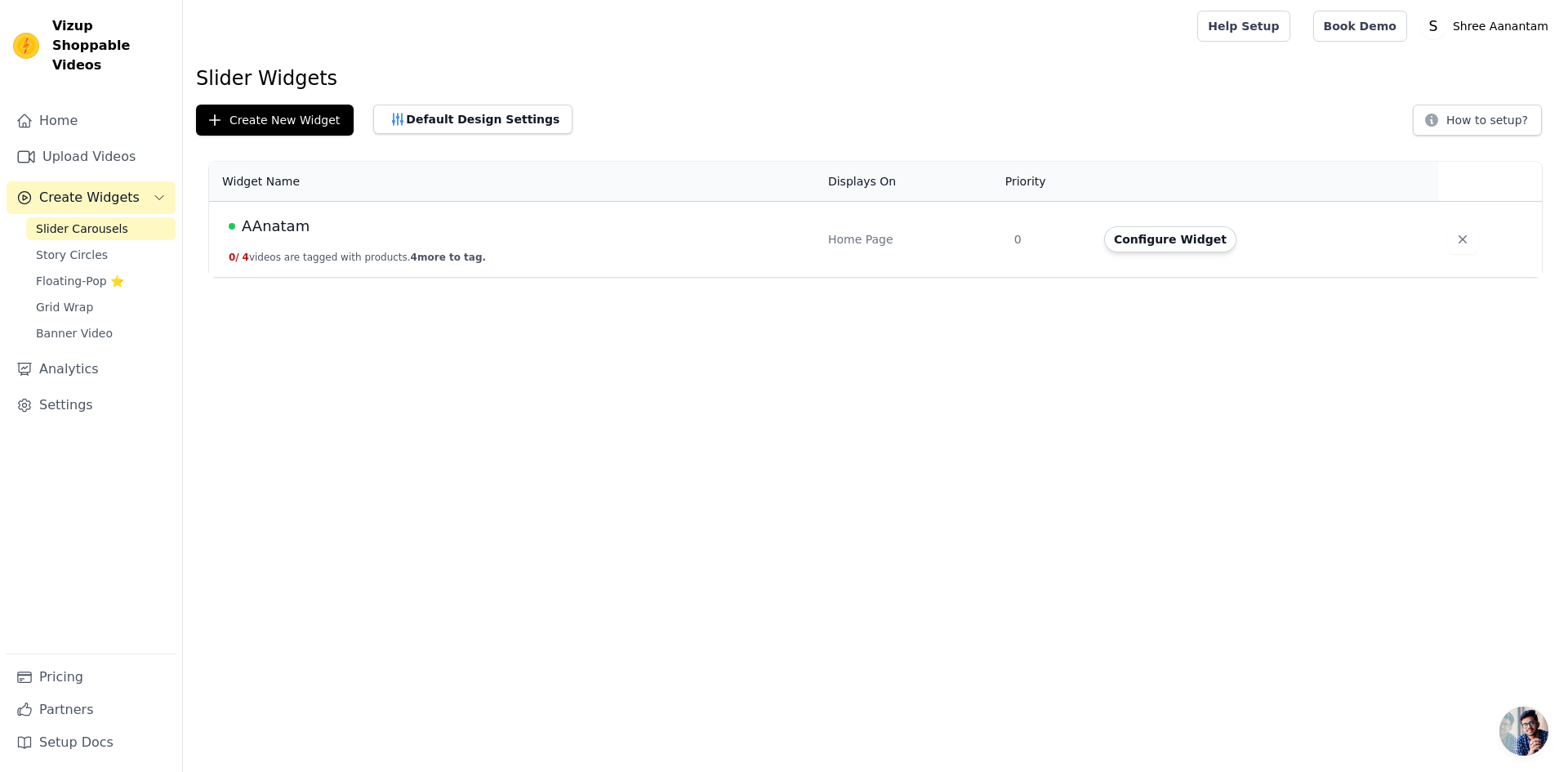
click at [374, 244] on td "AAnatam 0 / 4 videos are tagged with products. 4 more to tag." at bounding box center [513, 239] width 609 height 76
click at [1186, 246] on button "Configure Widget" at bounding box center [1170, 239] width 132 height 26
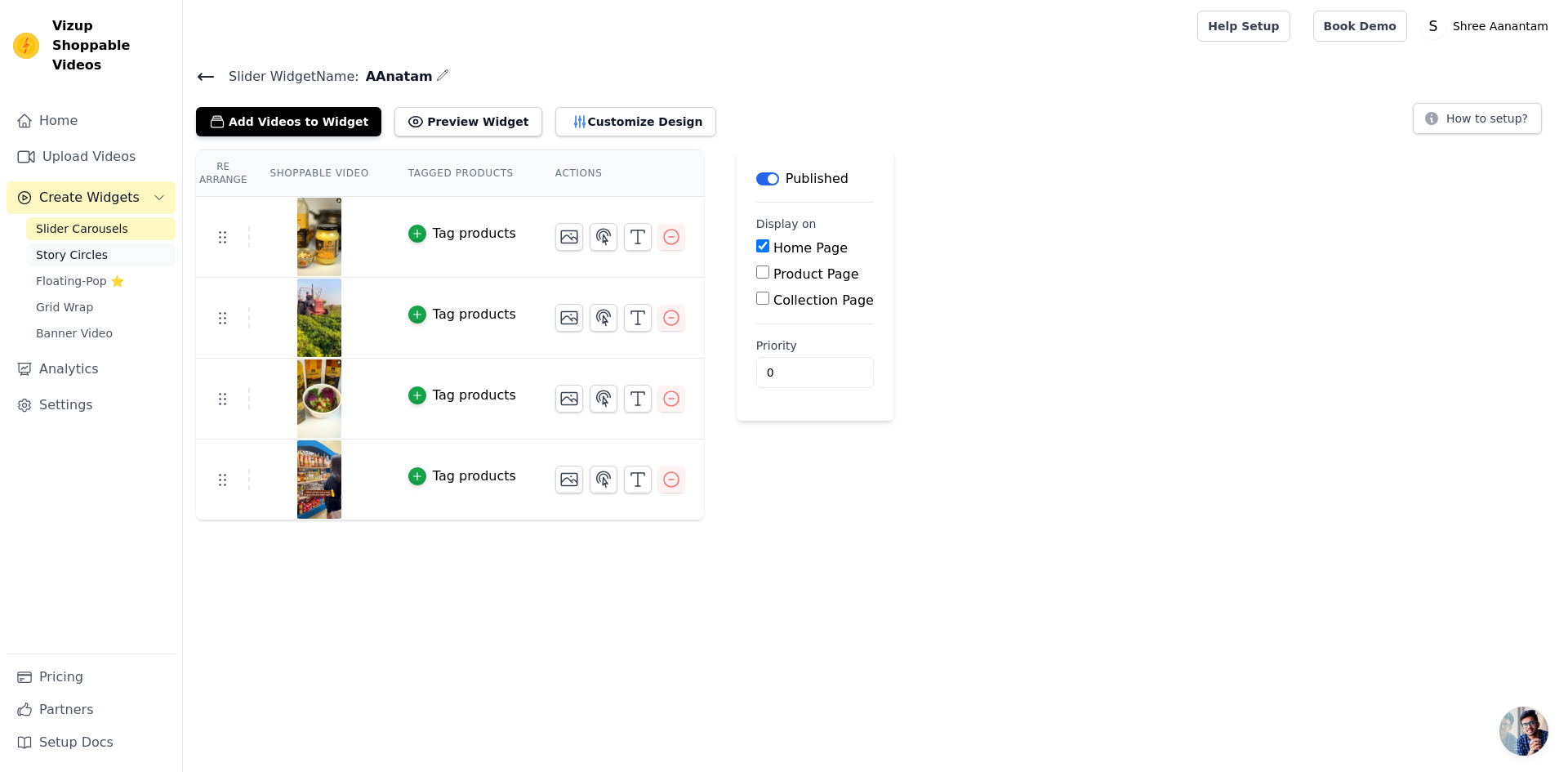
click at [38, 247] on span "Story Circles" at bounding box center [71, 255] width 72 height 16
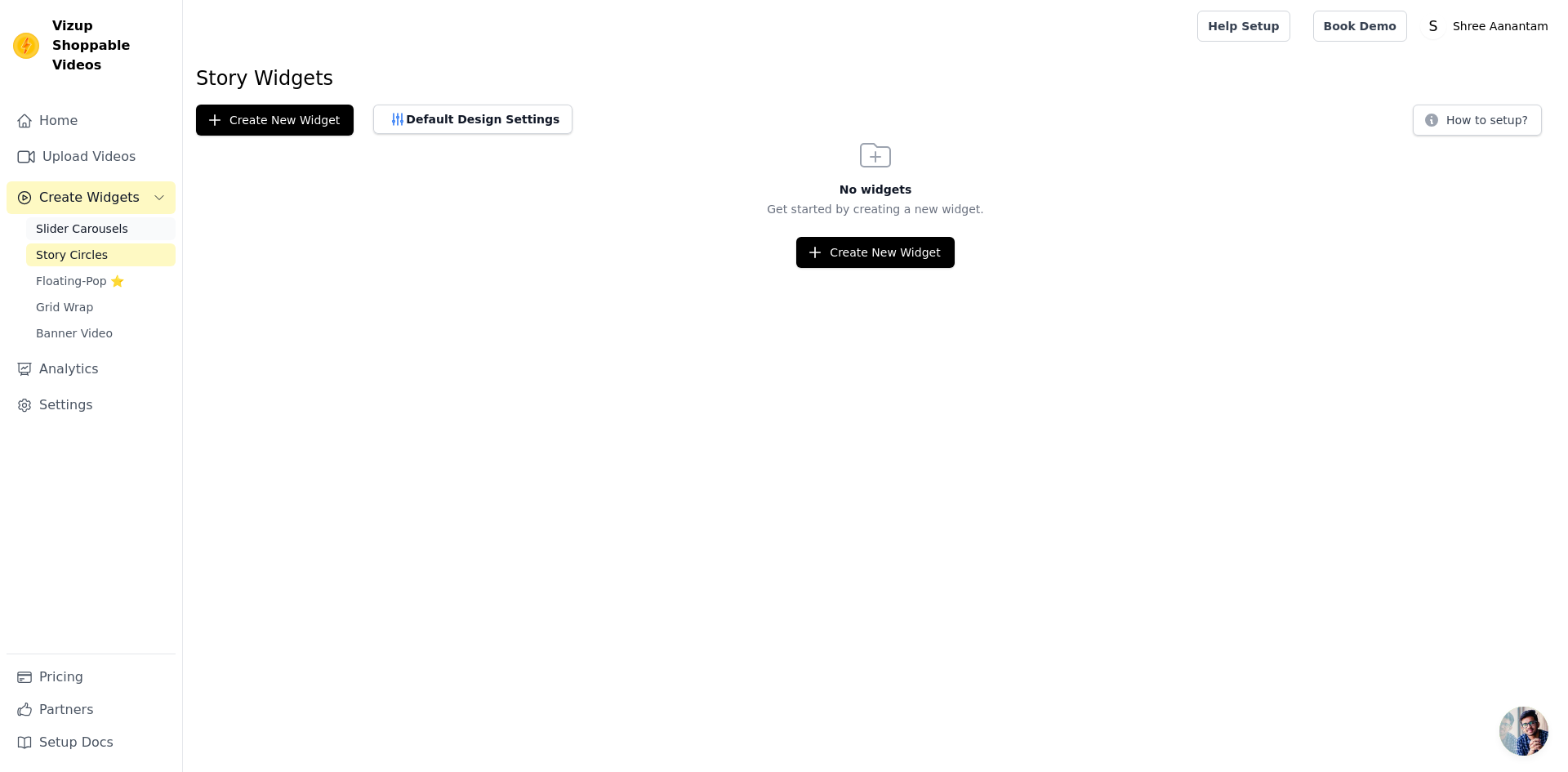
click at [46, 220] on span "Slider Carousels" at bounding box center [81, 228] width 92 height 16
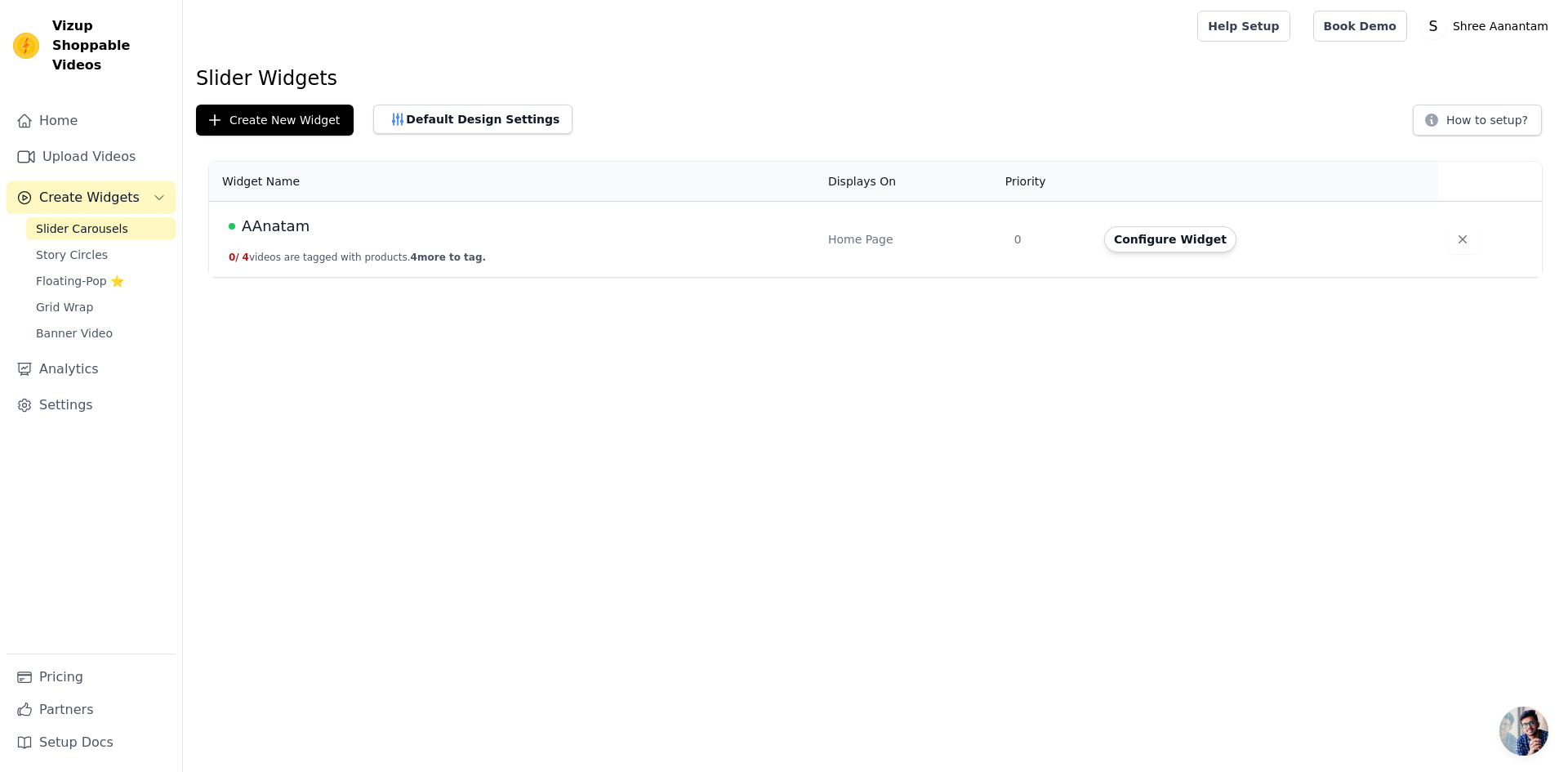
click at [382, 212] on td "AAnatam 0 / 4 videos are tagged with products. 4 more to tag." at bounding box center [513, 239] width 609 height 76
click at [394, 241] on td "AAnatam 0 / 4 videos are tagged with products. 4 more to tag." at bounding box center [513, 239] width 609 height 76
click at [1454, 247] on icon "button" at bounding box center [1462, 239] width 16 height 16
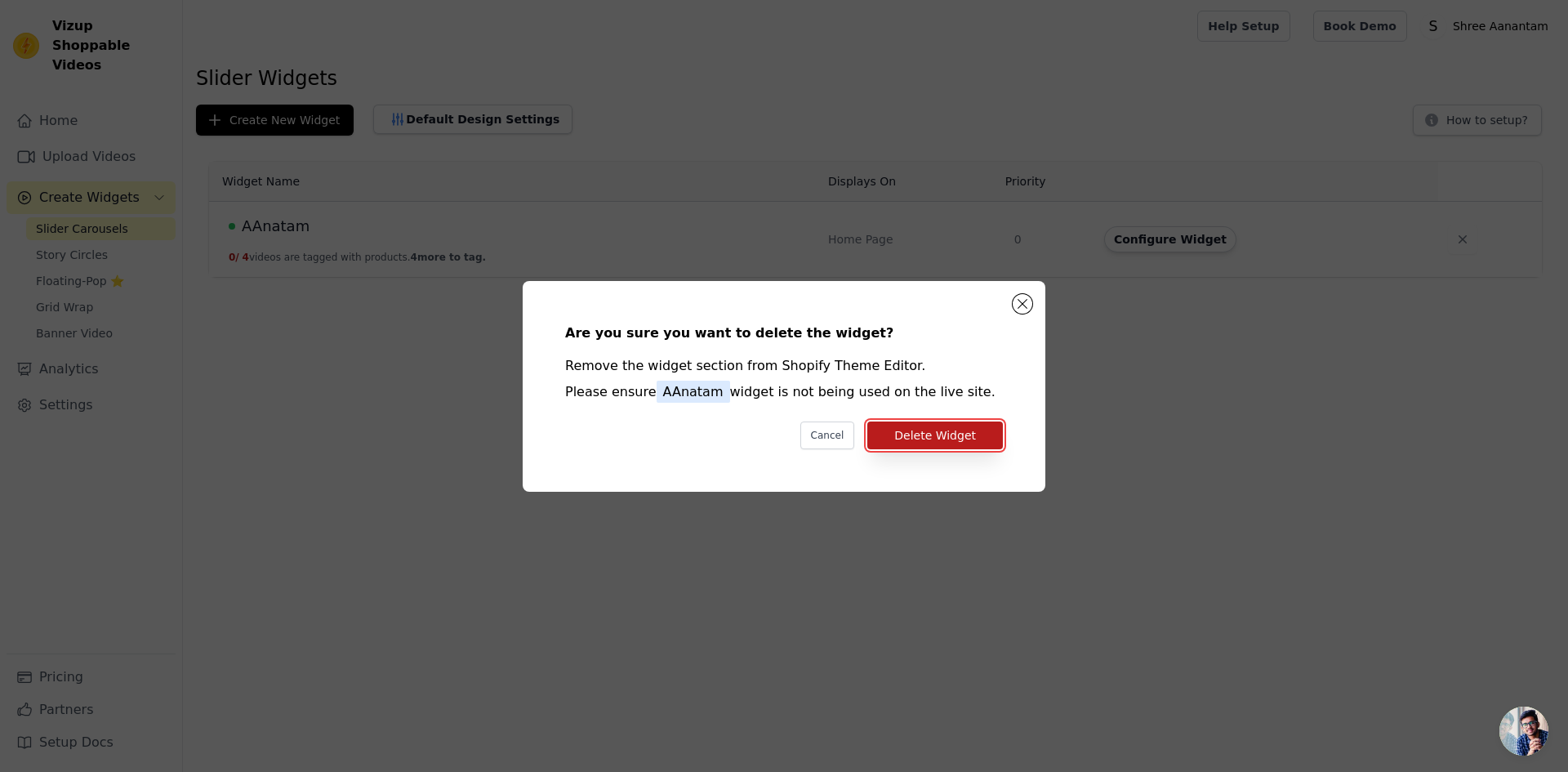
click at [947, 430] on button "Delete Widget" at bounding box center [935, 435] width 135 height 27
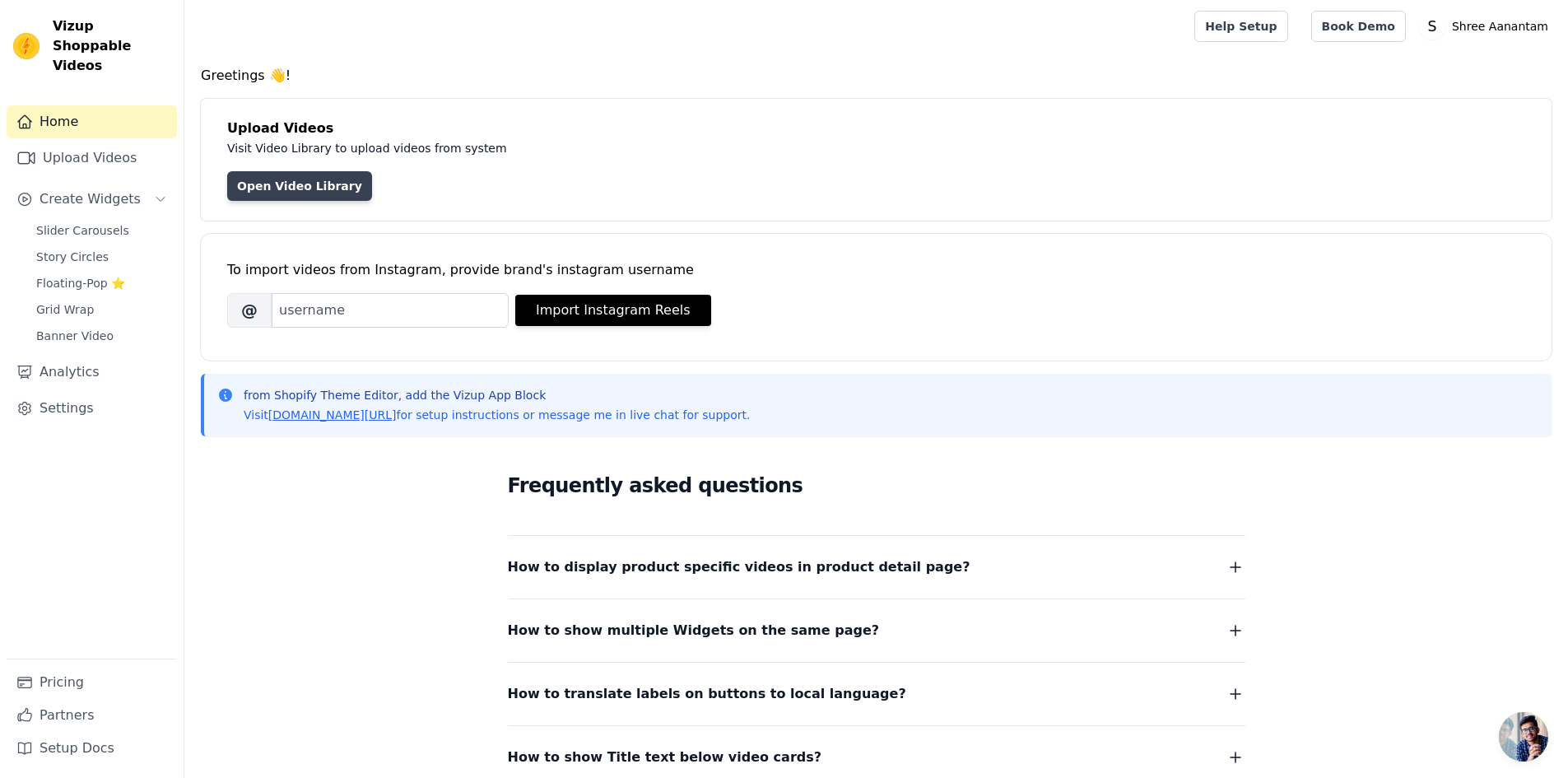
click at [253, 189] on link "Open Video Library" at bounding box center [299, 186] width 145 height 29
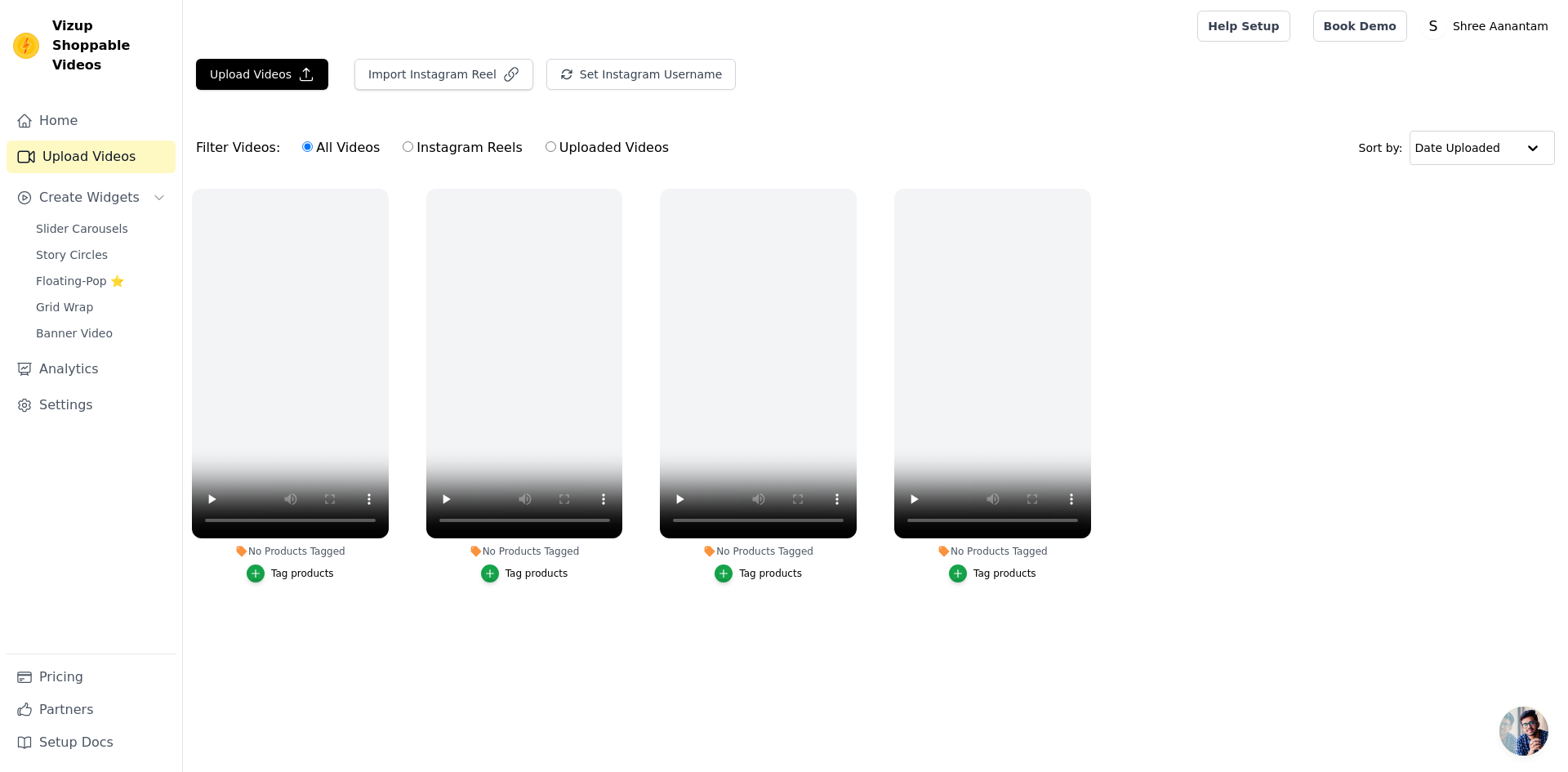
click at [440, 595] on div "No Products Tagged Tag products" at bounding box center [524, 389] width 215 height 418
click at [1375, 27] on link "Book Demo" at bounding box center [1360, 26] width 94 height 31
click at [65, 106] on link "Home" at bounding box center [90, 121] width 169 height 33
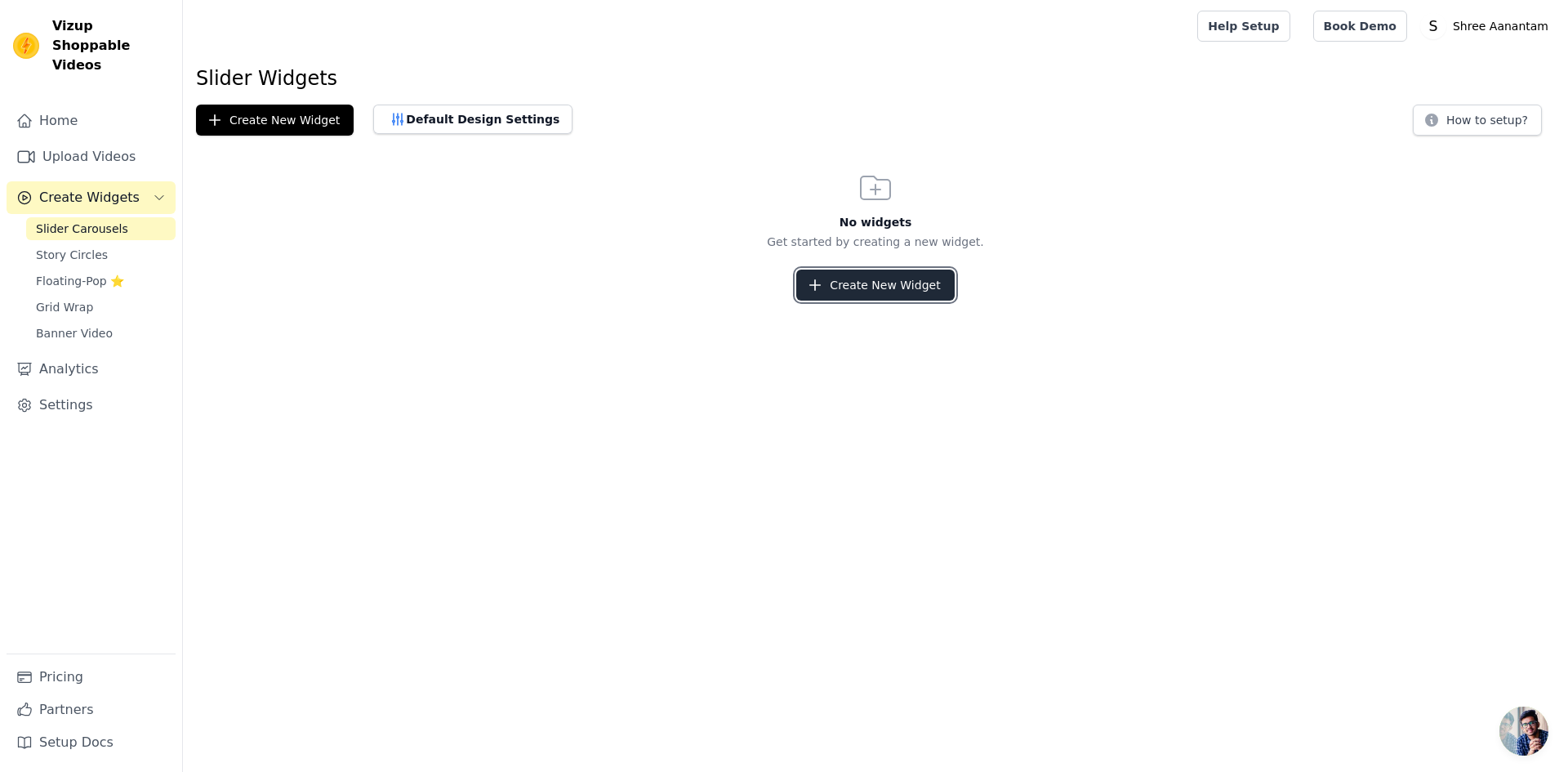
click at [848, 291] on button "Create New Widget" at bounding box center [875, 285] width 158 height 31
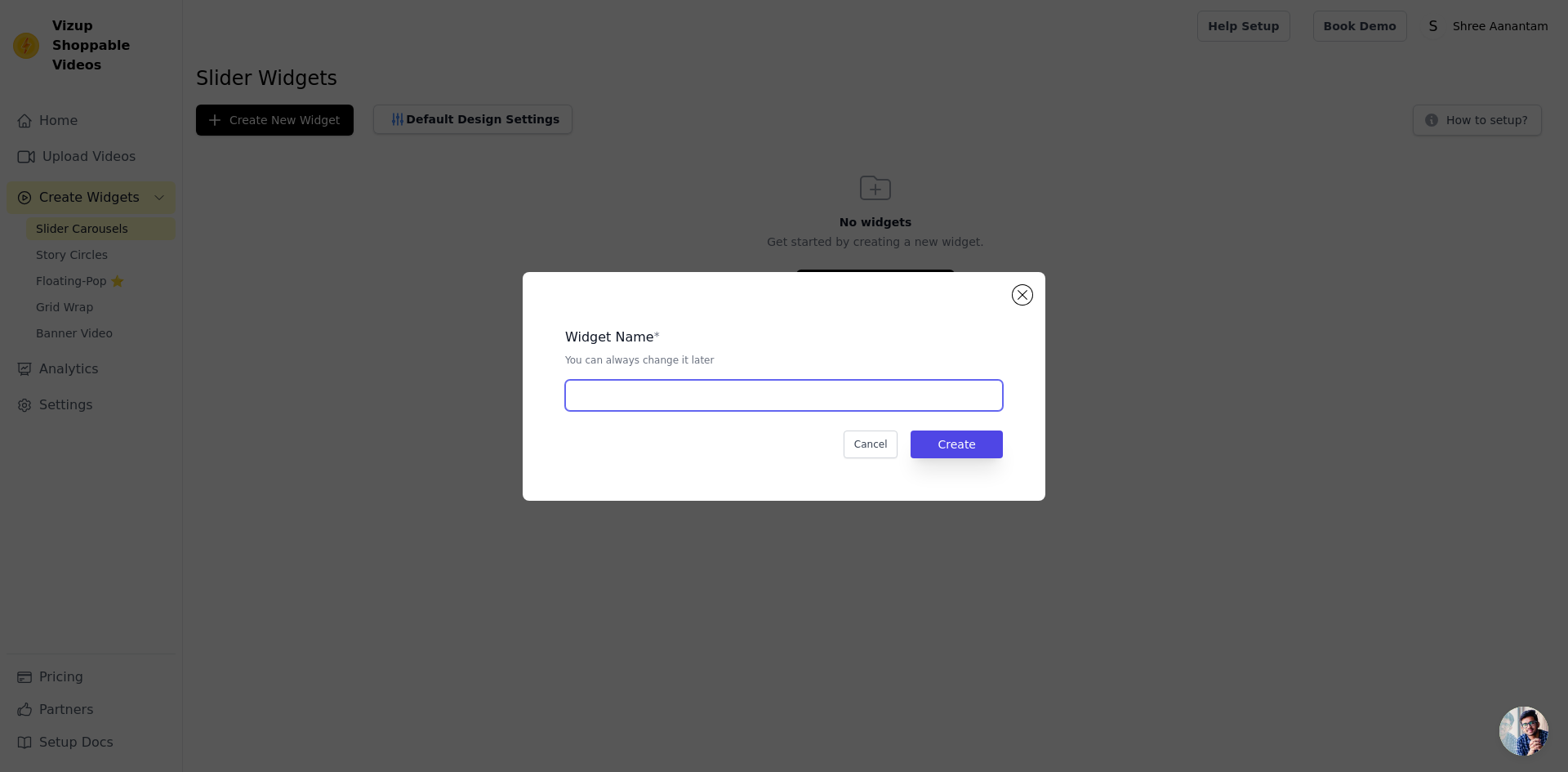
click at [782, 403] on input "text" at bounding box center [784, 396] width 437 height 31
type input "Shree Aanantam"
click at [962, 439] on button "Create" at bounding box center [956, 444] width 92 height 27
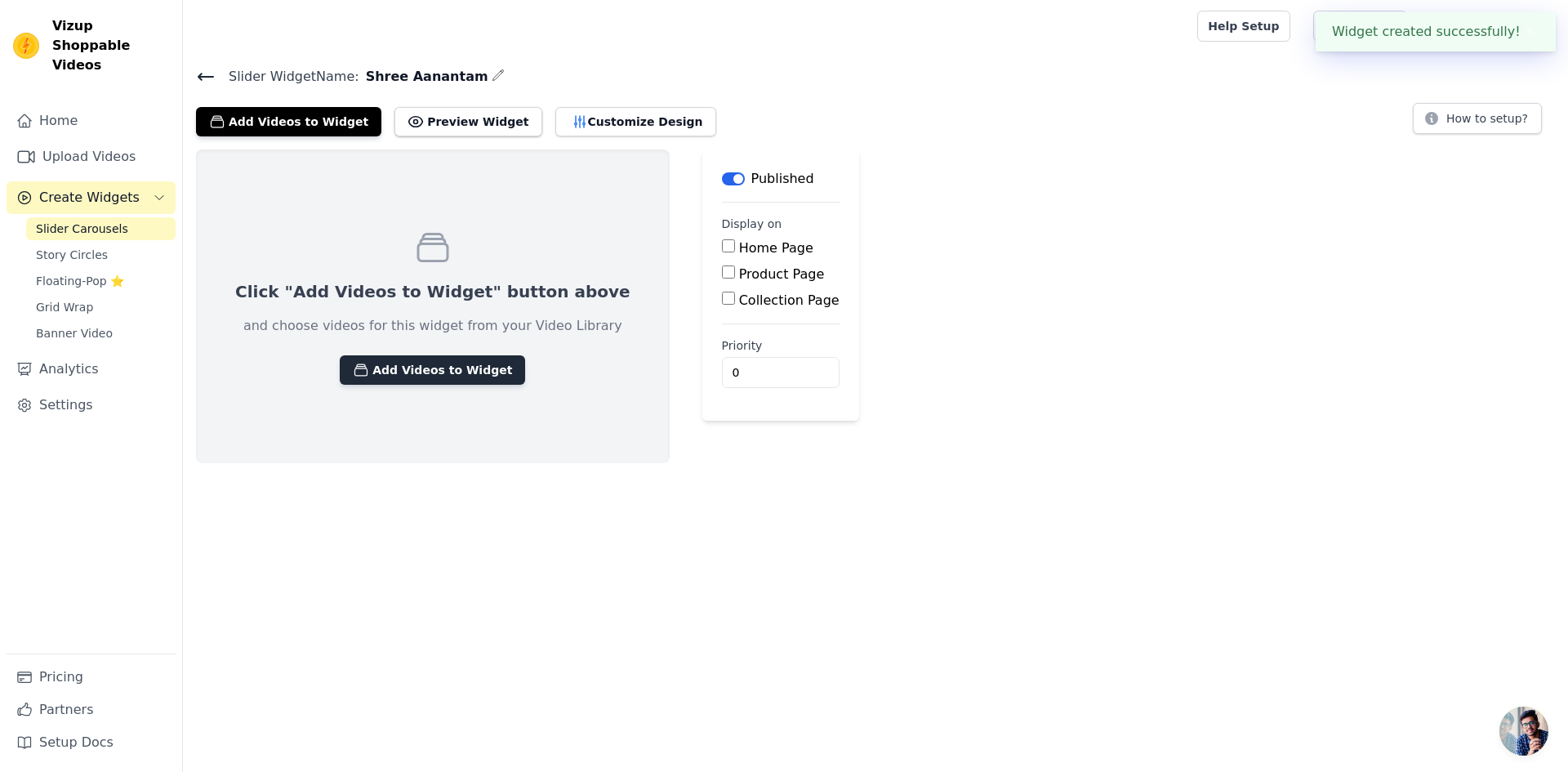
click at [408, 375] on button "Add Videos to Widget" at bounding box center [432, 370] width 185 height 29
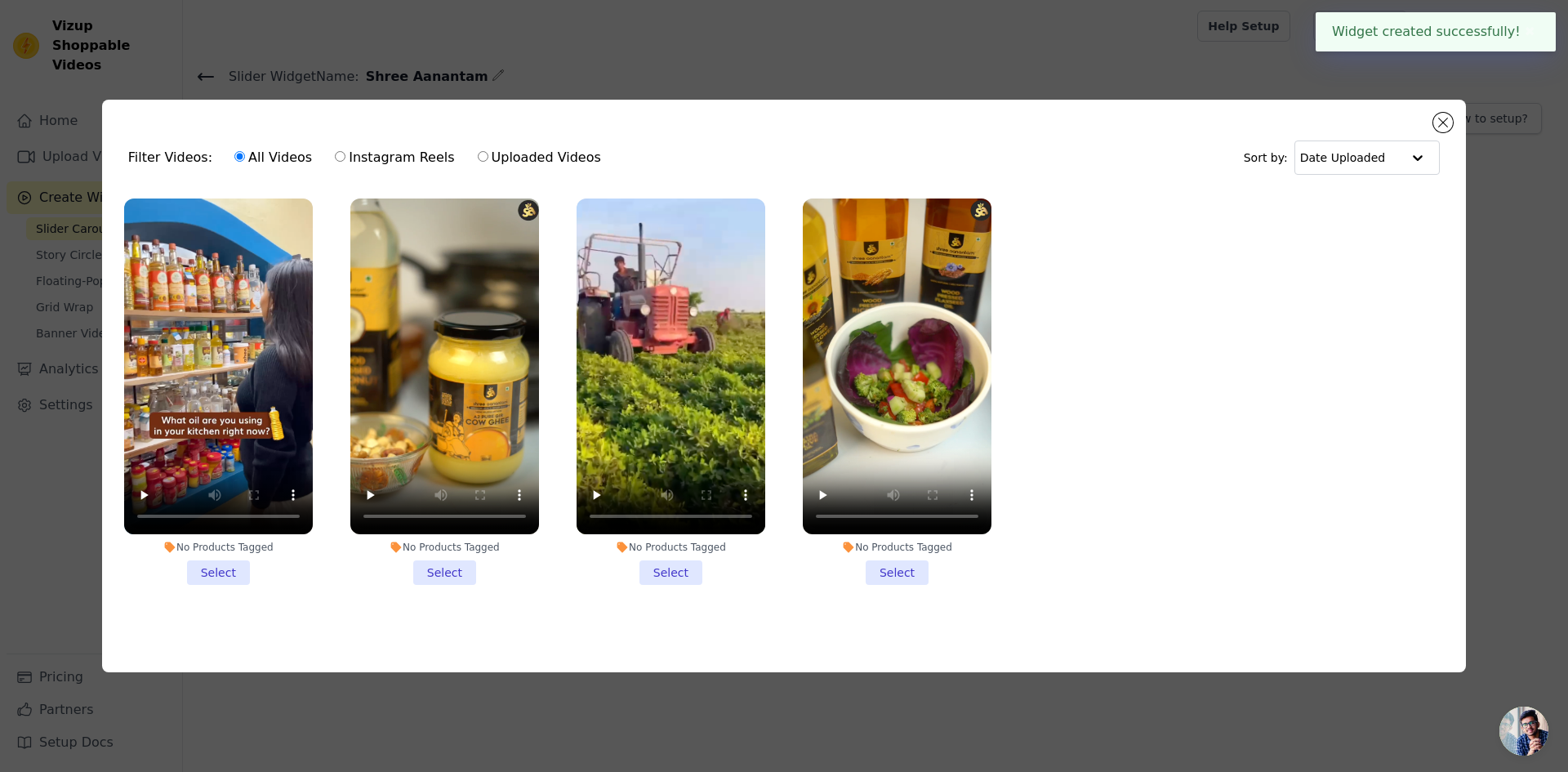
drag, startPoint x: 890, startPoint y: 572, endPoint x: 783, endPoint y: 567, distance: 107.1
click at [890, 572] on li "No Products Tagged Select" at bounding box center [897, 391] width 189 height 386
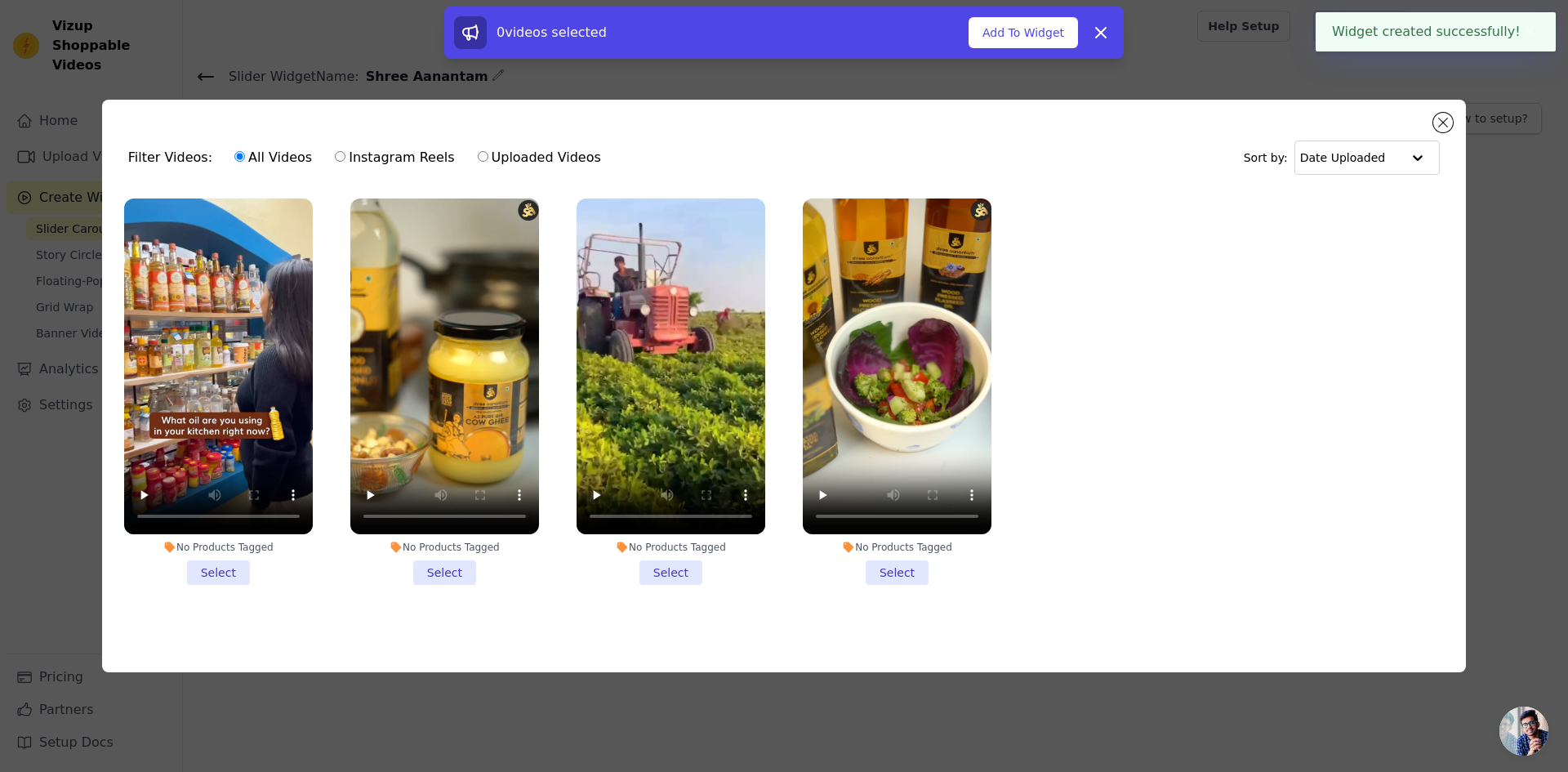
click at [683, 566] on li "No Products Tagged Select" at bounding box center [670, 391] width 189 height 386
click at [0, 0] on input "No Products Tagged Select" at bounding box center [0, 0] width 0 height 0
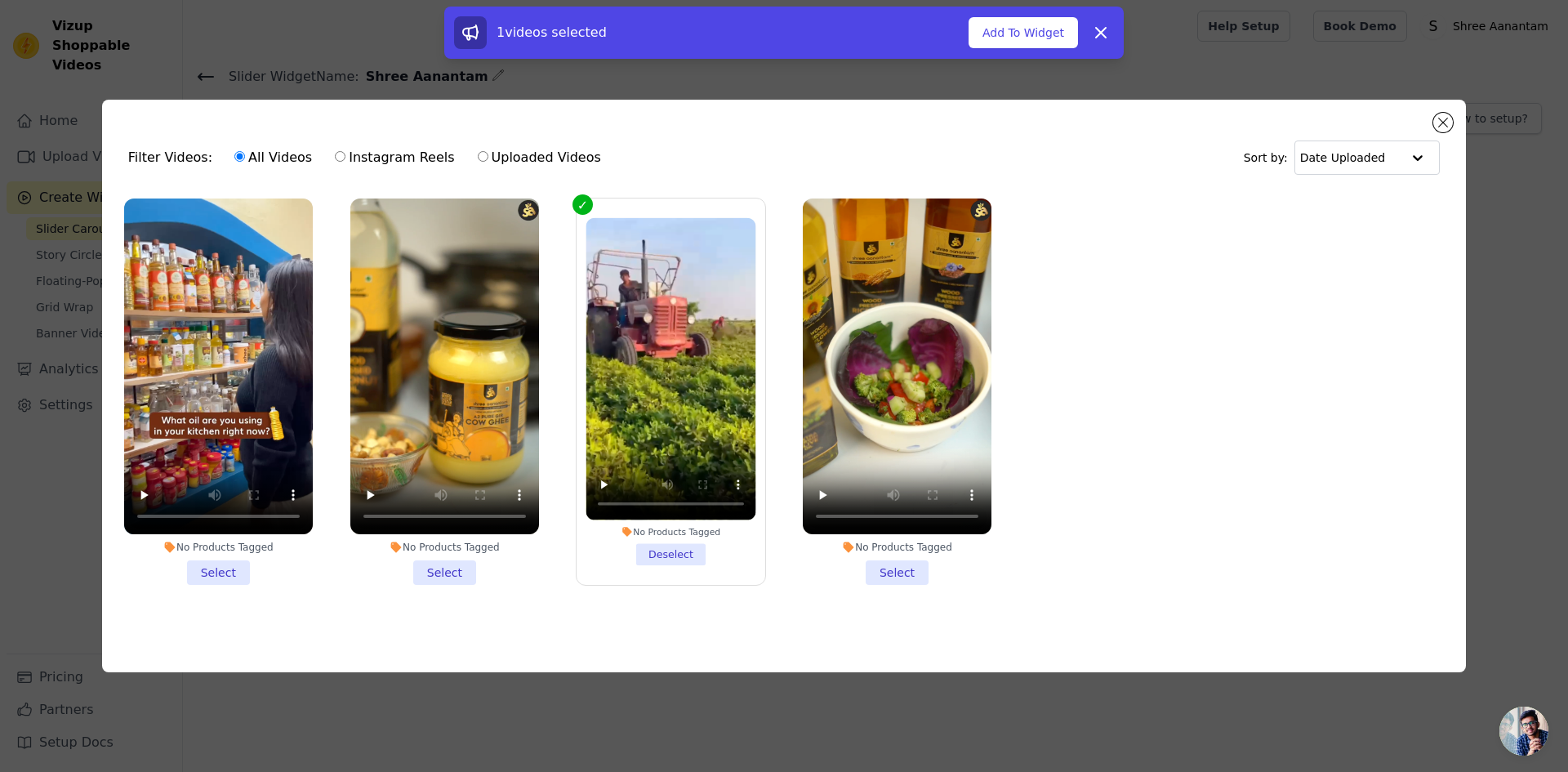
click at [436, 566] on li "No Products Tagged Select" at bounding box center [445, 391] width 189 height 386
click at [0, 0] on input "No Products Tagged Select" at bounding box center [0, 0] width 0 height 0
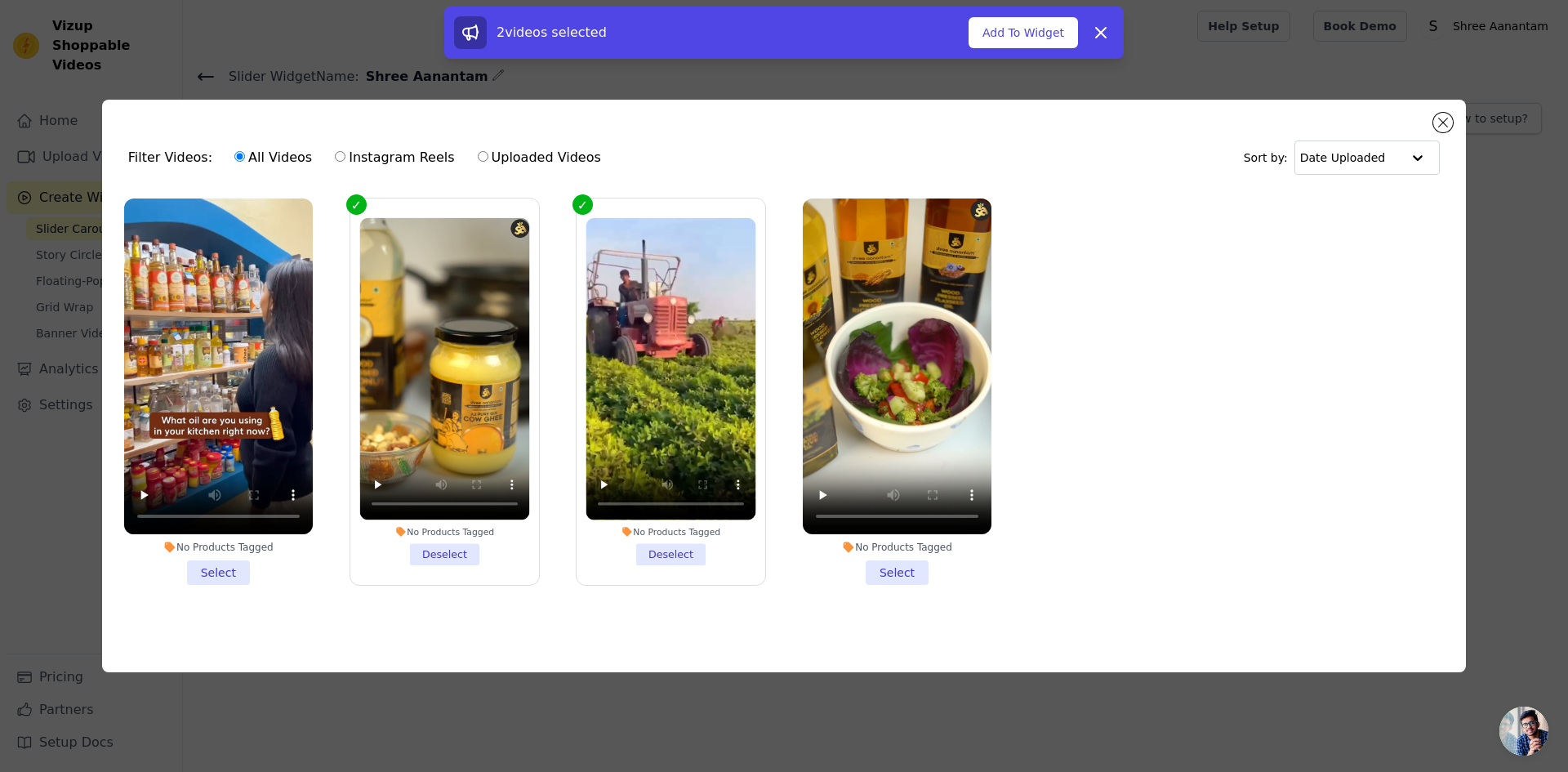
click at [234, 567] on li "No Products Tagged Select" at bounding box center [218, 391] width 189 height 386
click at [0, 0] on input "No Products Tagged Select" at bounding box center [0, 0] width 0 height 0
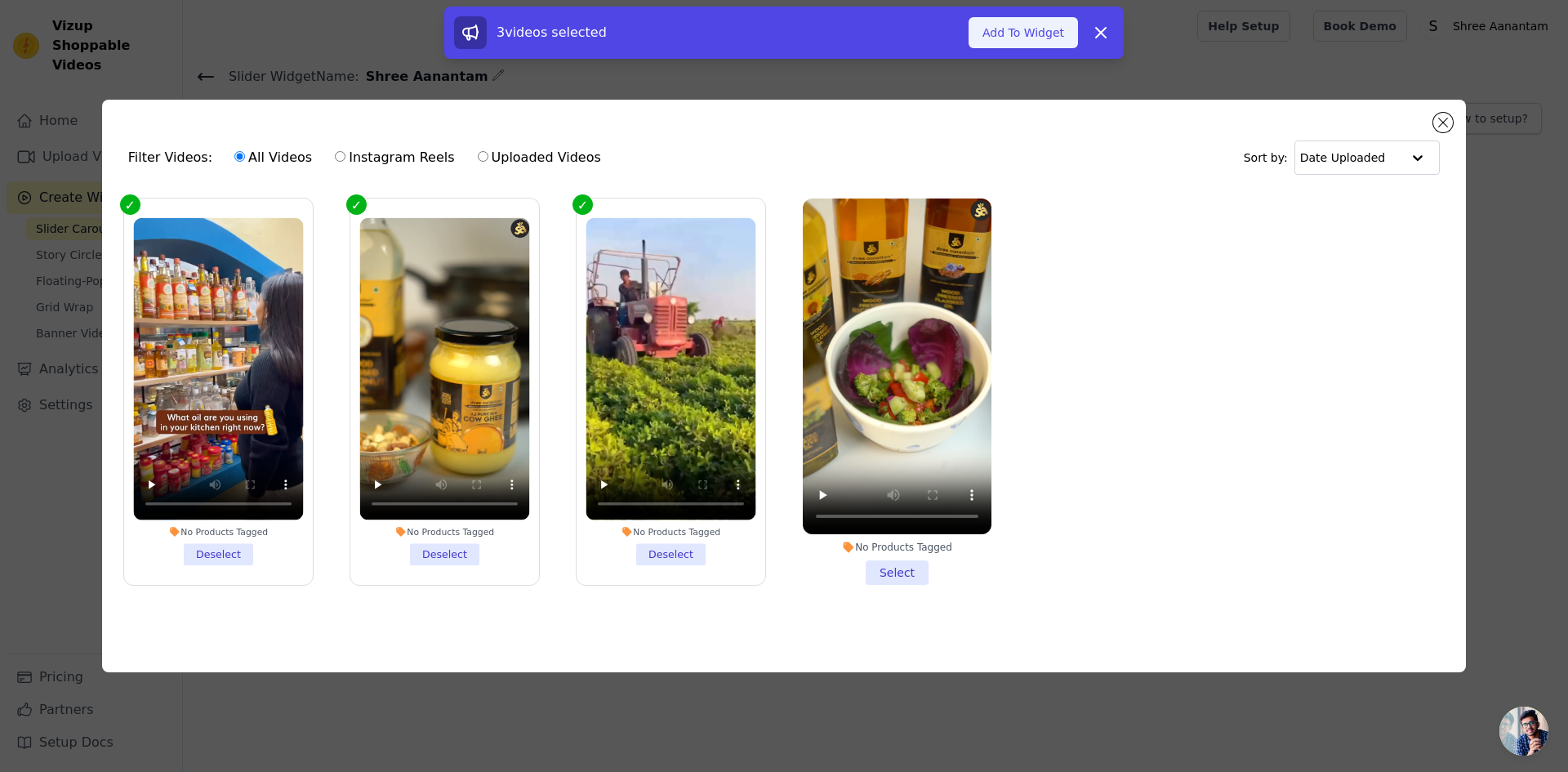
click at [994, 33] on button "Add To Widget" at bounding box center [1023, 33] width 110 height 31
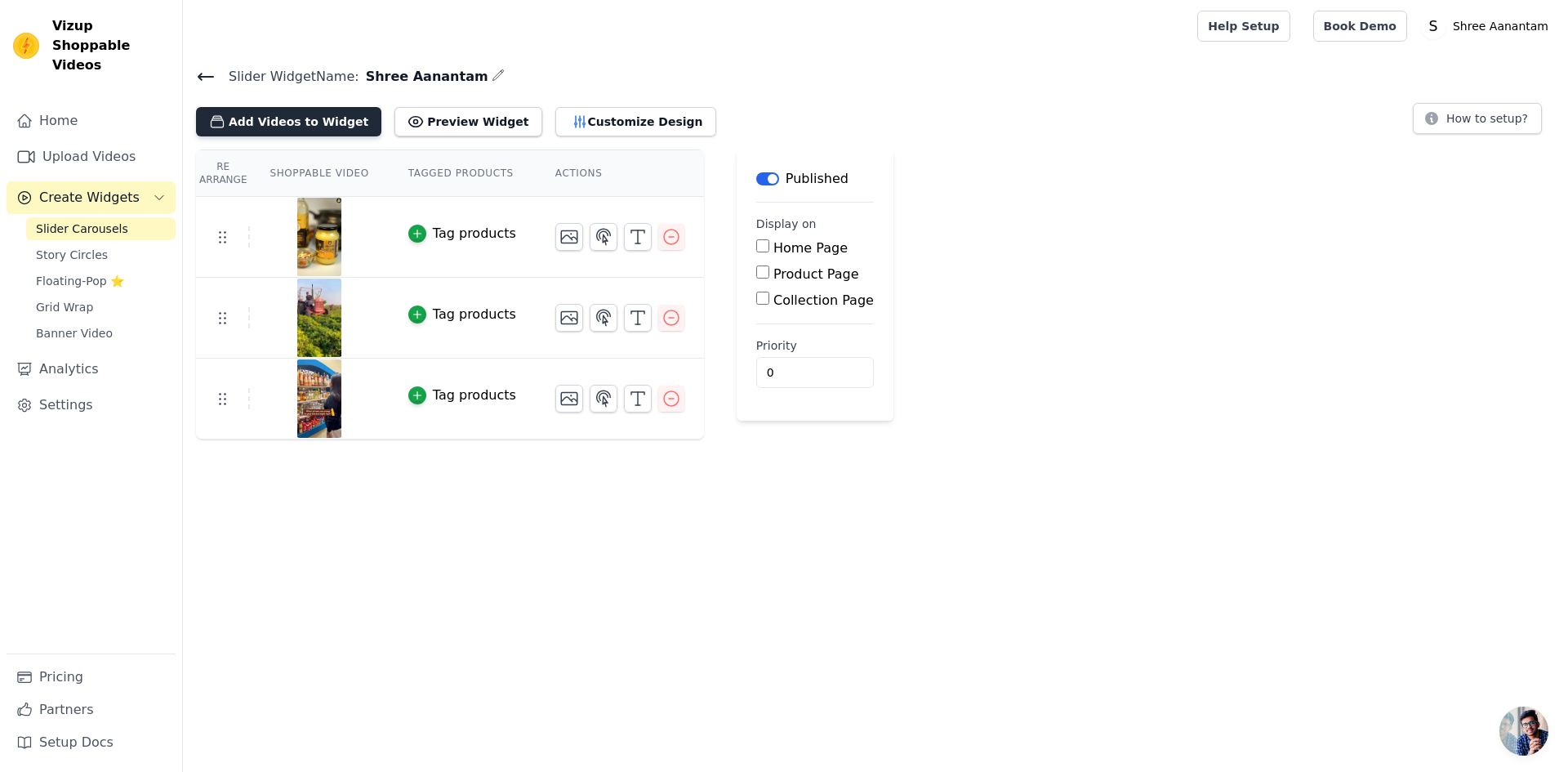
click at [252, 126] on button "Add Videos to Widget" at bounding box center [289, 122] width 185 height 29
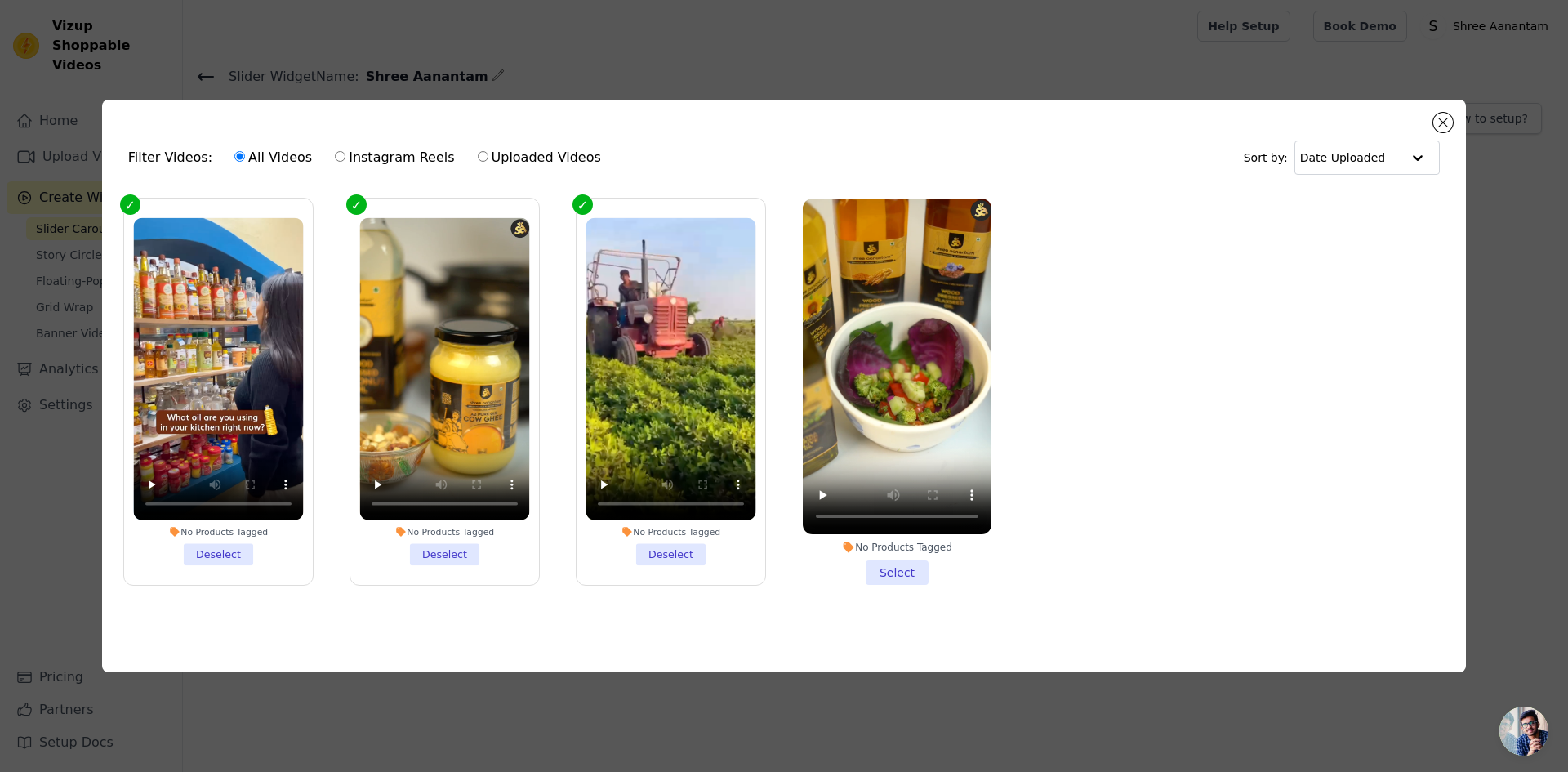
click at [883, 563] on li "No Products Tagged Select" at bounding box center [897, 391] width 189 height 386
click at [0, 0] on input "No Products Tagged Select" at bounding box center [0, 0] width 0 height 0
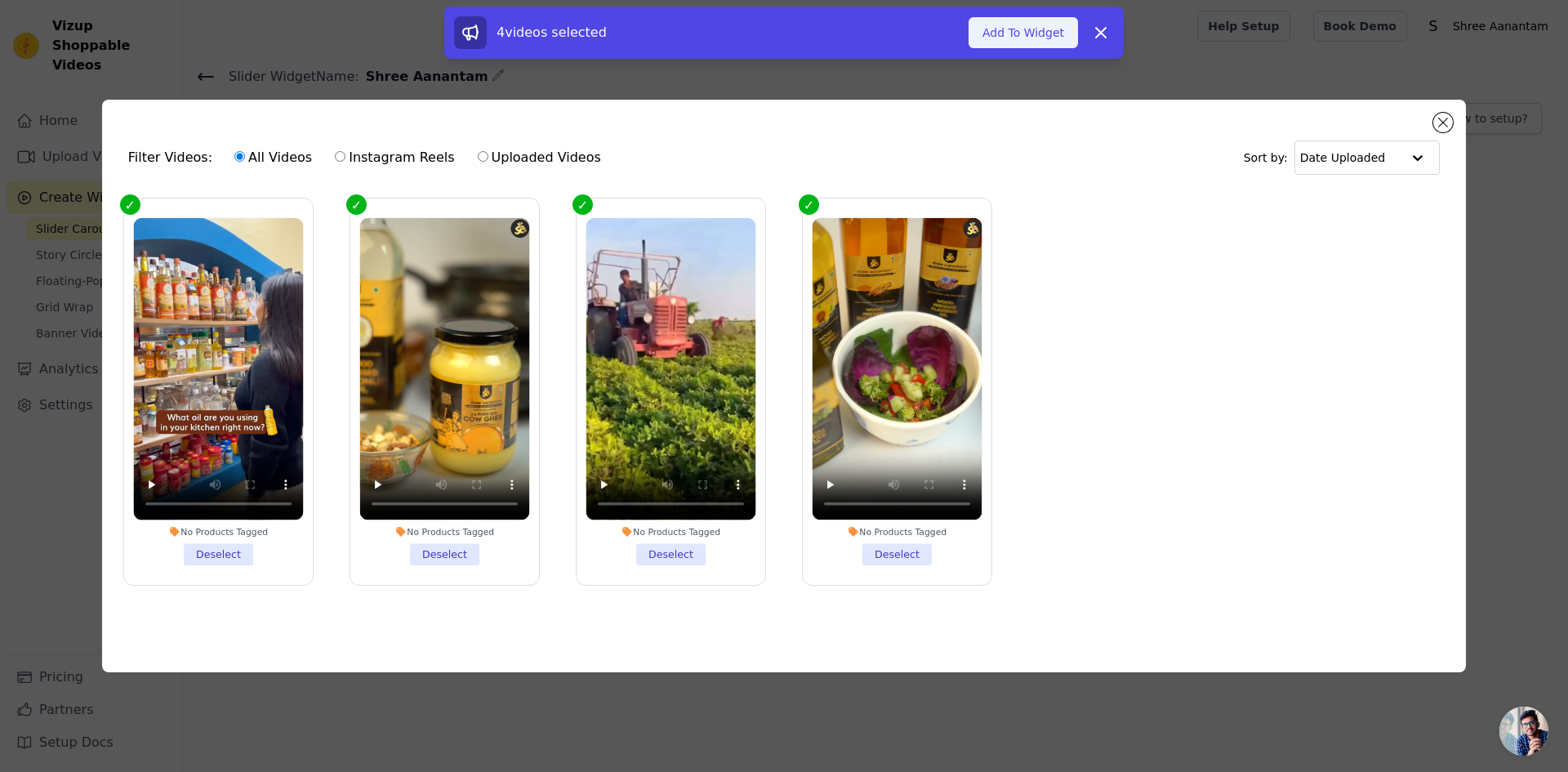
click at [1014, 30] on button "Add To Widget" at bounding box center [1023, 33] width 110 height 31
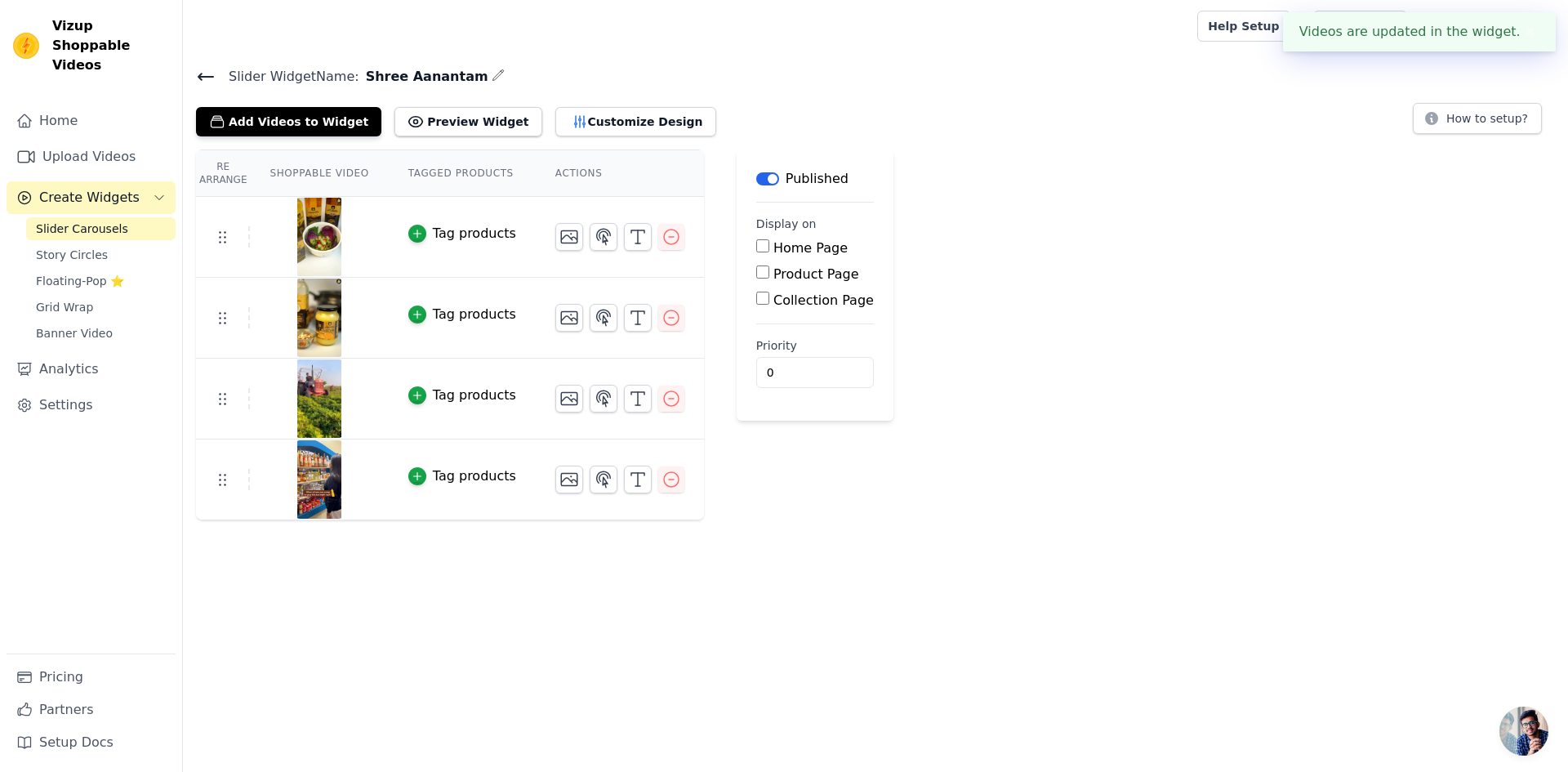
click at [756, 245] on input "Home Page" at bounding box center [763, 246] width 13 height 13
checkbox input "true"
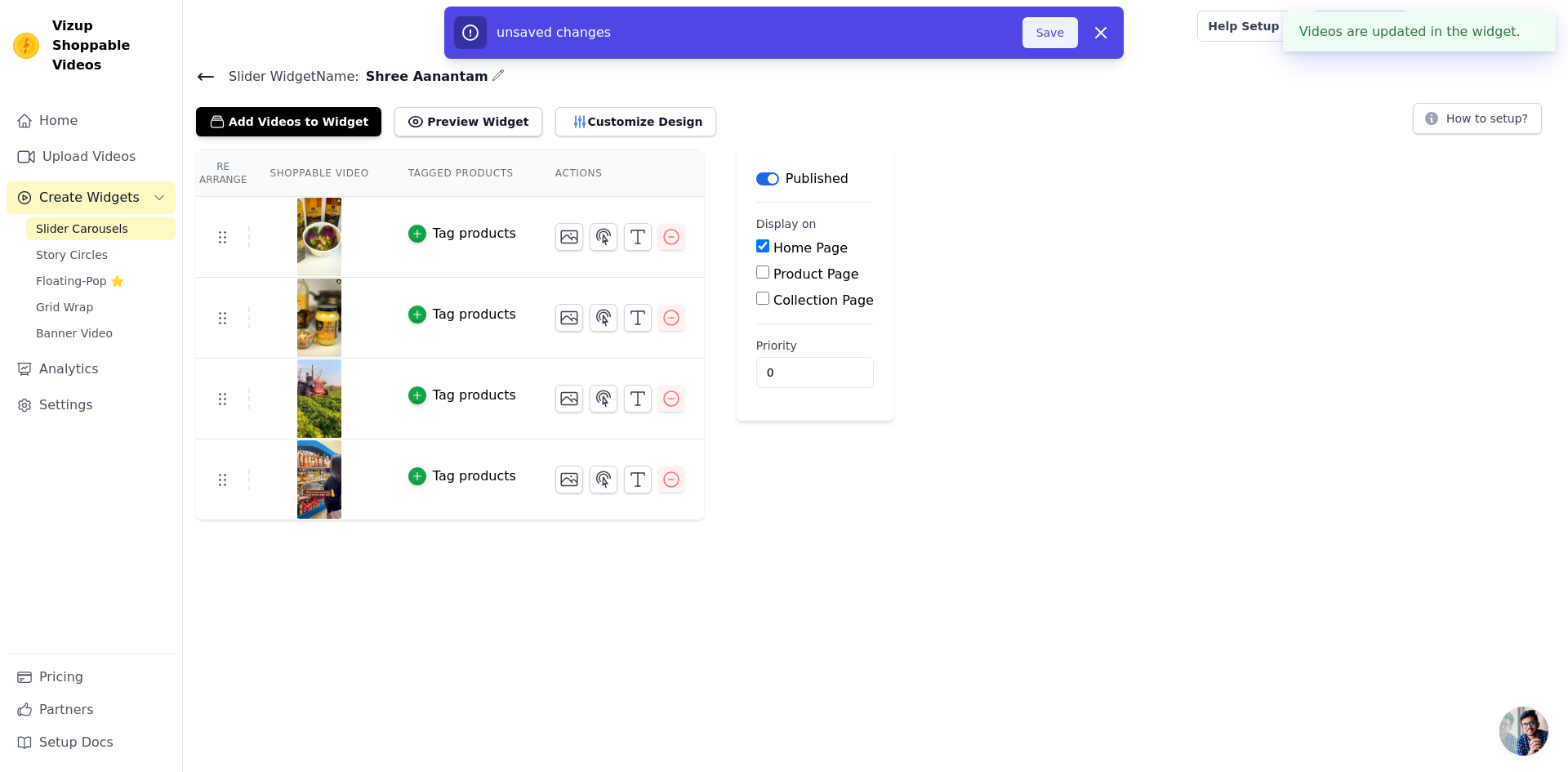
click at [1053, 27] on button "Save" at bounding box center [1049, 33] width 56 height 31
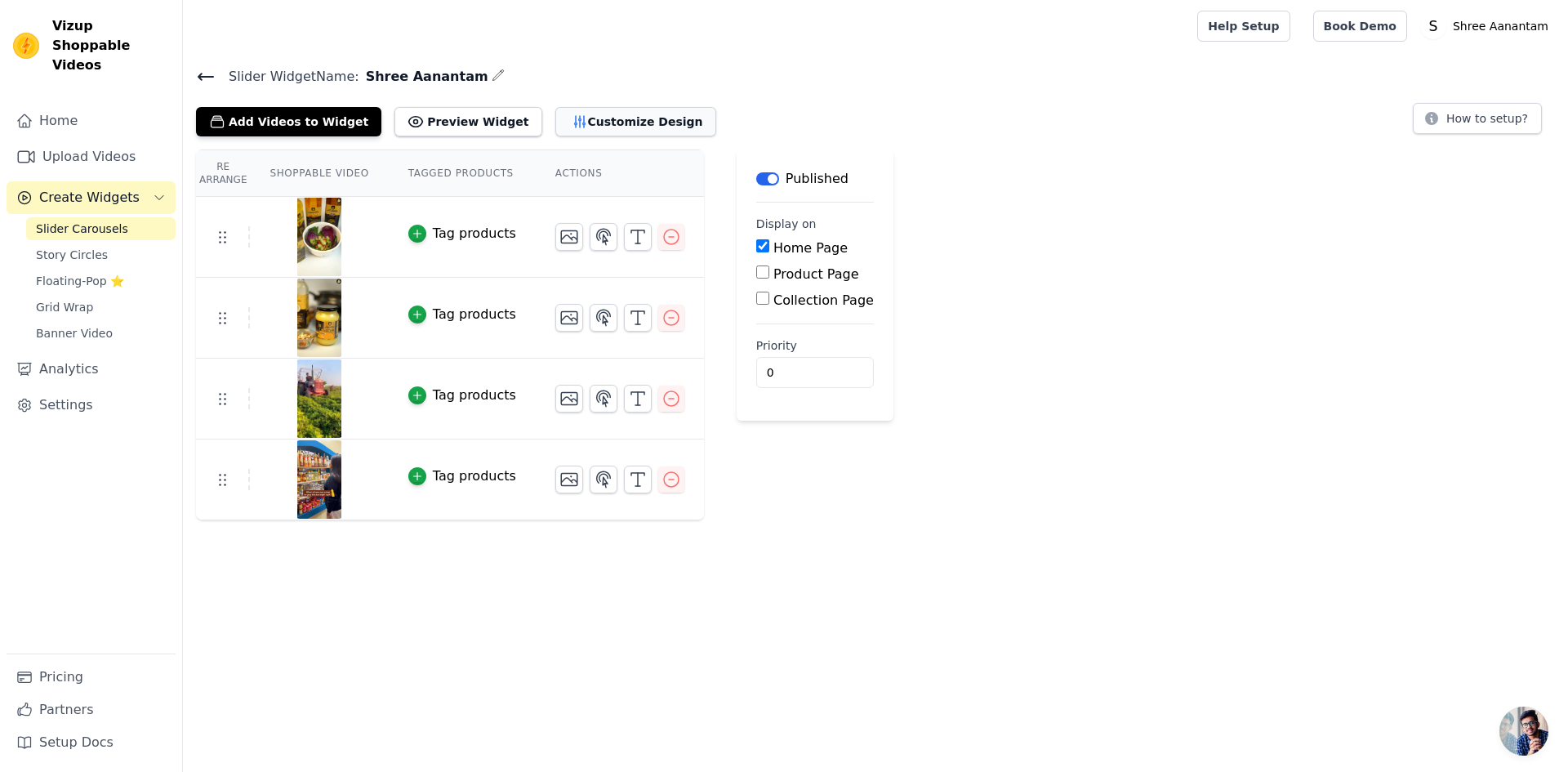
click at [565, 121] on button "Customize Design" at bounding box center [636, 122] width 161 height 29
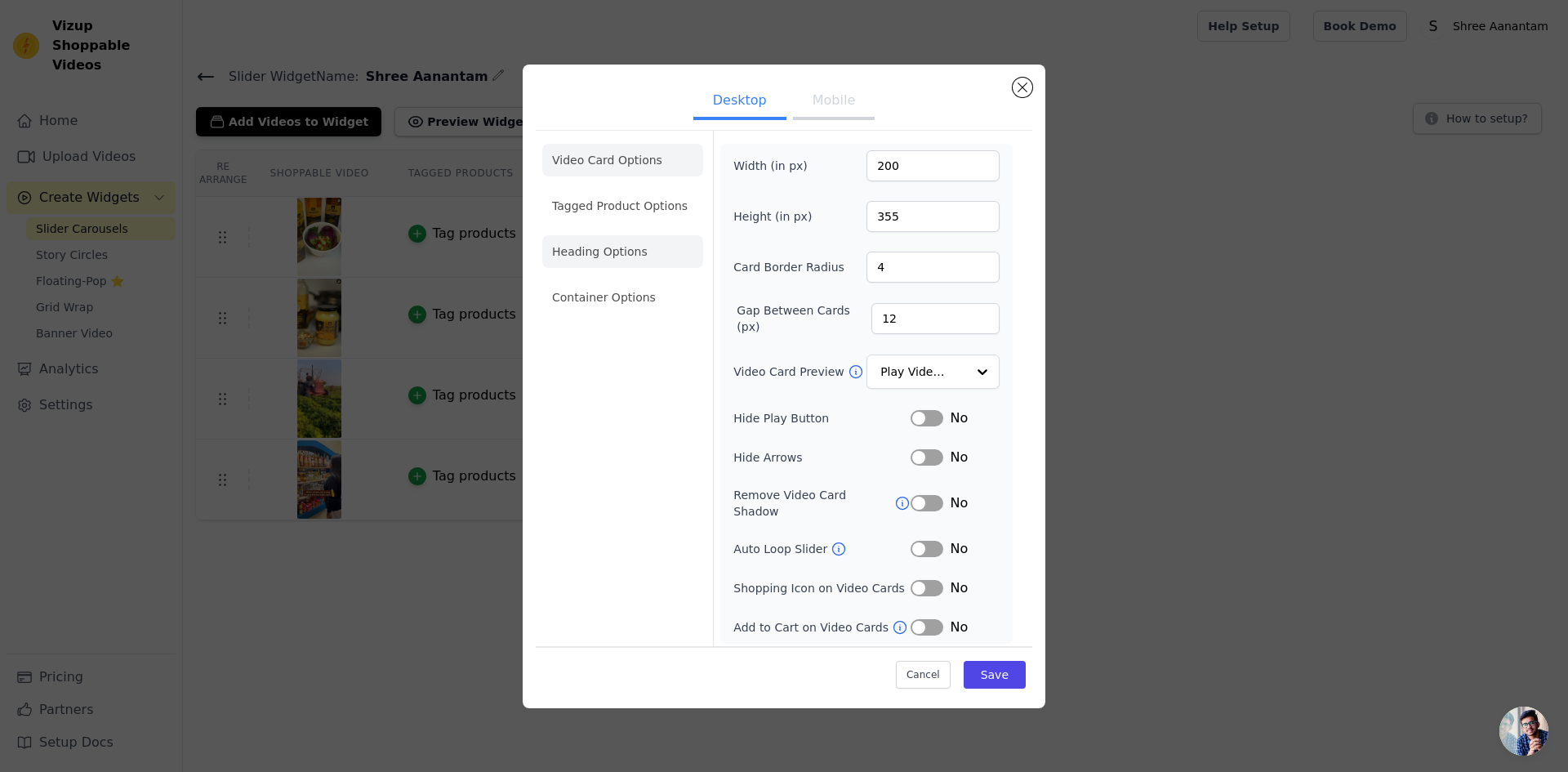
click at [622, 249] on li "Heading Options" at bounding box center [623, 252] width 161 height 33
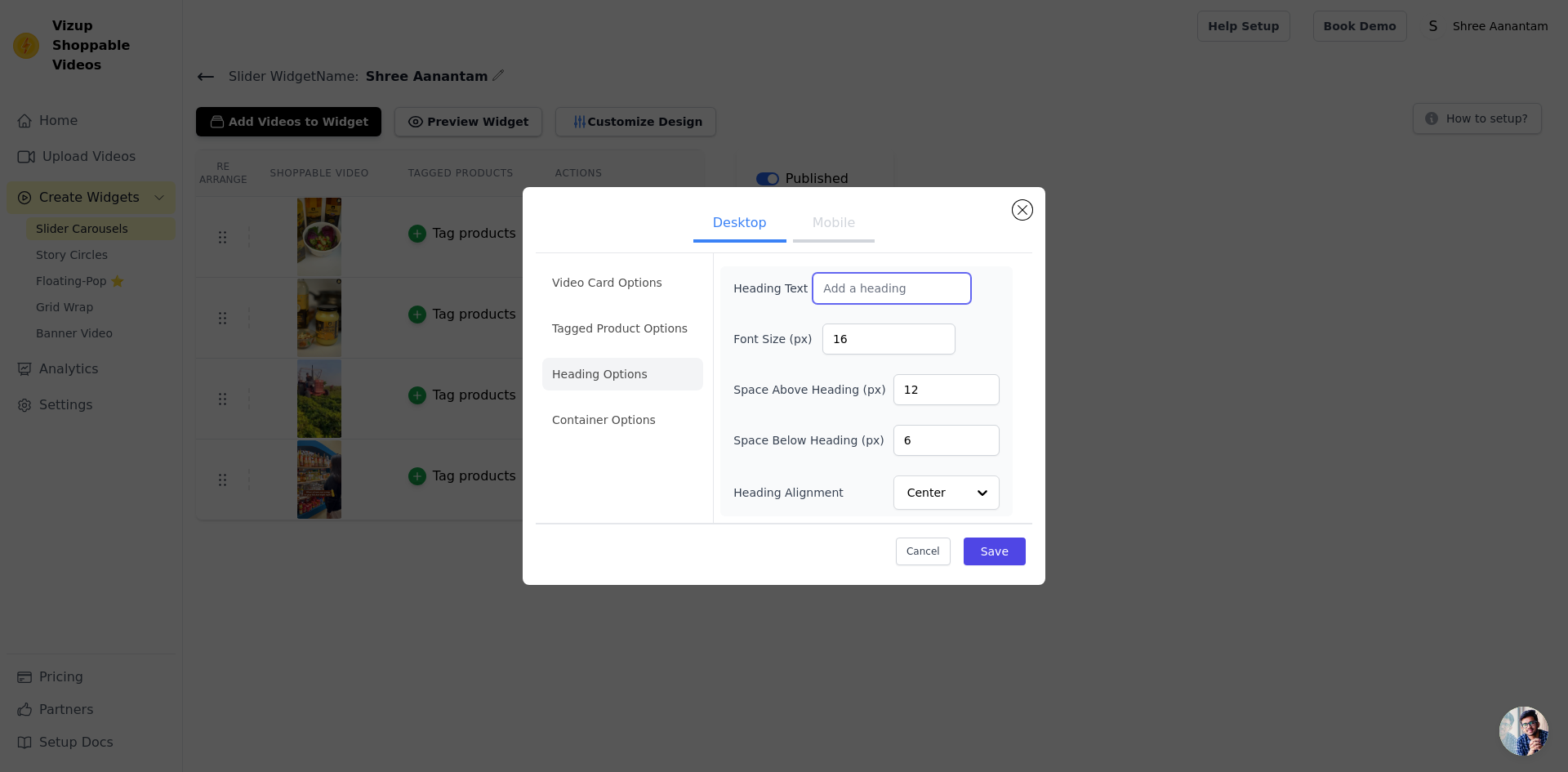
click at [841, 290] on input "Heading Text" at bounding box center [891, 289] width 158 height 31
paste input "Shree Aanantam"
click at [823, 283] on input "Shree Aanantam" at bounding box center [891, 289] width 158 height 31
click at [820, 286] on input "Shree Aanantam" at bounding box center [891, 289] width 158 height 31
type input "Cook Shree Aanantam"
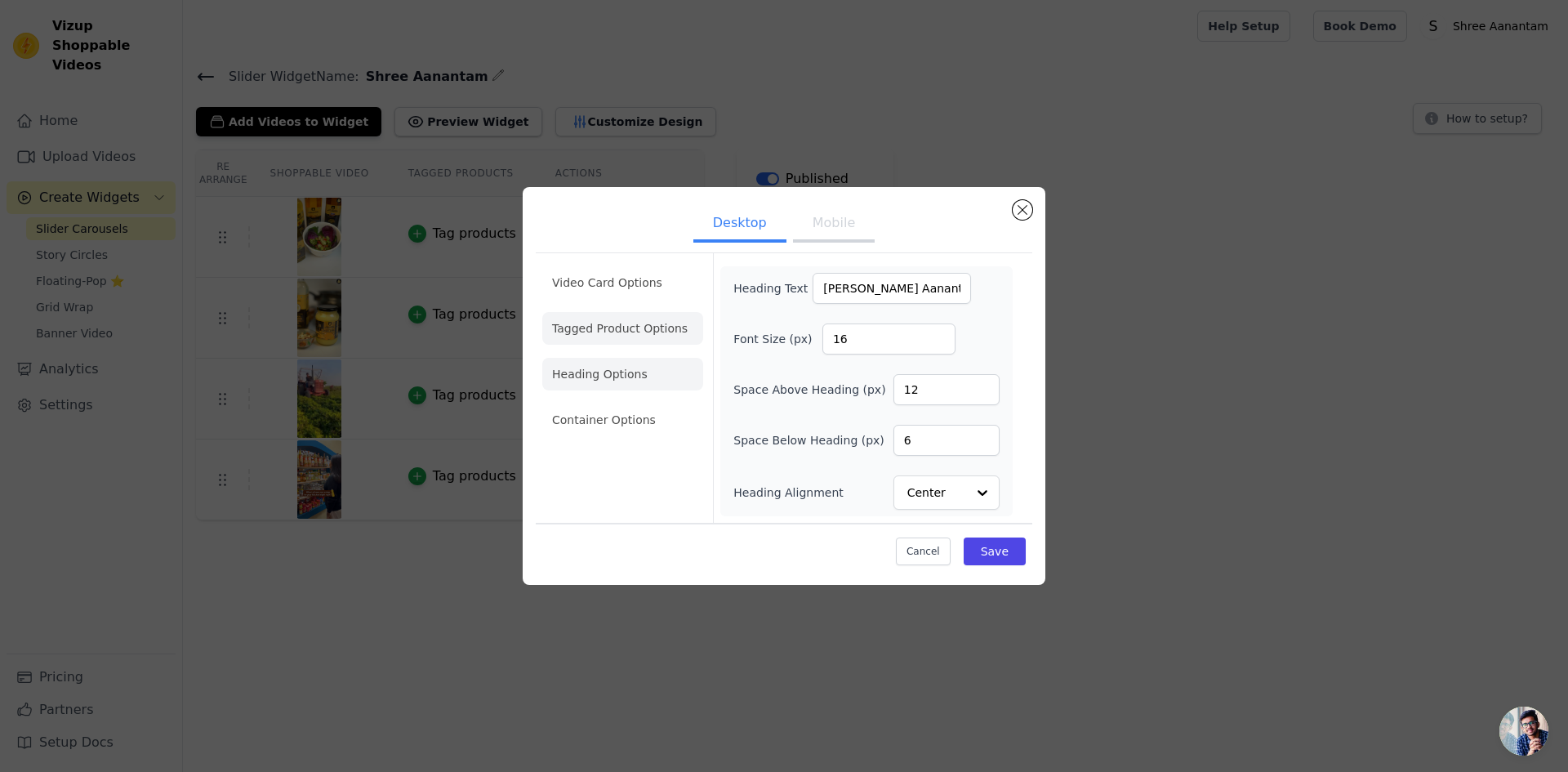
click at [605, 336] on li "Tagged Product Options" at bounding box center [623, 329] width 161 height 33
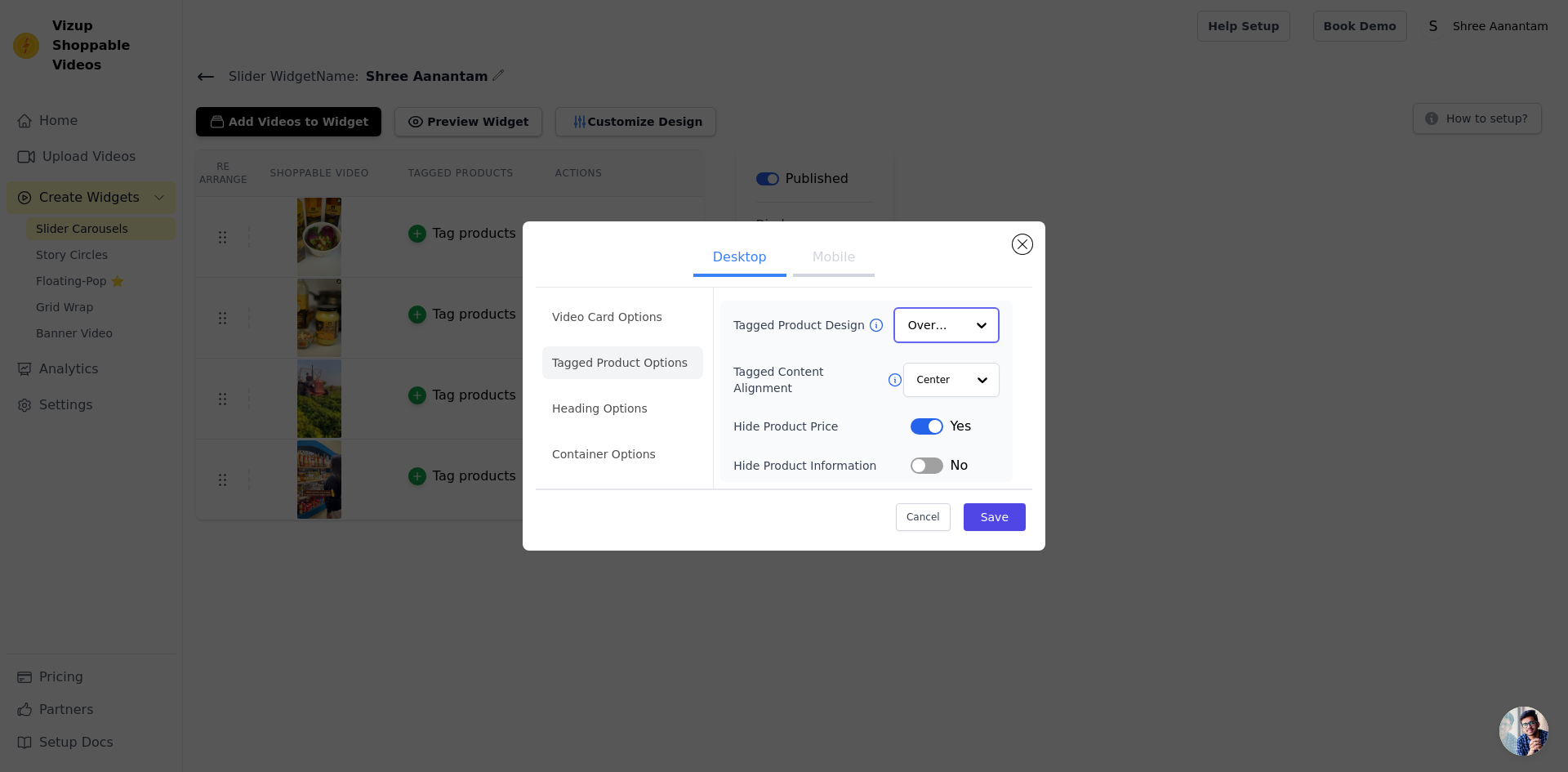
click at [992, 329] on div at bounding box center [982, 325] width 33 height 33
click at [1037, 426] on div "Desktop Mobile Video Card Options Tagged Product Options Heading Options Contai…" at bounding box center [784, 386] width 522 height 328
click at [589, 460] on li "Container Options" at bounding box center [623, 455] width 161 height 33
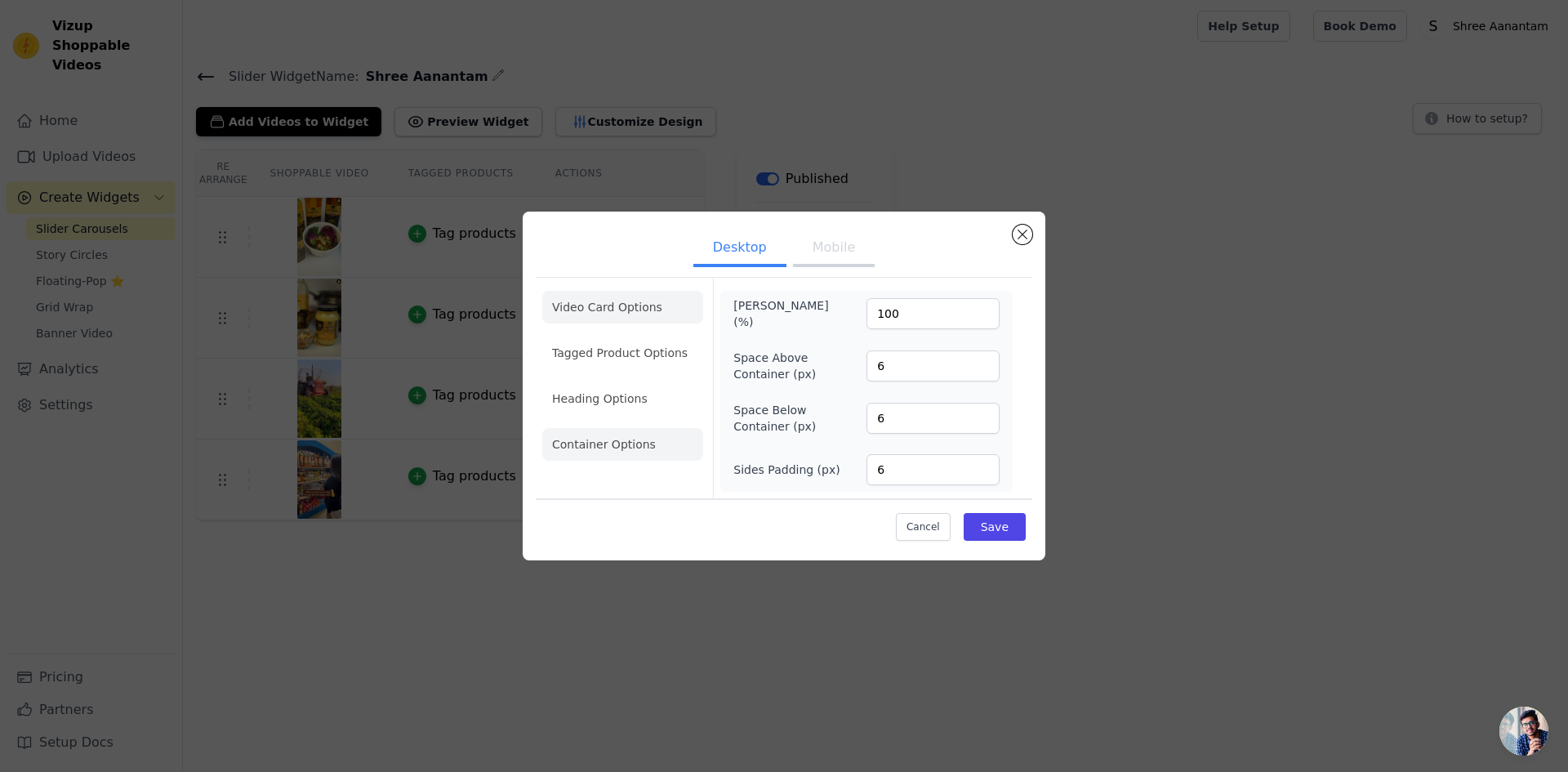
click at [637, 312] on li "Video Card Options" at bounding box center [623, 307] width 161 height 33
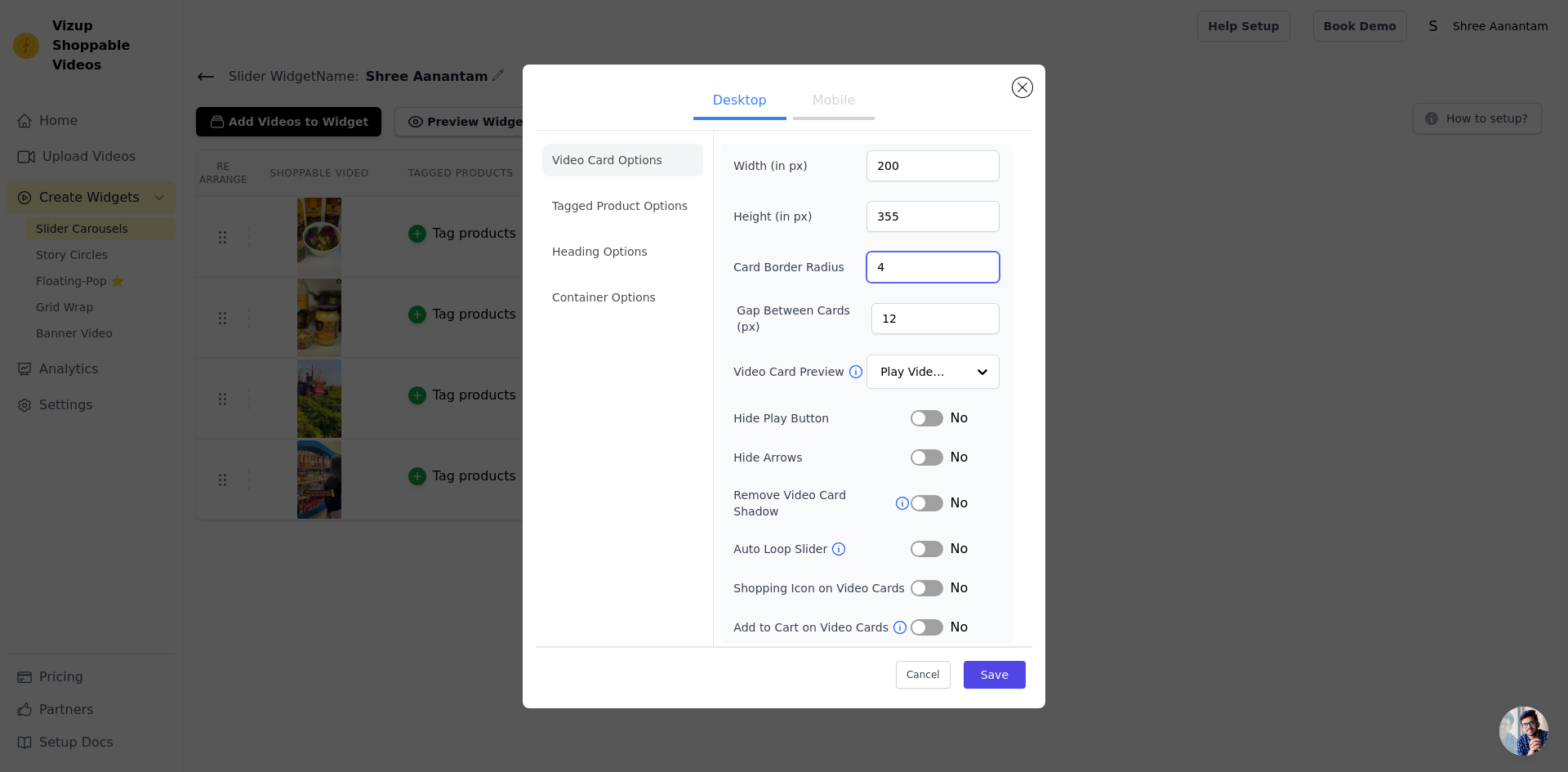
click at [975, 280] on input "4" at bounding box center [933, 267] width 133 height 31
type input "3"
click at [984, 273] on input "3" at bounding box center [933, 267] width 133 height 31
click at [980, 375] on div at bounding box center [982, 373] width 33 height 33
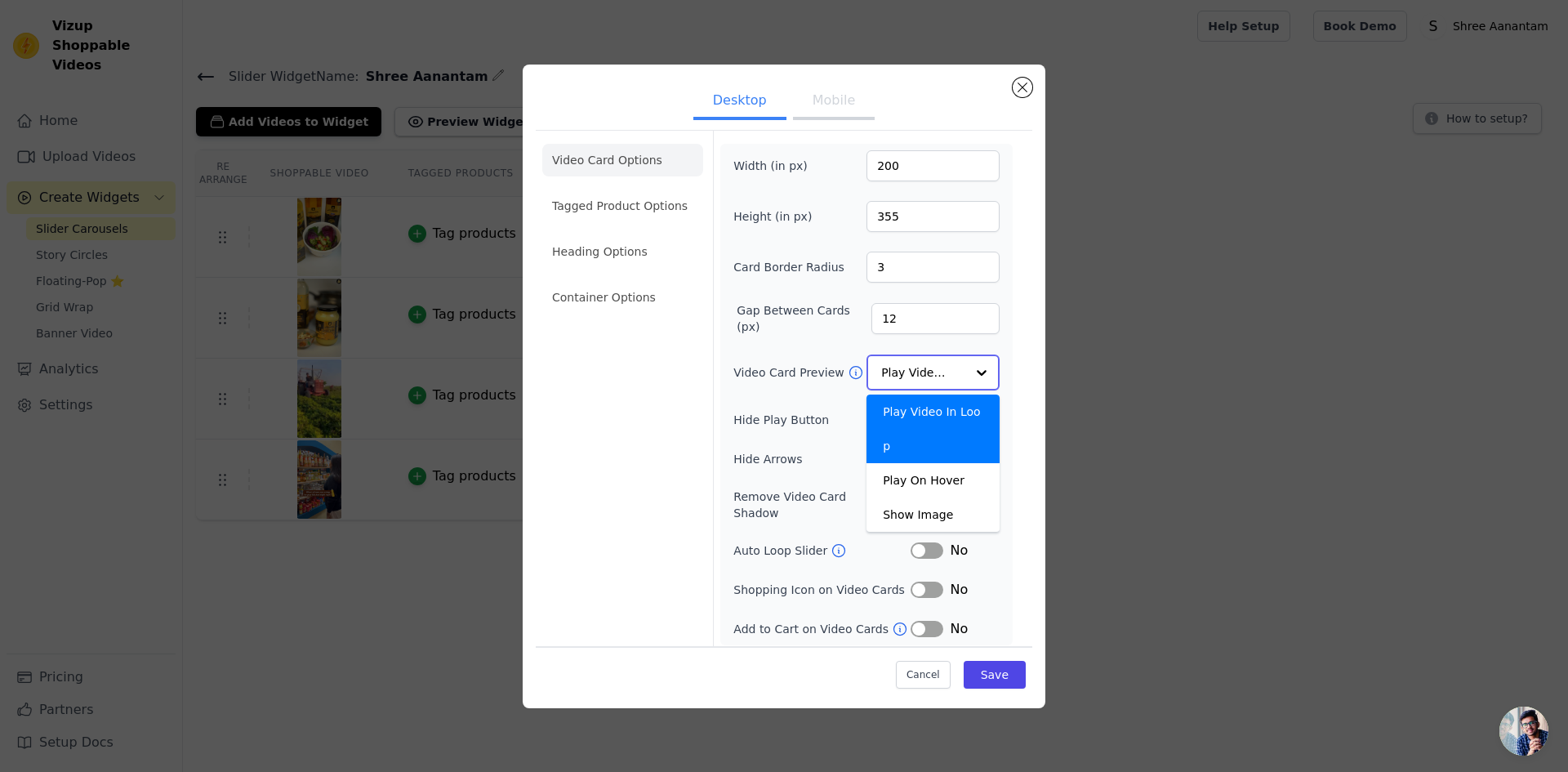
click at [980, 375] on div at bounding box center [982, 373] width 33 height 33
click at [1026, 416] on div "Video Card Options Tagged Product Options Heading Options Container Options Wid…" at bounding box center [784, 390] width 497 height 521
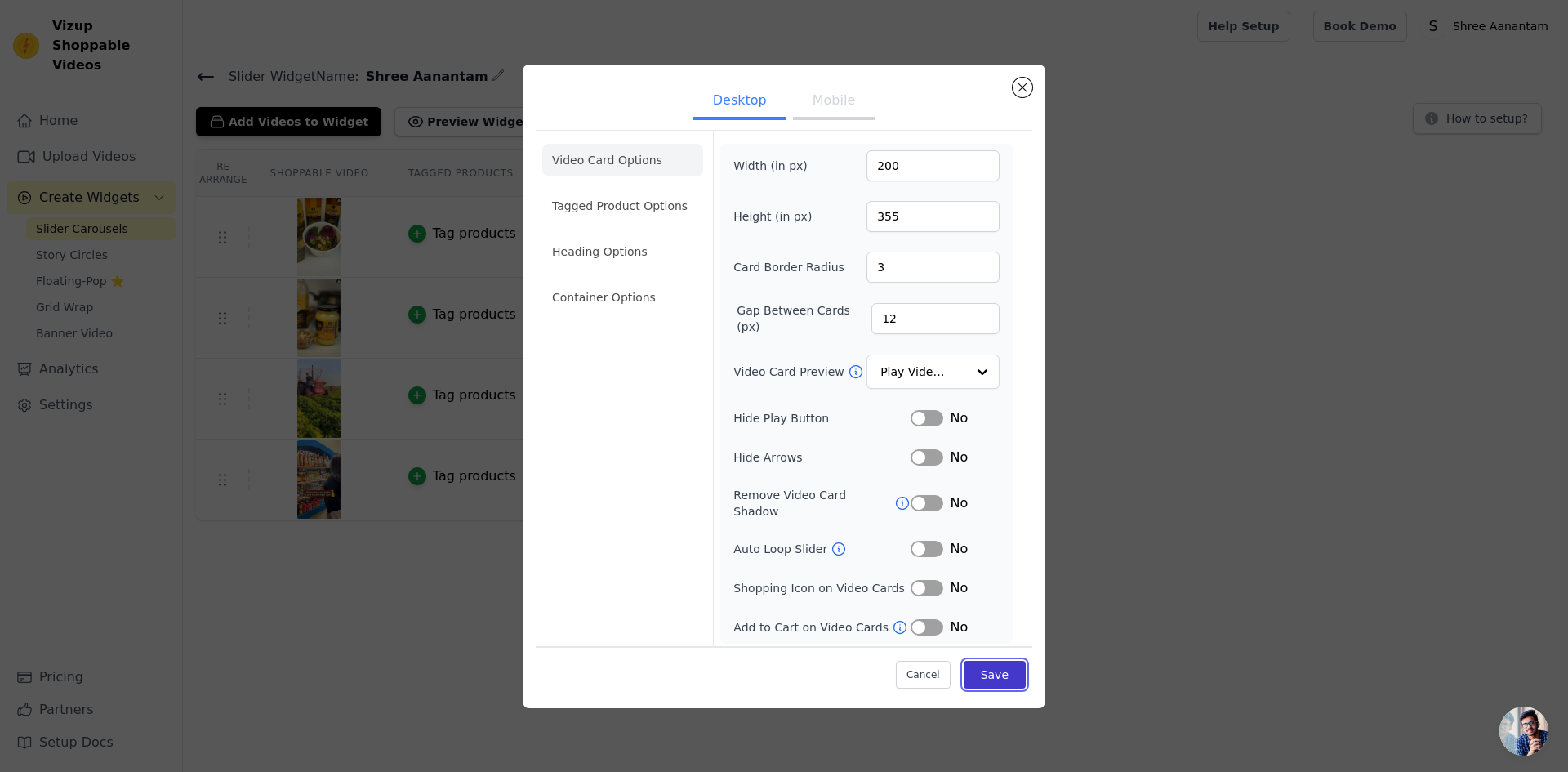
click at [984, 672] on button "Save" at bounding box center [994, 674] width 62 height 27
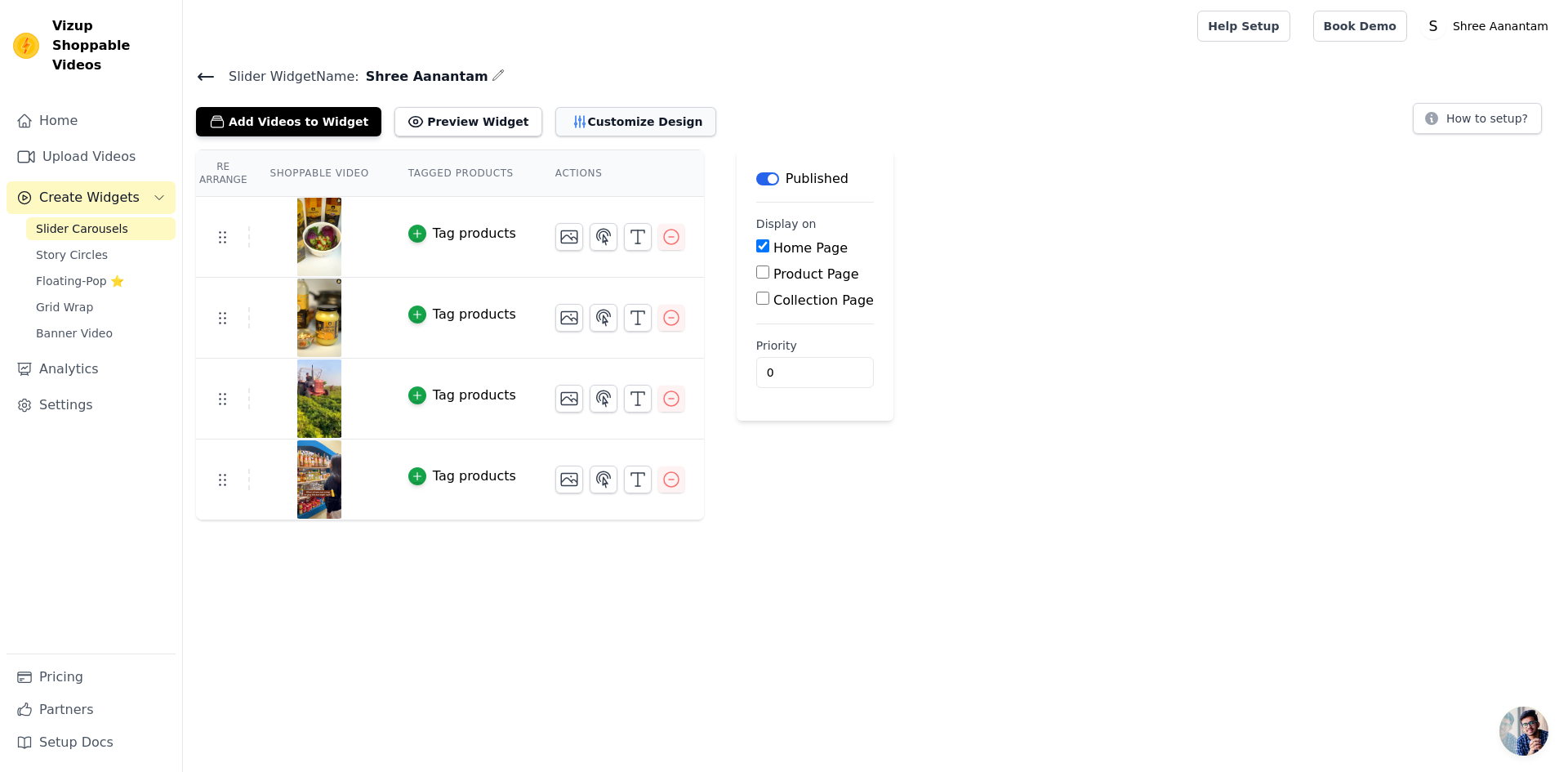
click at [565, 116] on button "Customize Design" at bounding box center [636, 122] width 161 height 29
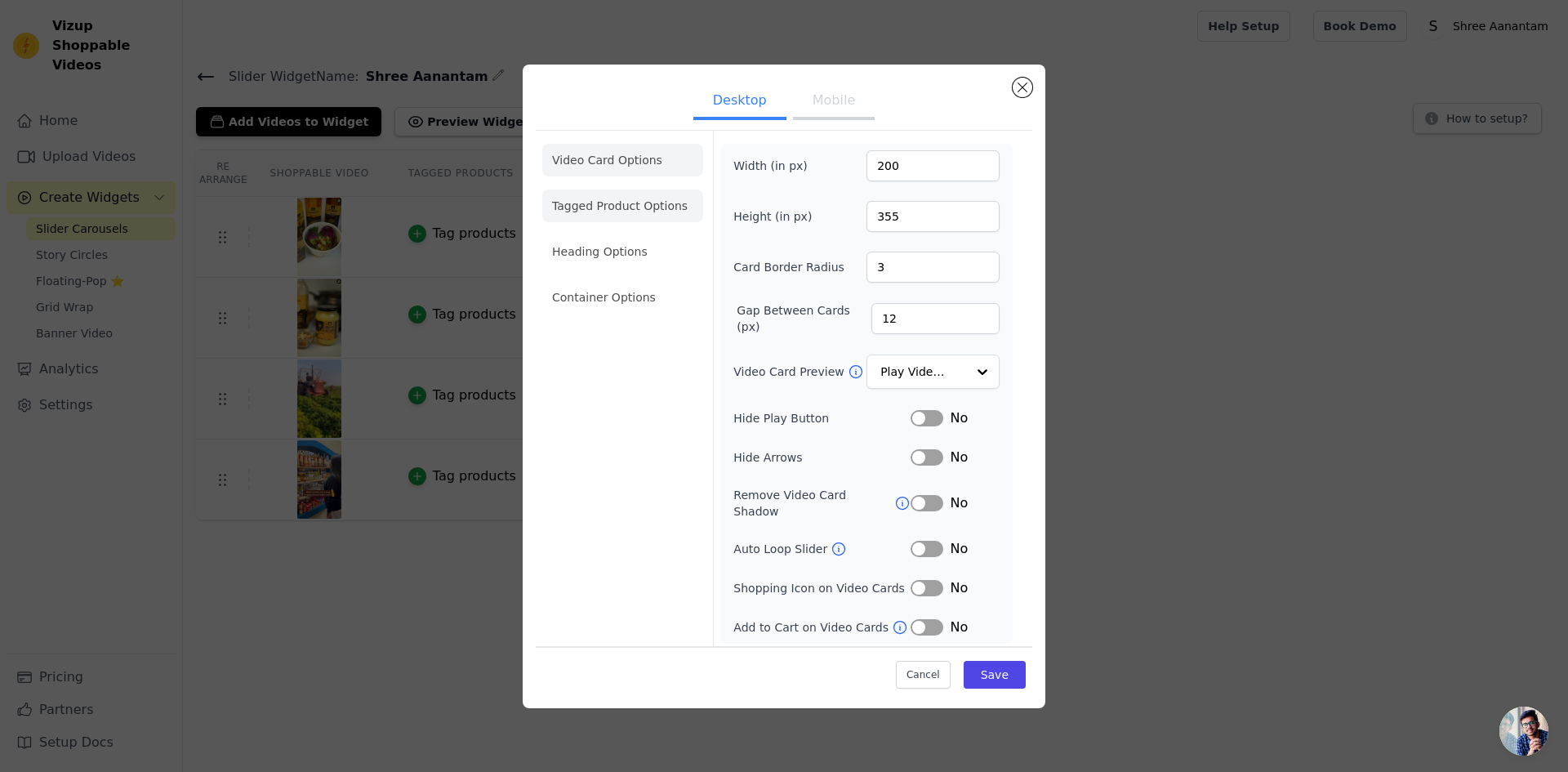
click at [574, 208] on li "Tagged Product Options" at bounding box center [623, 206] width 161 height 33
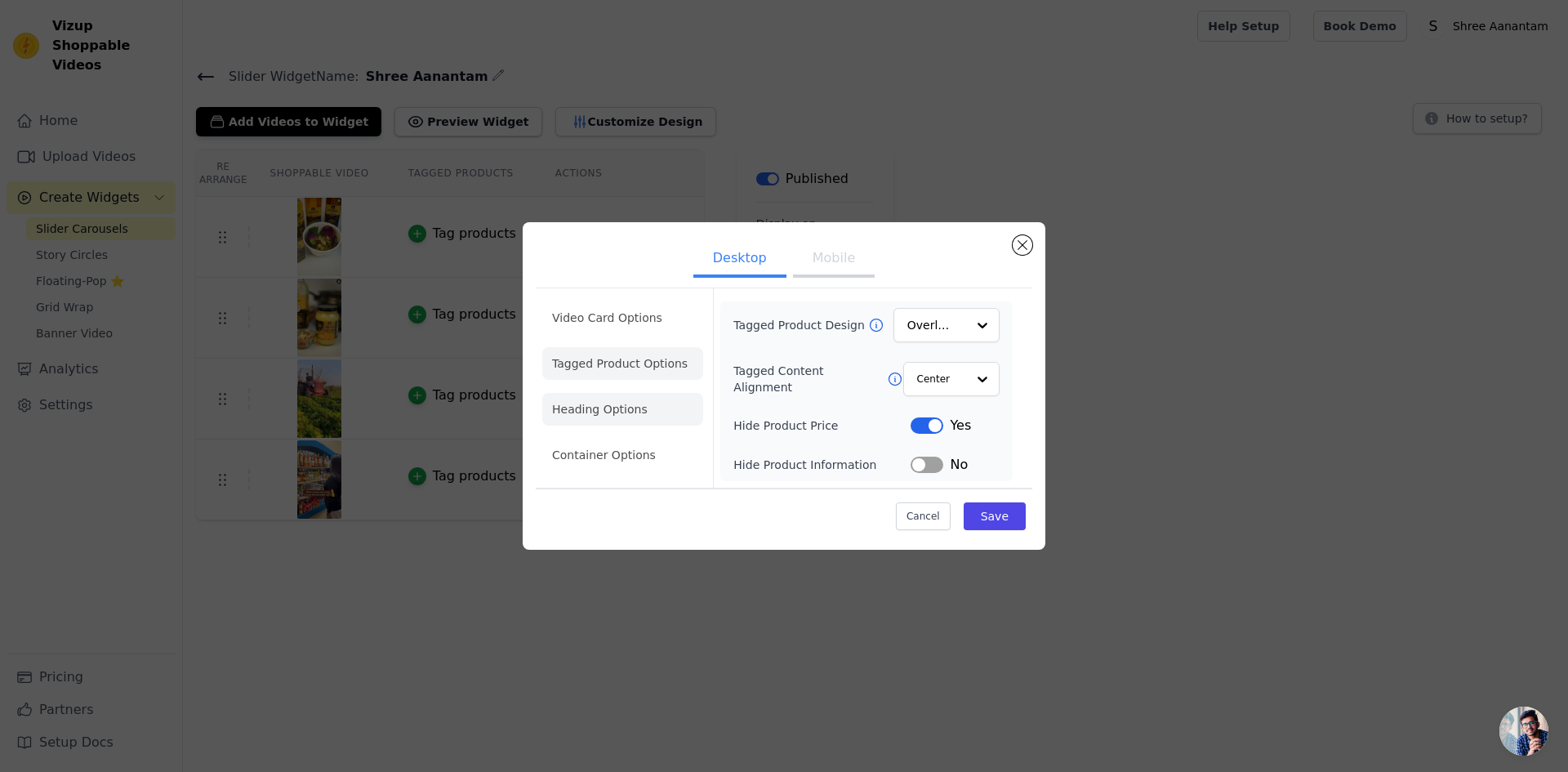
click at [596, 416] on li "Heading Options" at bounding box center [623, 409] width 161 height 33
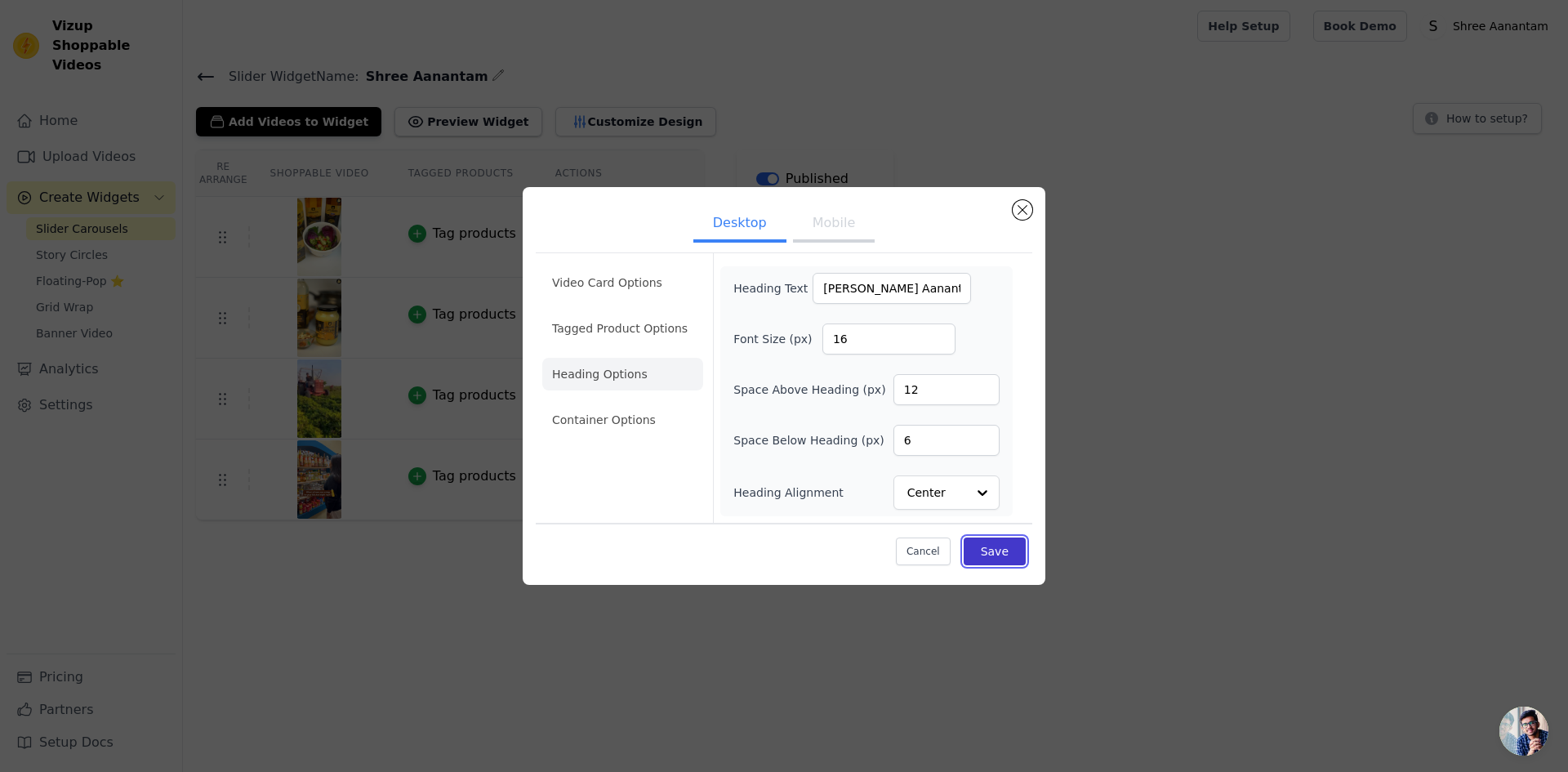
click at [996, 552] on button "Save" at bounding box center [994, 551] width 62 height 27
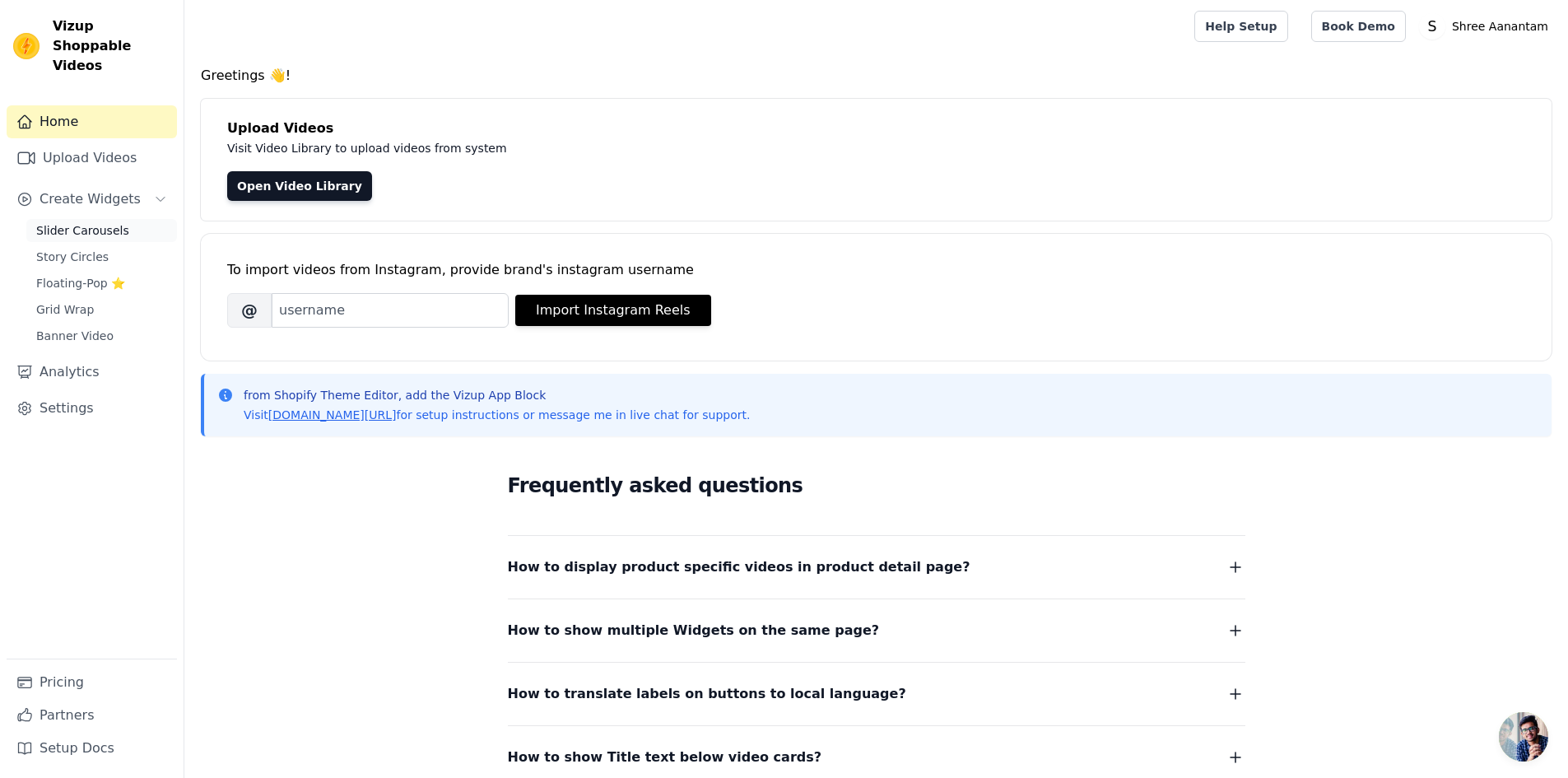
click at [87, 222] on span "Slider Carousels" at bounding box center [82, 230] width 93 height 17
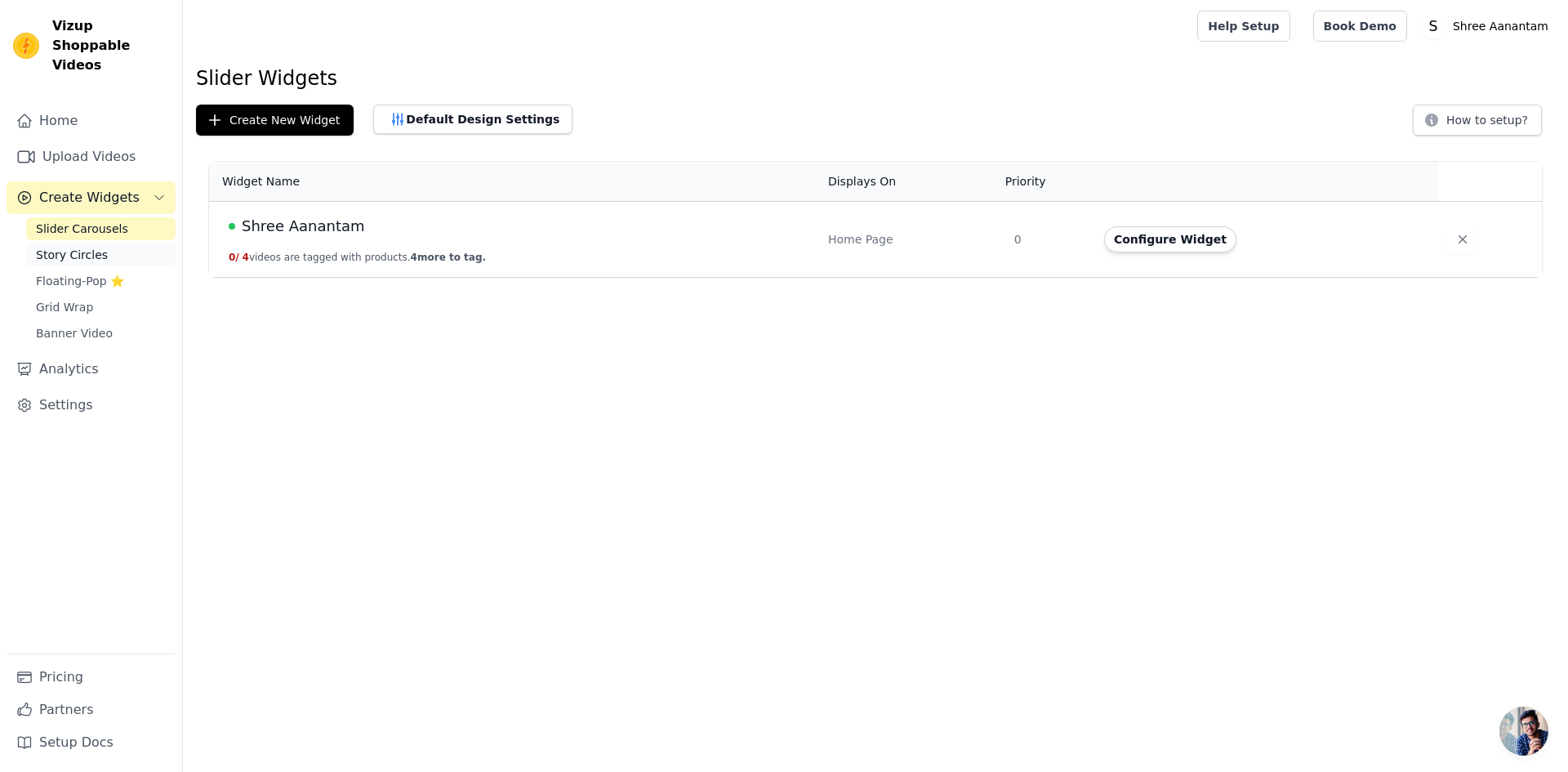
click at [86, 247] on span "Story Circles" at bounding box center [71, 255] width 72 height 16
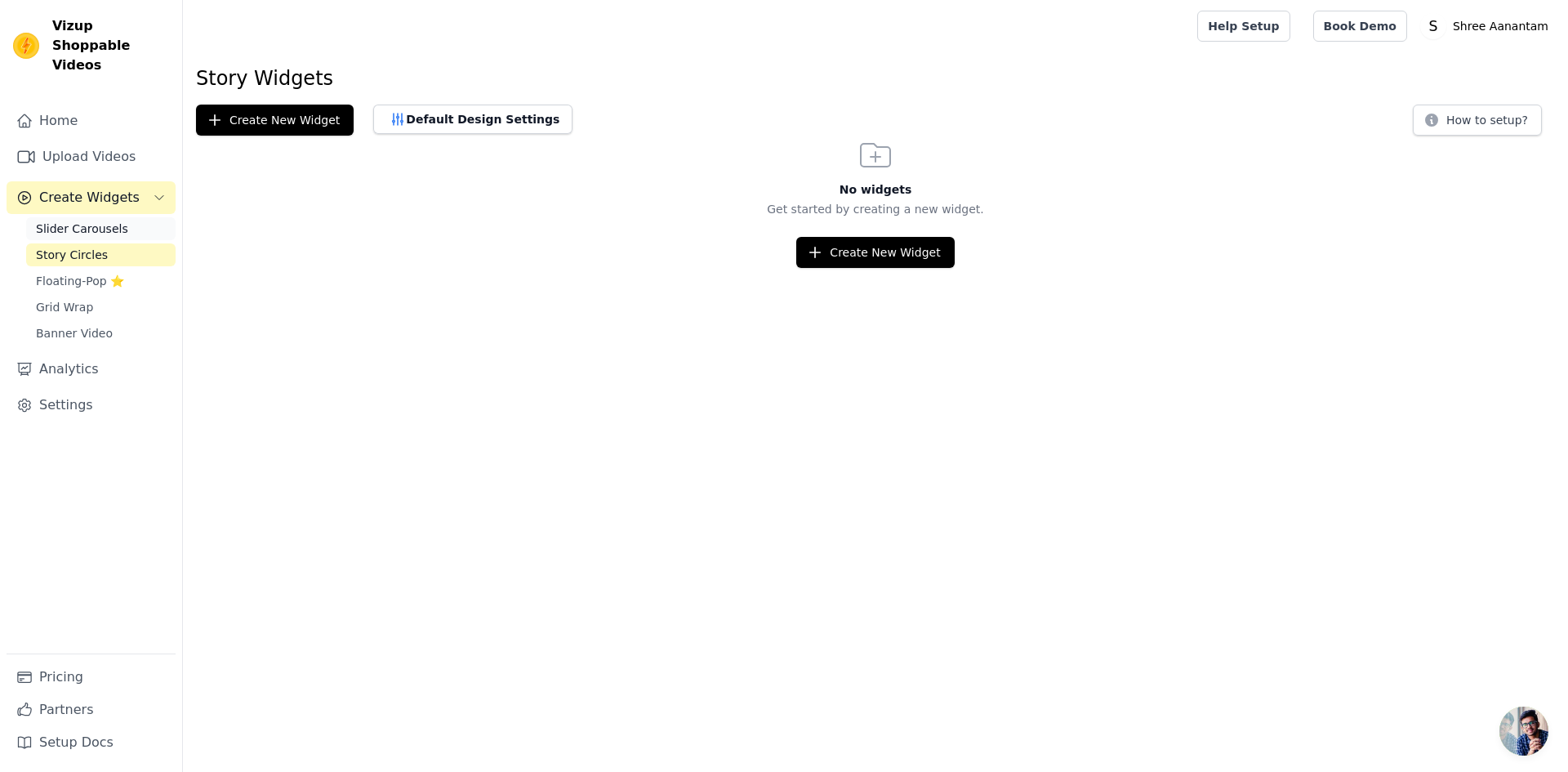
click at [87, 220] on span "Slider Carousels" at bounding box center [81, 228] width 92 height 16
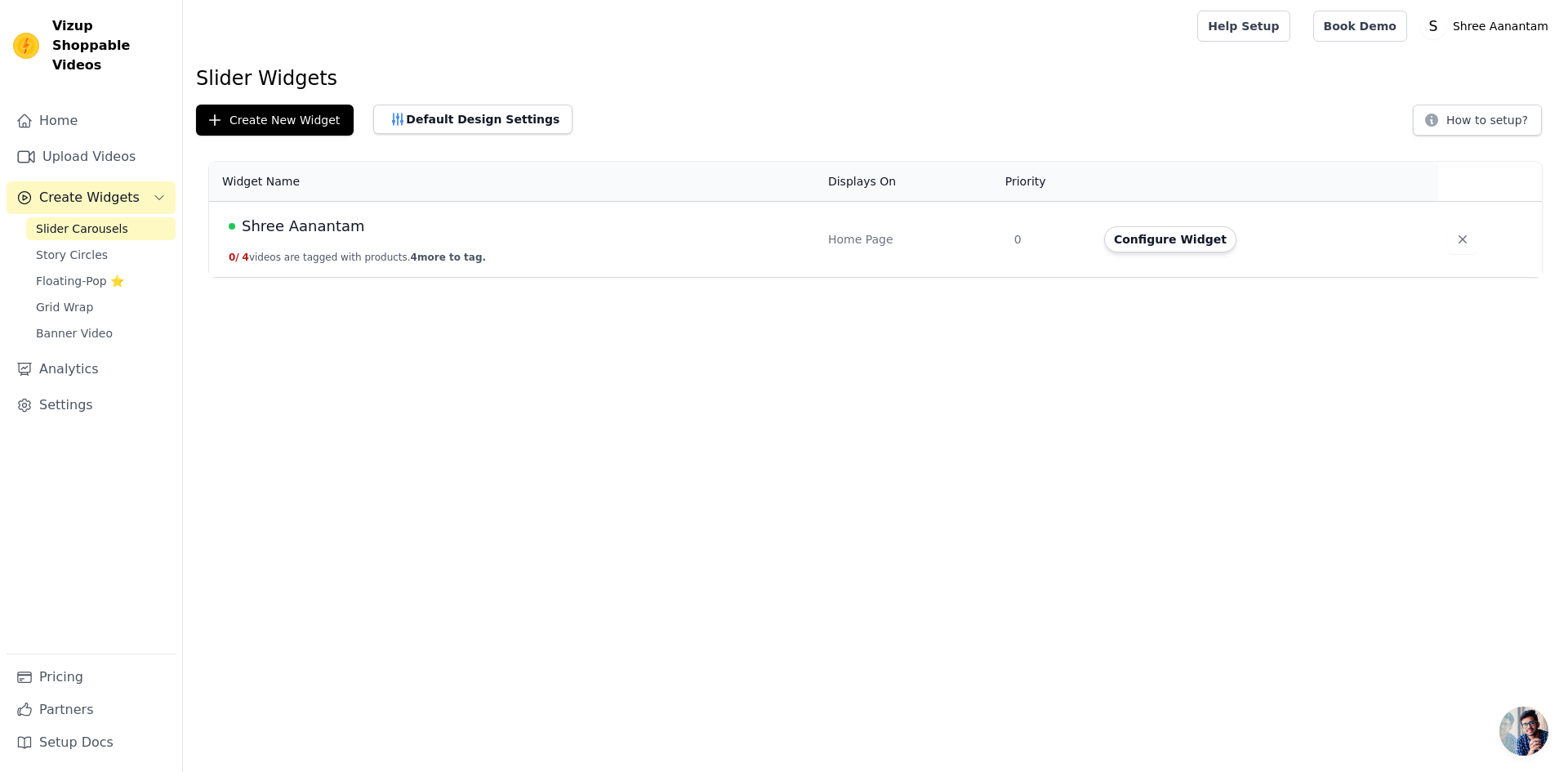
click at [837, 243] on div "Home Page" at bounding box center [911, 239] width 166 height 16
click at [441, 110] on button "Default Design Settings" at bounding box center [473, 119] width 199 height 29
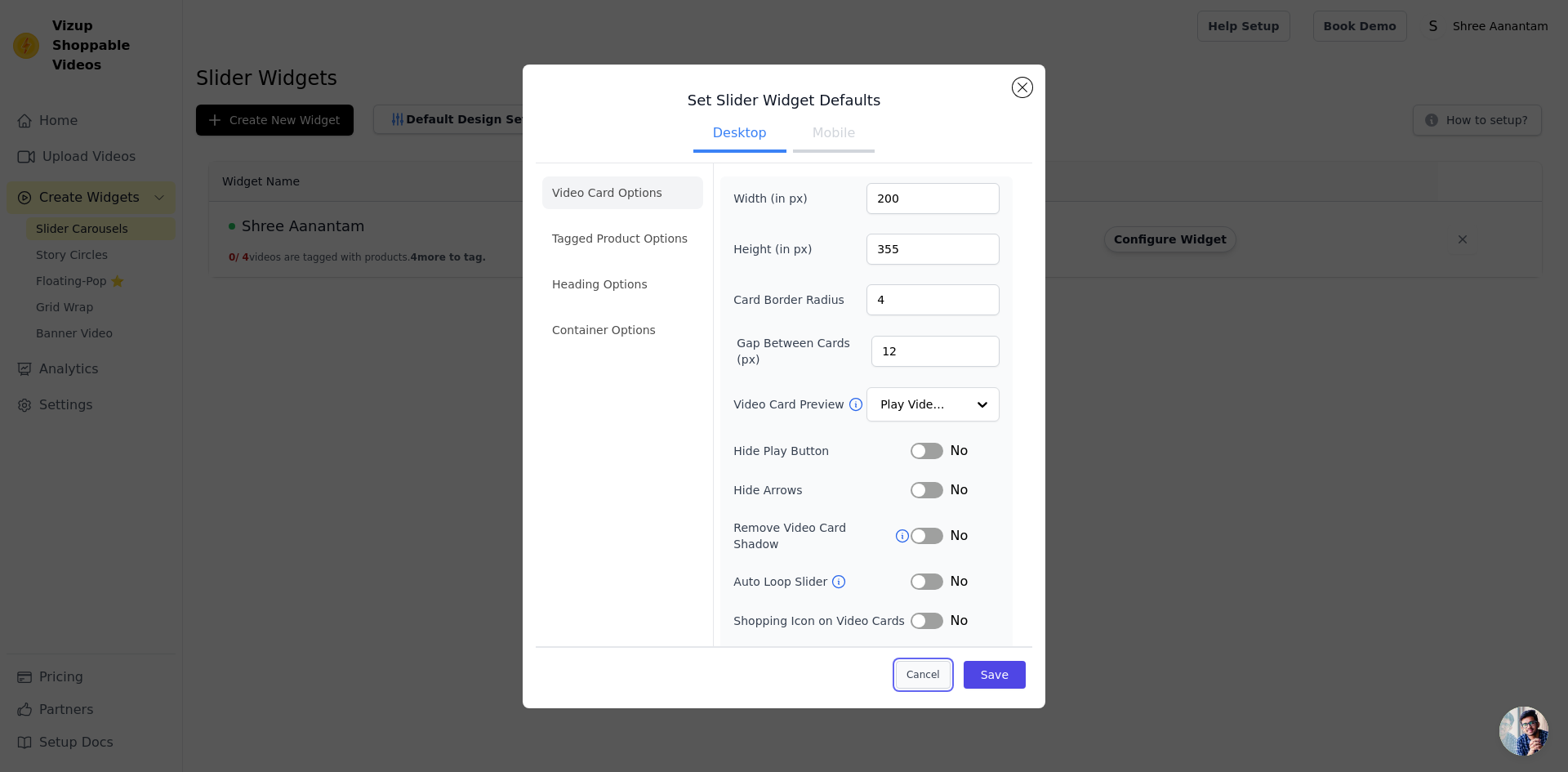
click at [920, 688] on button "Cancel" at bounding box center [923, 674] width 55 height 27
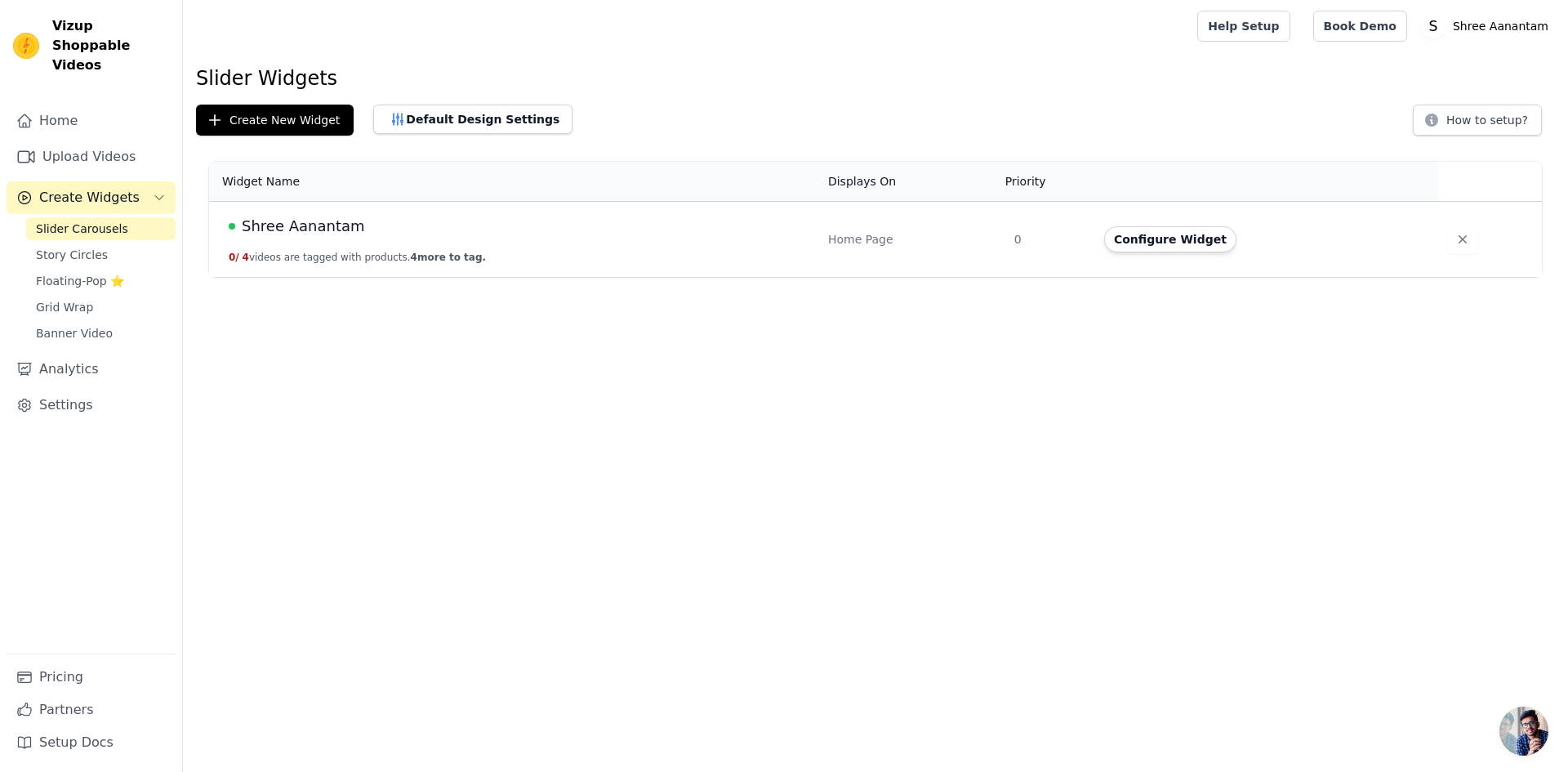
click at [917, 240] on div "Home Page" at bounding box center [911, 239] width 166 height 16
click at [1269, 247] on div "Configure Widget" at bounding box center [1261, 239] width 314 height 26
click at [1167, 247] on button "Configure Widget" at bounding box center [1170, 239] width 132 height 26
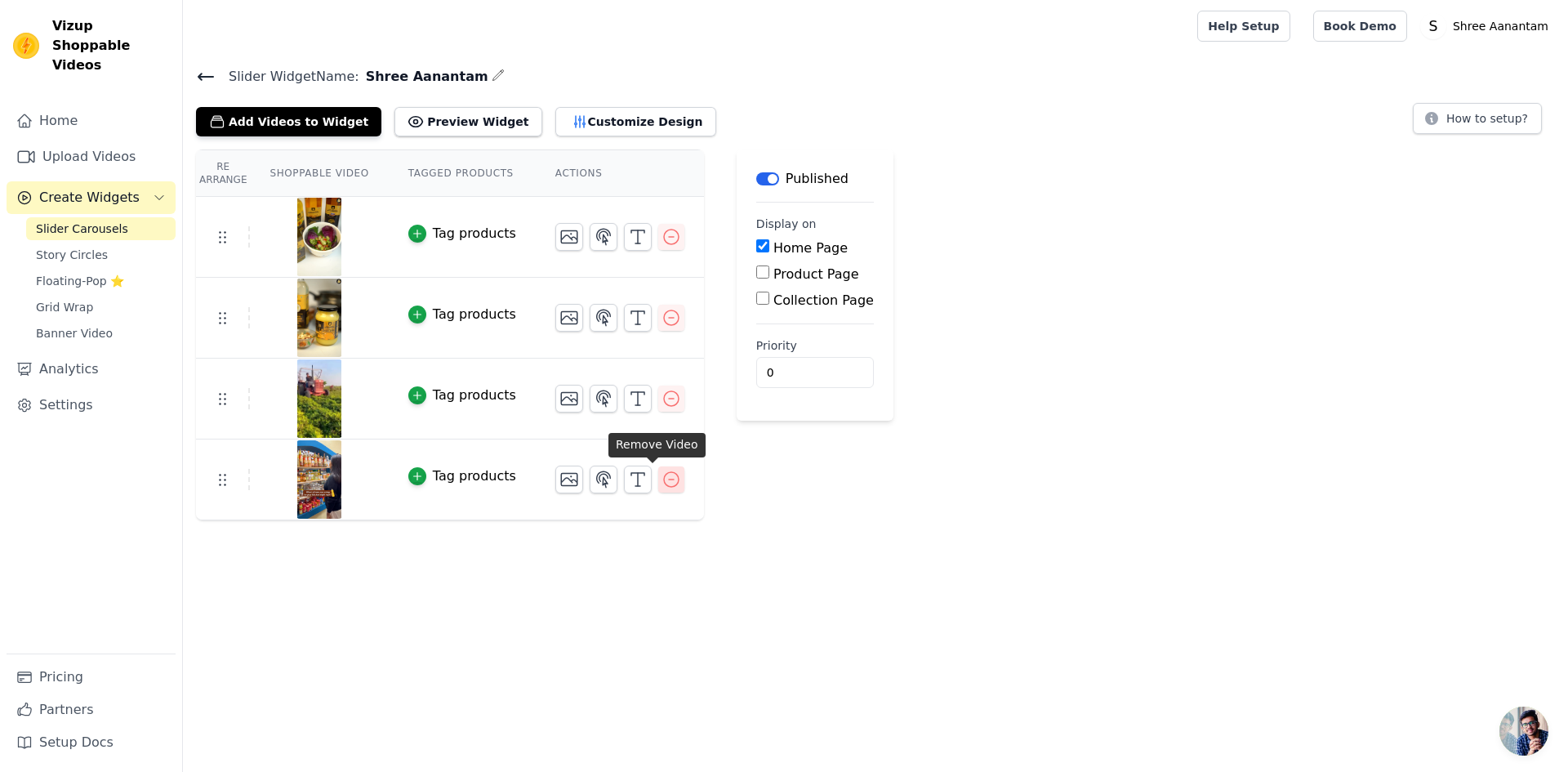
click at [661, 475] on icon "button" at bounding box center [670, 479] width 19 height 19
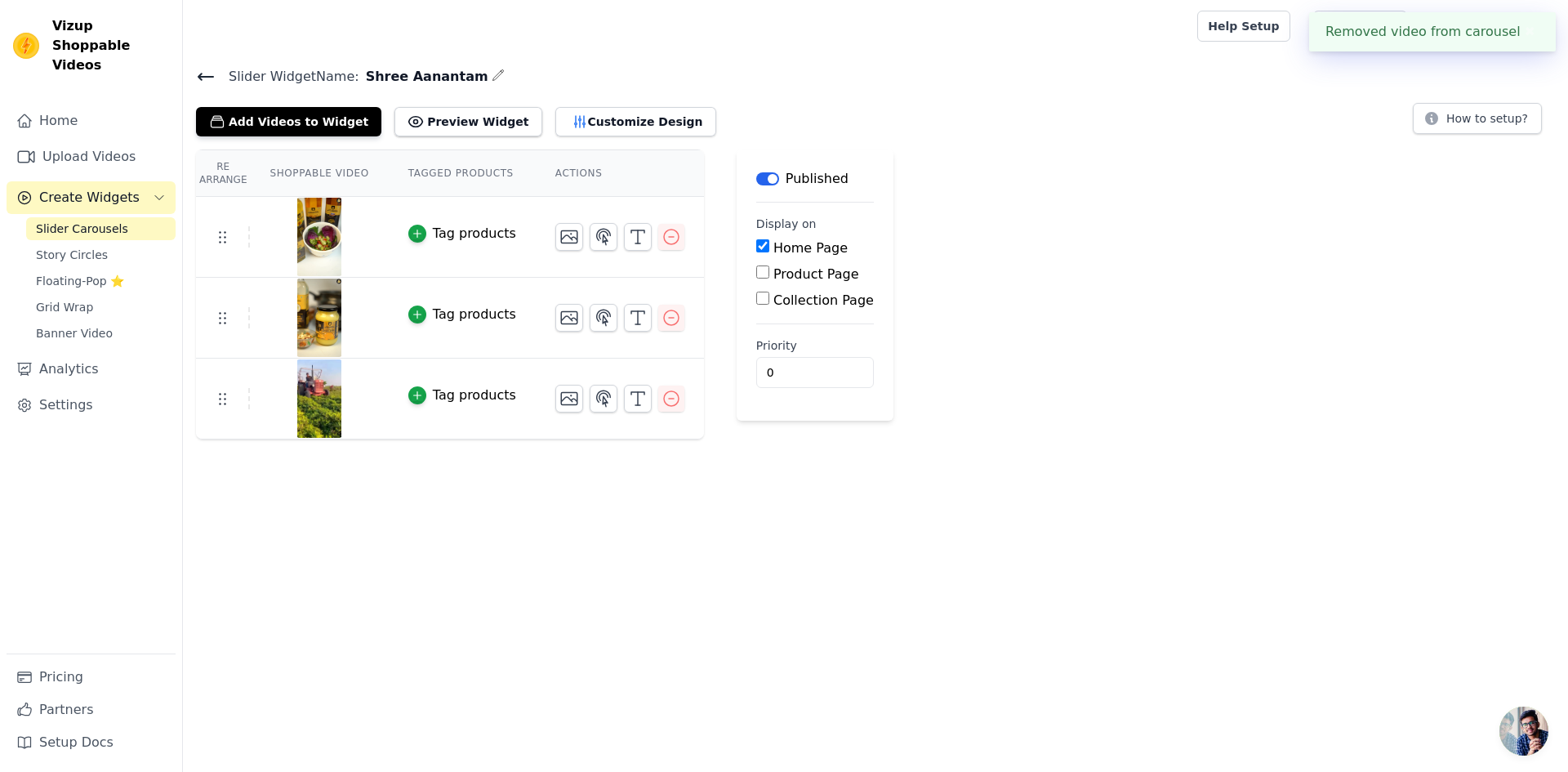
click at [970, 344] on div "Re Arrange Shoppable Video Tagged Products Actions Tag products Tag products Ta…" at bounding box center [875, 294] width 1384 height 290
click at [413, 112] on button "Preview Widget" at bounding box center [468, 122] width 147 height 29
click at [205, 73] on icon at bounding box center [205, 76] width 19 height 19
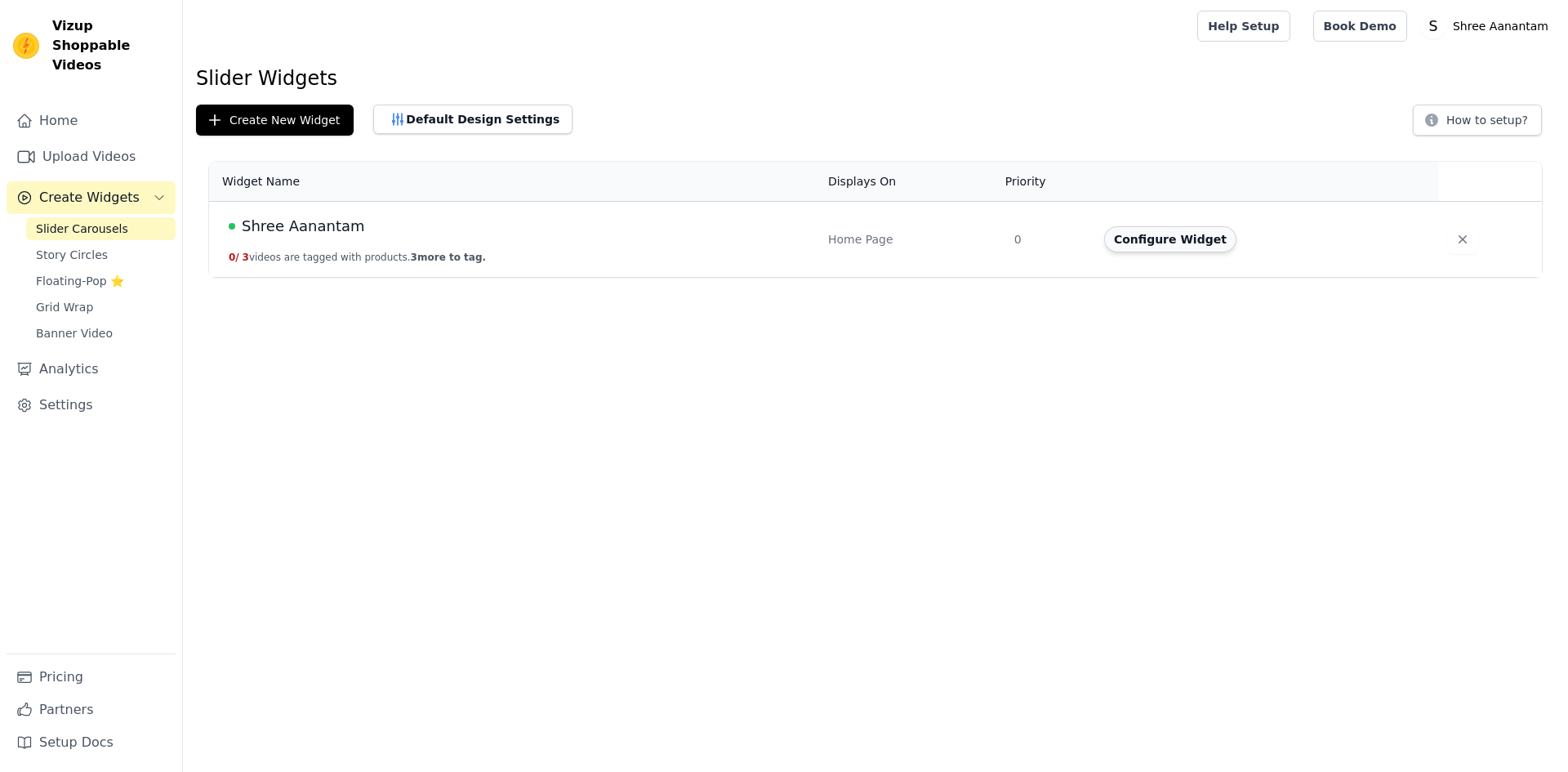
click at [1152, 231] on button "Configure Widget" at bounding box center [1170, 239] width 132 height 26
